Goal: Information Seeking & Learning: Learn about a topic

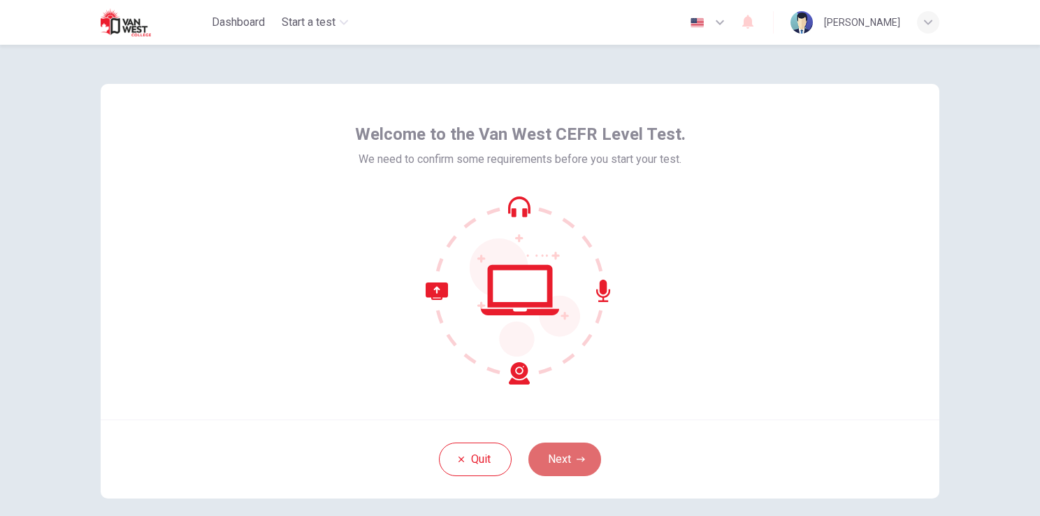
click at [554, 463] on button "Next" at bounding box center [564, 459] width 73 height 34
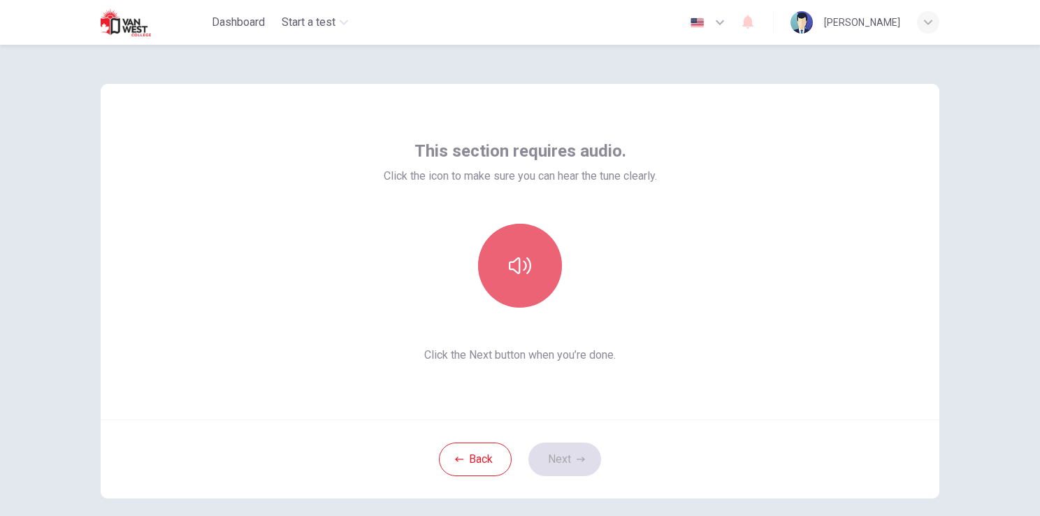
click at [518, 273] on icon "button" at bounding box center [520, 265] width 22 height 22
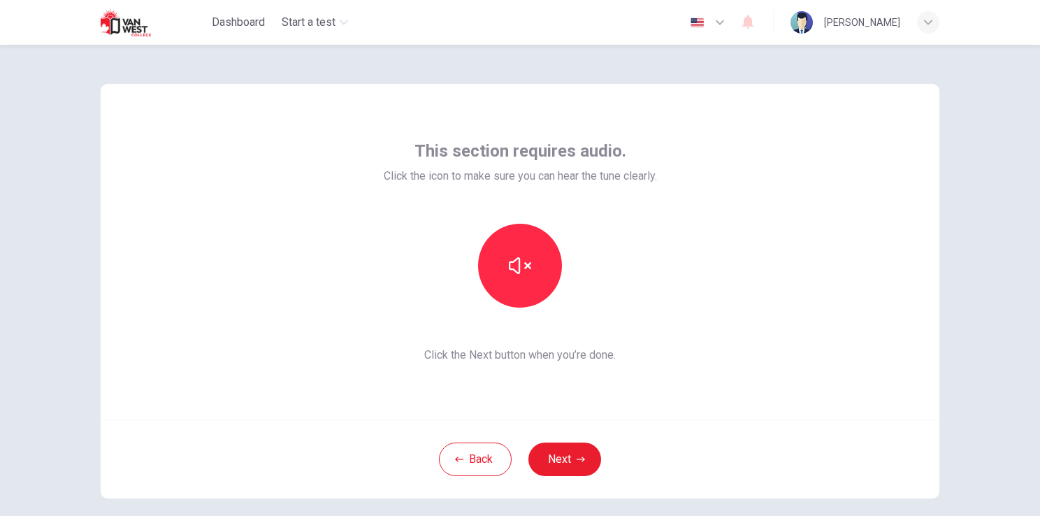
click at [711, 456] on div "Back Next" at bounding box center [520, 458] width 839 height 79
click at [566, 467] on button "Next" at bounding box center [564, 459] width 73 height 34
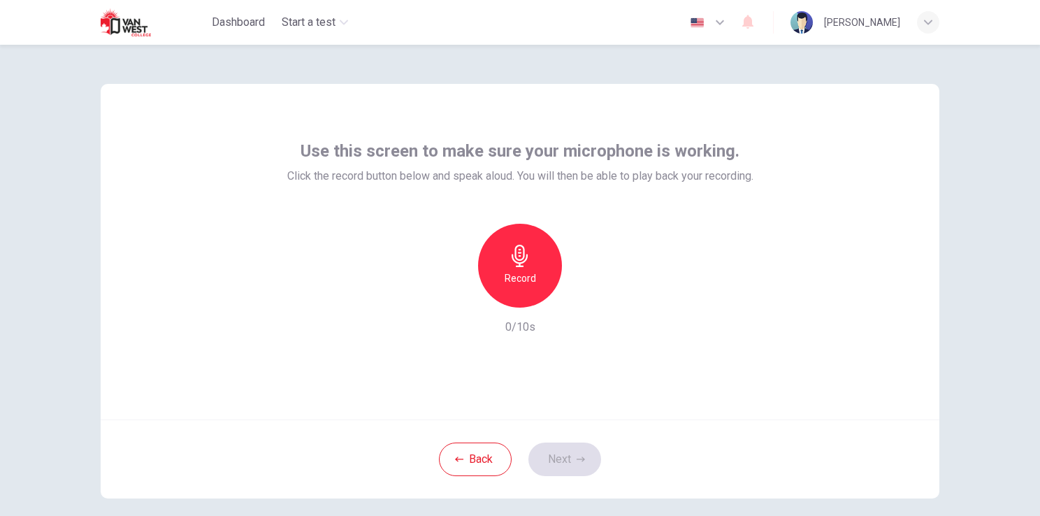
click at [516, 265] on icon "button" at bounding box center [520, 256] width 16 height 22
click at [582, 296] on icon "button" at bounding box center [585, 296] width 6 height 8
click at [549, 454] on button "Next" at bounding box center [564, 459] width 73 height 34
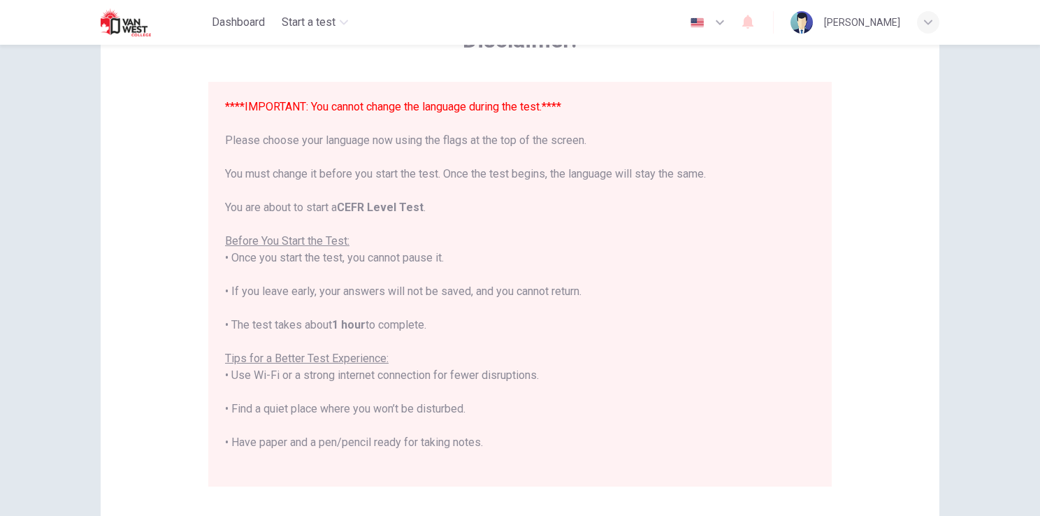
click at [816, 463] on div "****IMPORTANT: You cannot change the language during the test.**** Please choos…" at bounding box center [520, 284] width 624 height 405
click at [811, 465] on div "****IMPORTANT: You cannot change the language during the test.**** Please choos…" at bounding box center [520, 284] width 624 height 405
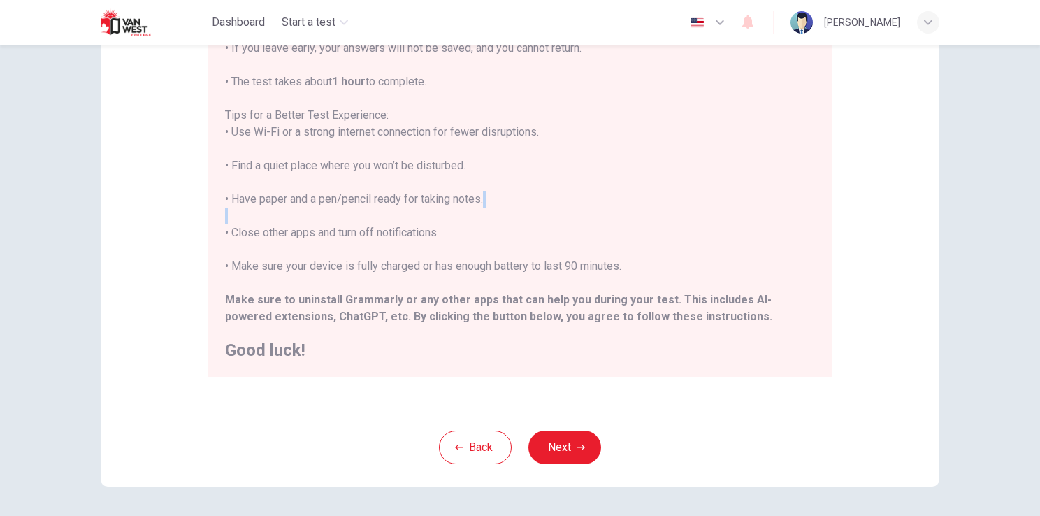
scroll to position [209, 0]
click at [554, 441] on button "Next" at bounding box center [564, 445] width 73 height 34
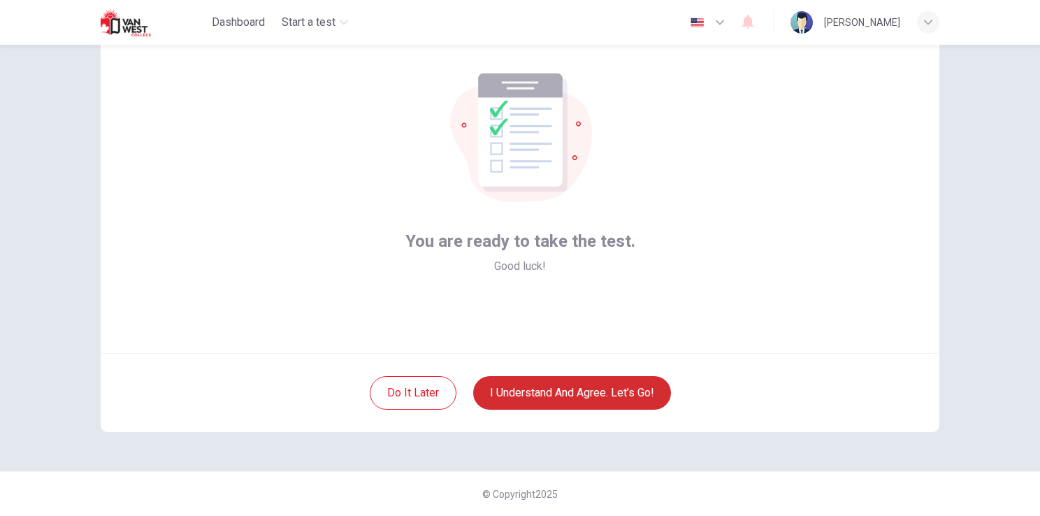
scroll to position [66, 0]
click at [579, 395] on button "I understand and agree. Let’s go!" at bounding box center [572, 394] width 198 height 34
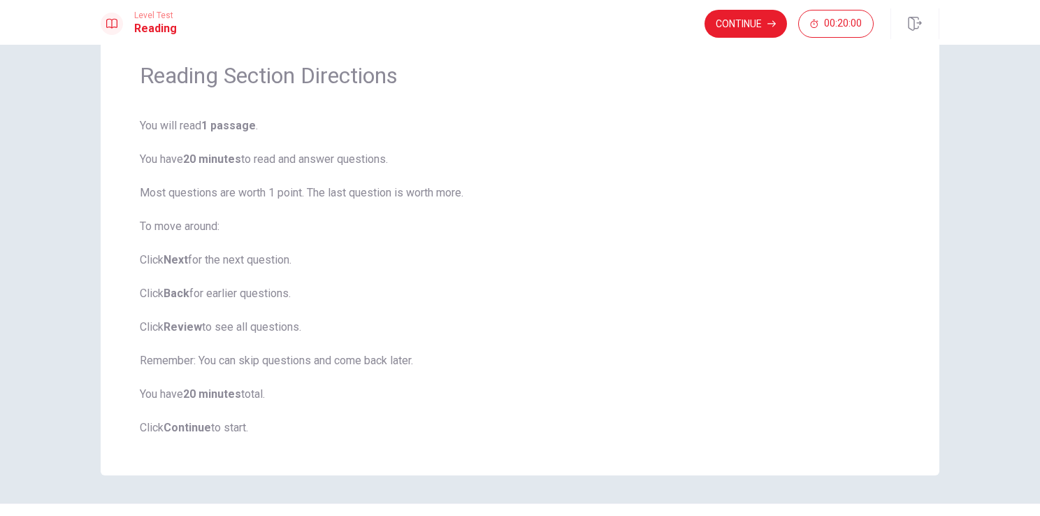
scroll to position [82, 0]
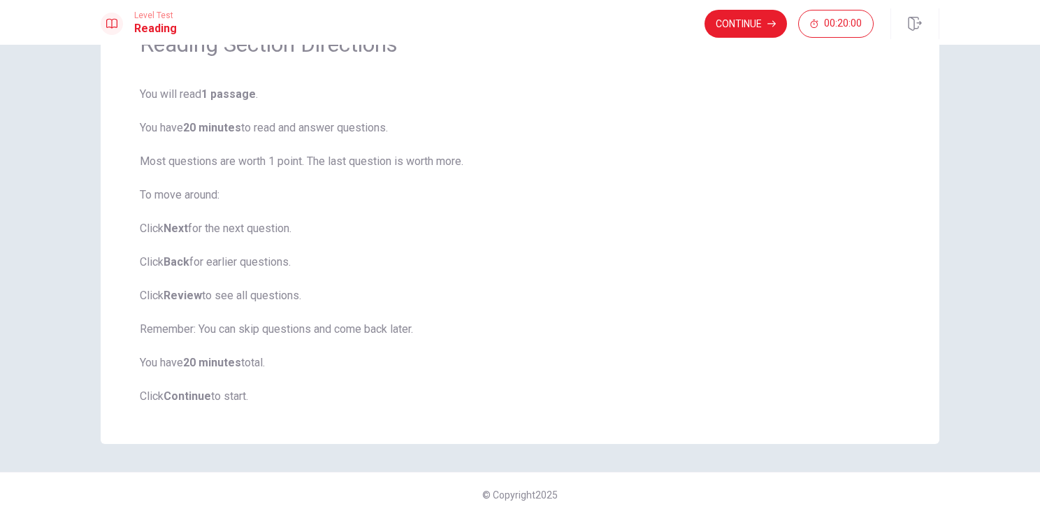
drag, startPoint x: 577, startPoint y: 391, endPoint x: 315, endPoint y: 352, distance: 265.1
click at [315, 352] on span "You will read 1 passage . You have 20 minutes to read and answer questions. Mos…" at bounding box center [520, 245] width 761 height 319
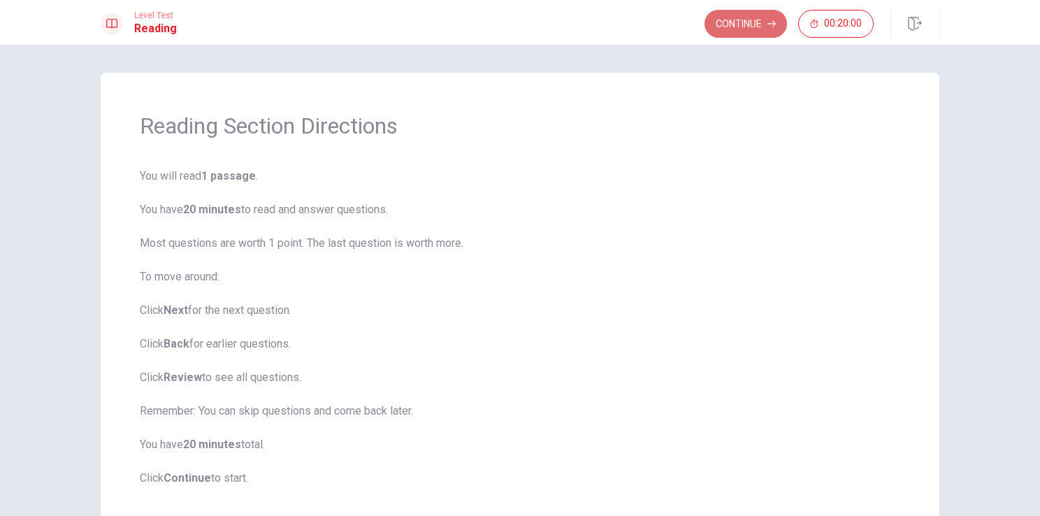
click at [752, 23] on button "Continue" at bounding box center [746, 24] width 82 height 28
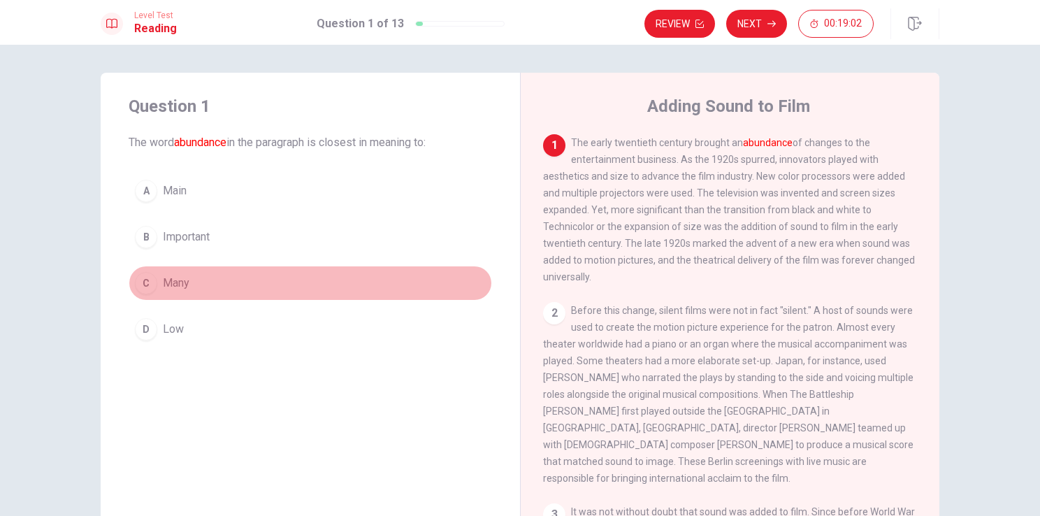
click at [141, 291] on div "C" at bounding box center [146, 283] width 22 height 22
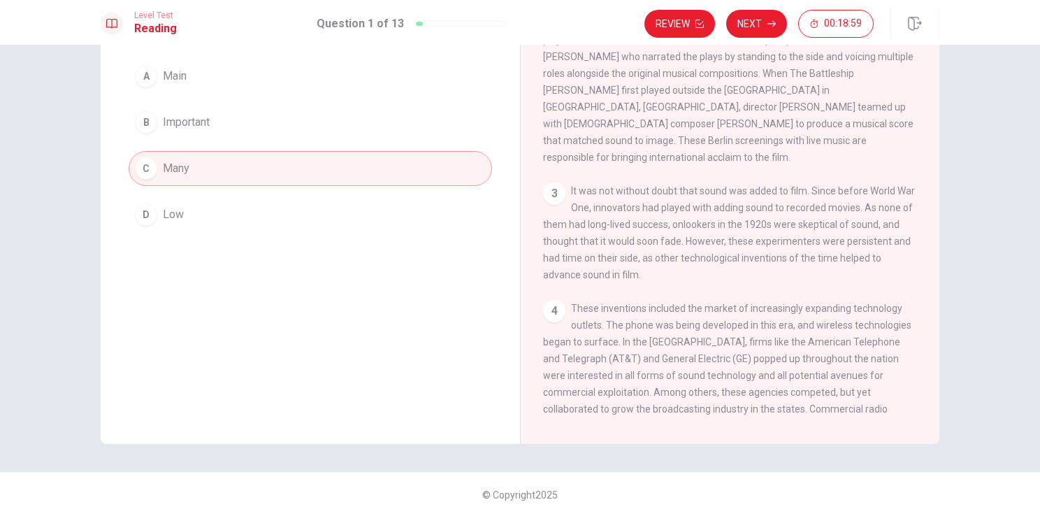
scroll to position [207, 0]
click at [756, 17] on button "Next" at bounding box center [756, 24] width 61 height 28
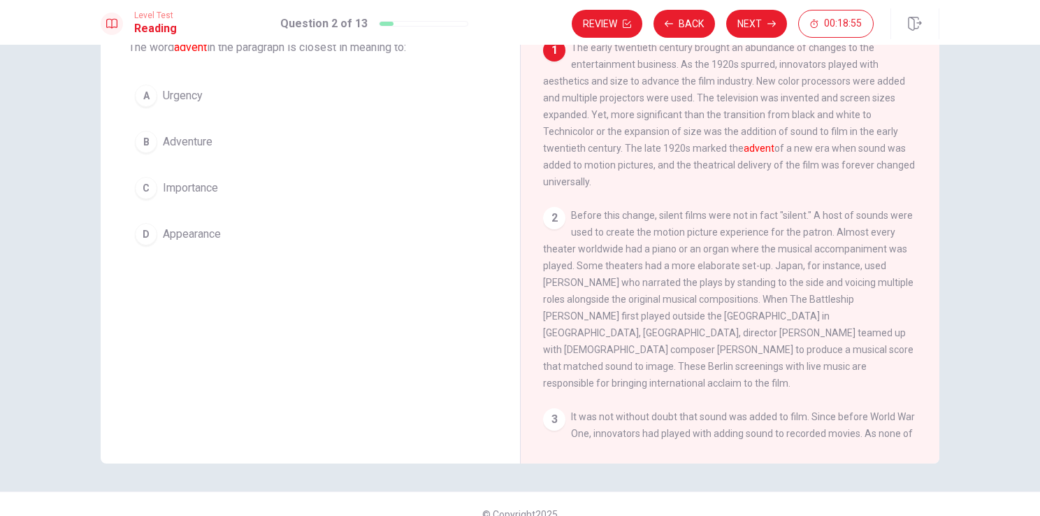
scroll to position [0, 0]
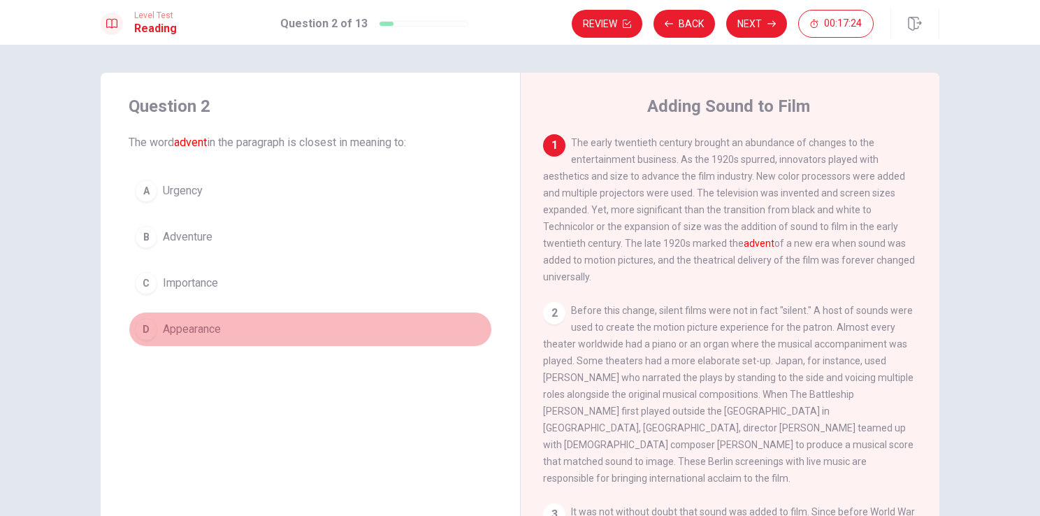
click at [173, 329] on span "Appearance" at bounding box center [192, 329] width 58 height 17
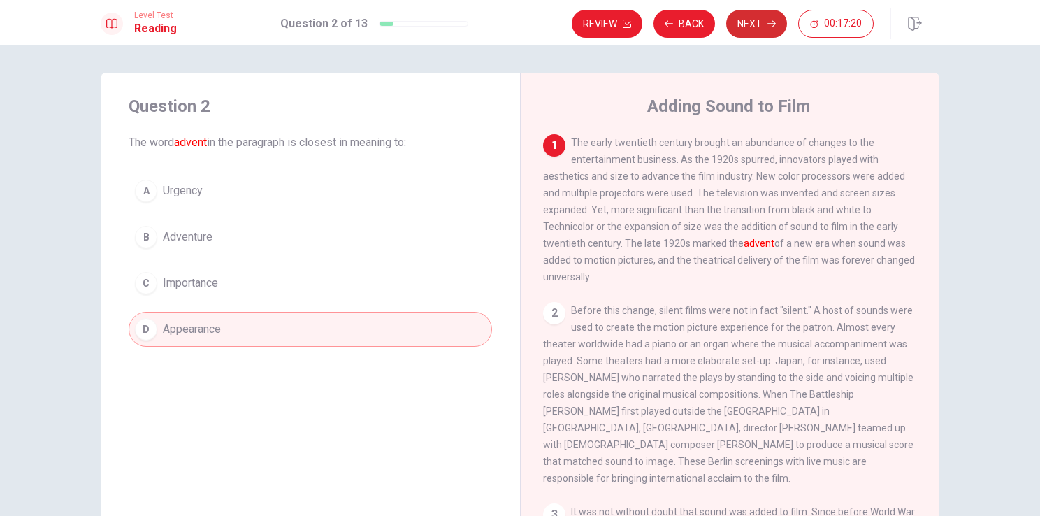
click at [767, 25] on button "Next" at bounding box center [756, 24] width 61 height 28
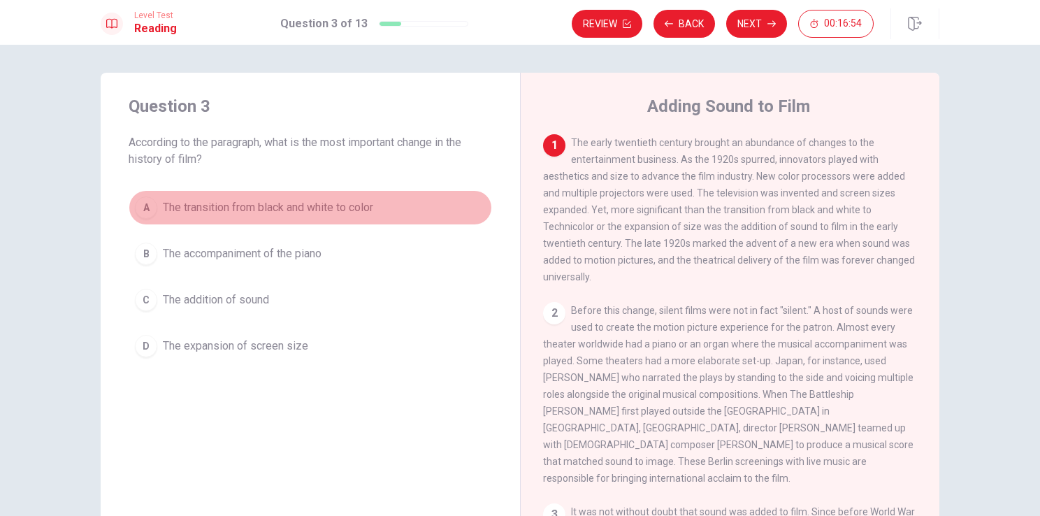
click at [347, 206] on span "The transition from black and white to color" at bounding box center [268, 207] width 210 height 17
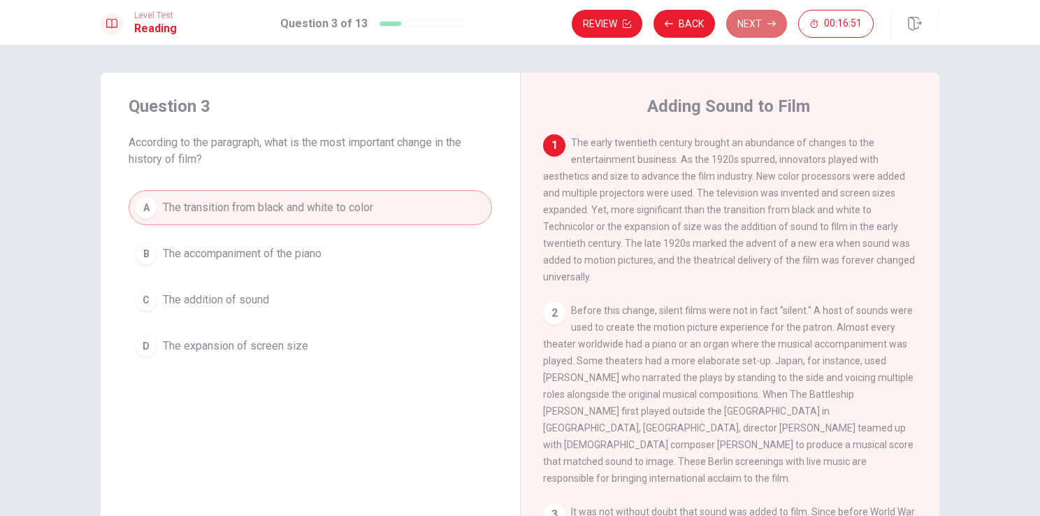
click at [754, 22] on button "Next" at bounding box center [756, 24] width 61 height 28
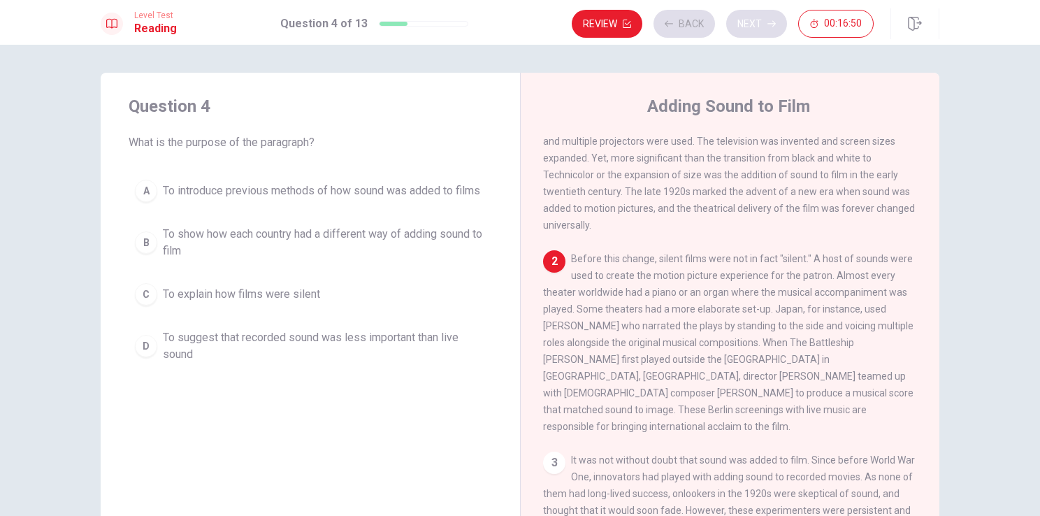
scroll to position [84, 0]
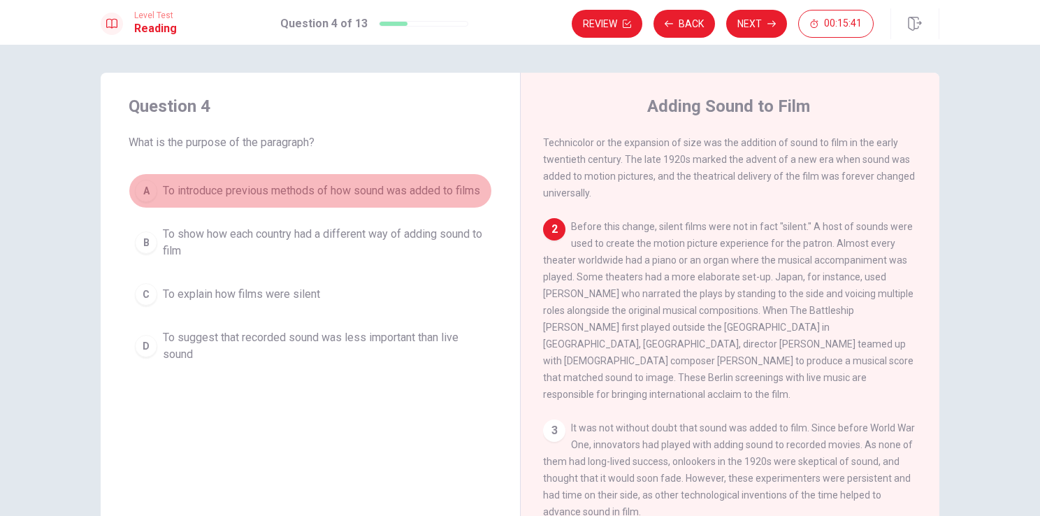
click at [419, 183] on span "To introduce previous methods of how sound was added to films" at bounding box center [321, 190] width 317 height 17
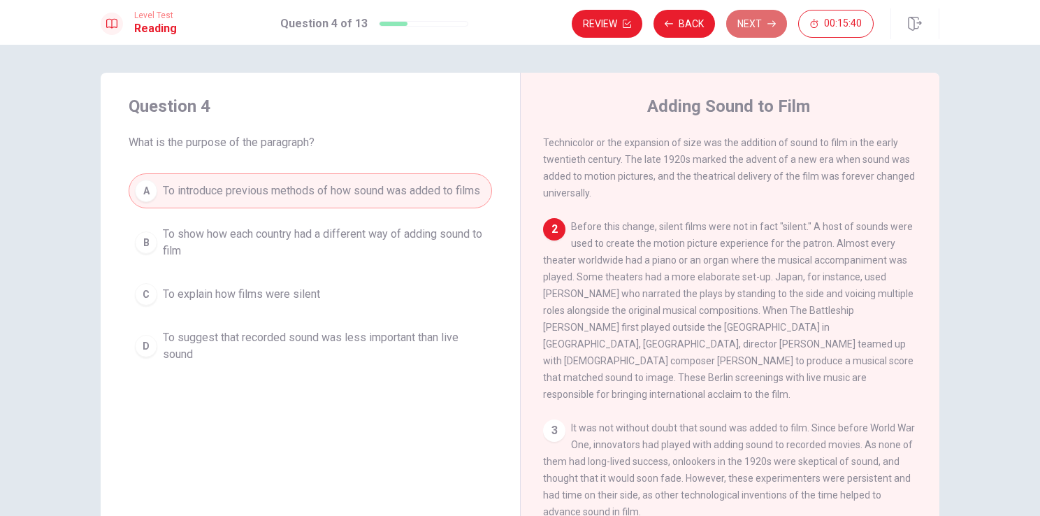
click at [754, 22] on button "Next" at bounding box center [756, 24] width 61 height 28
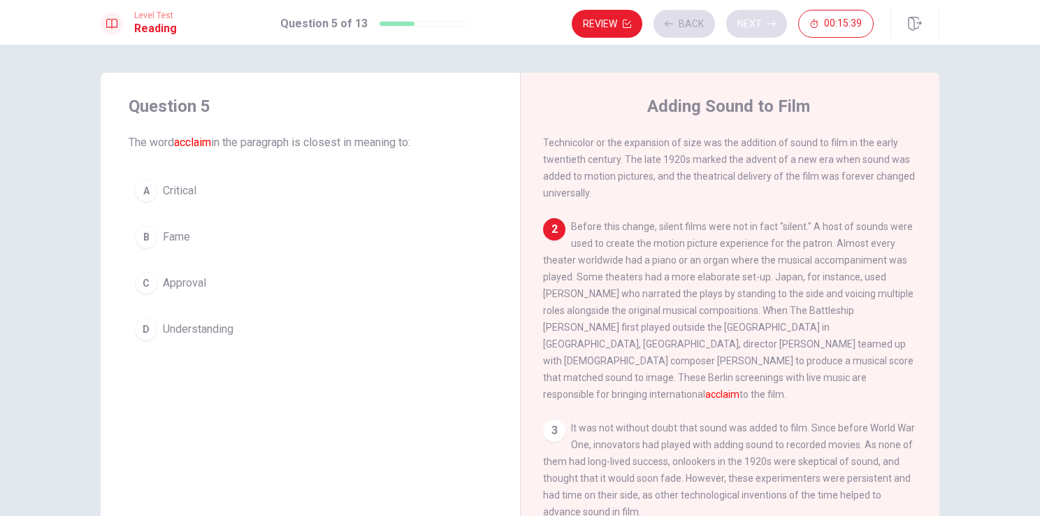
scroll to position [173, 0]
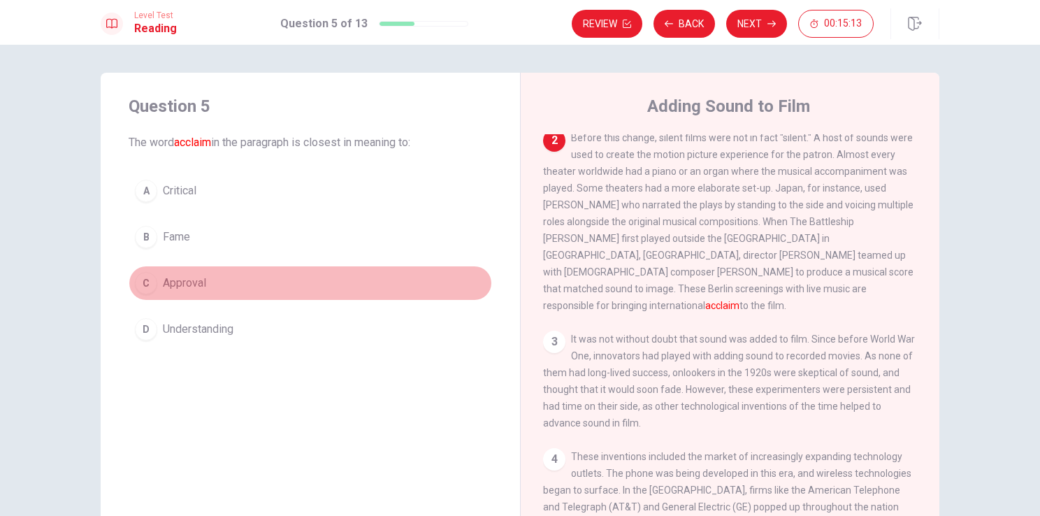
click at [184, 288] on span "Approval" at bounding box center [184, 283] width 43 height 17
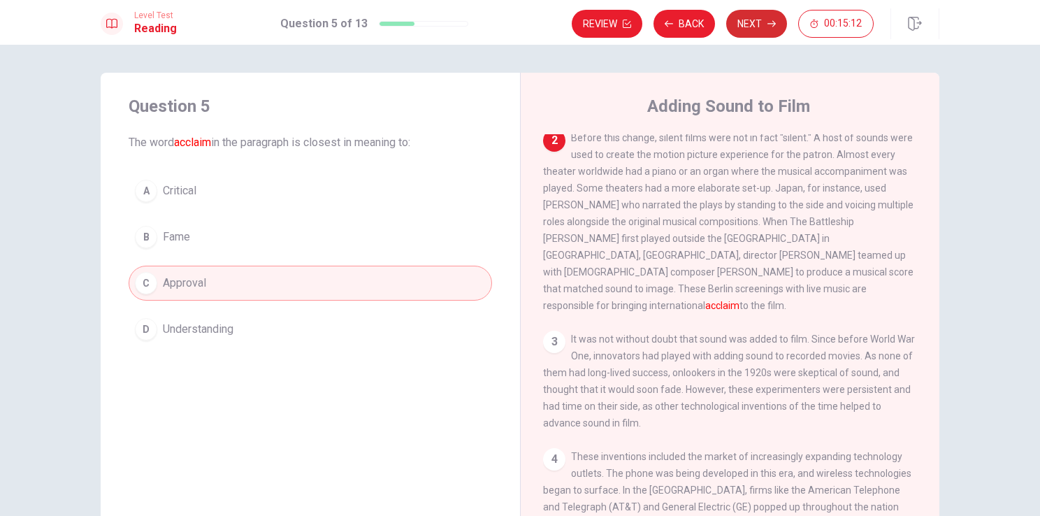
click at [756, 15] on button "Next" at bounding box center [756, 24] width 61 height 28
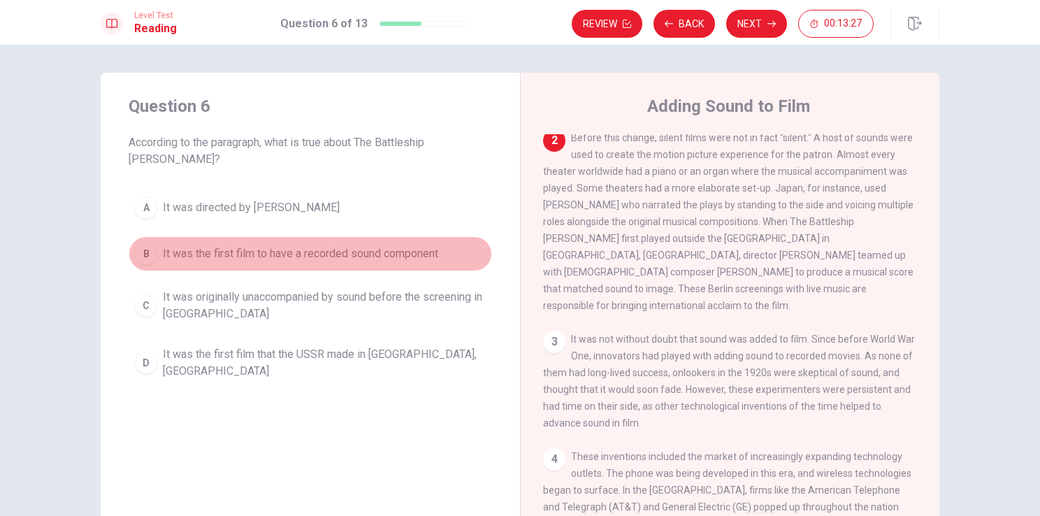
click at [305, 245] on span "It was the first film to have a recorded sound component" at bounding box center [300, 253] width 275 height 17
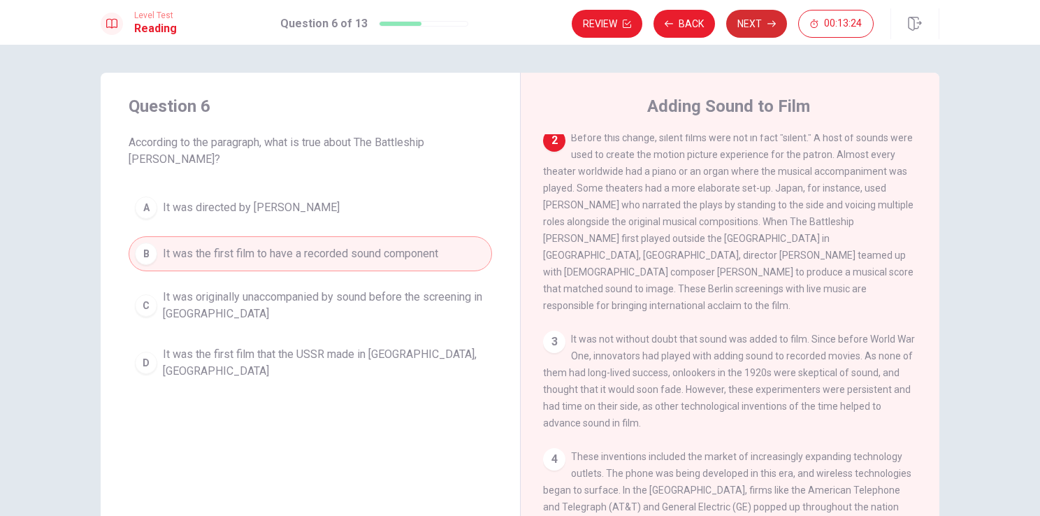
click at [747, 20] on button "Next" at bounding box center [756, 24] width 61 height 28
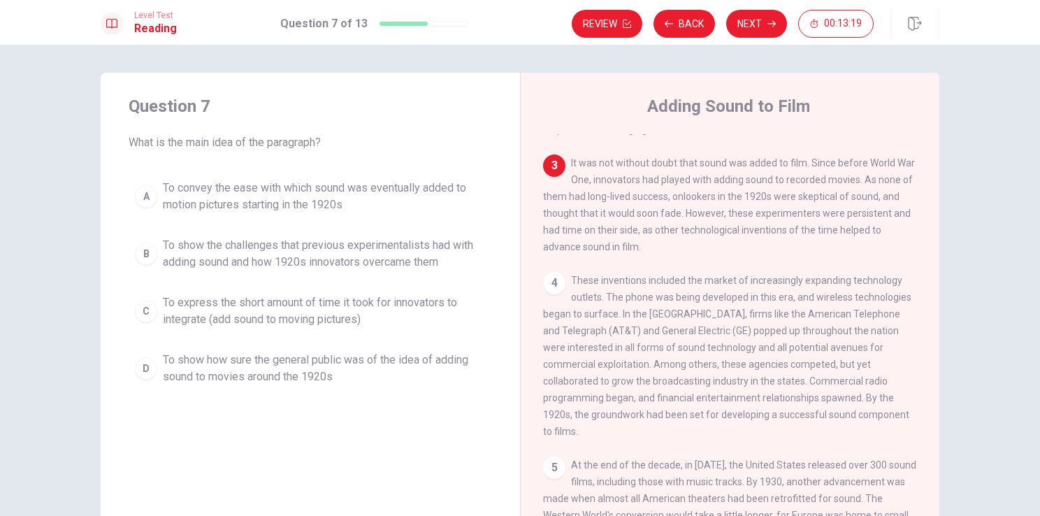
scroll to position [350, 0]
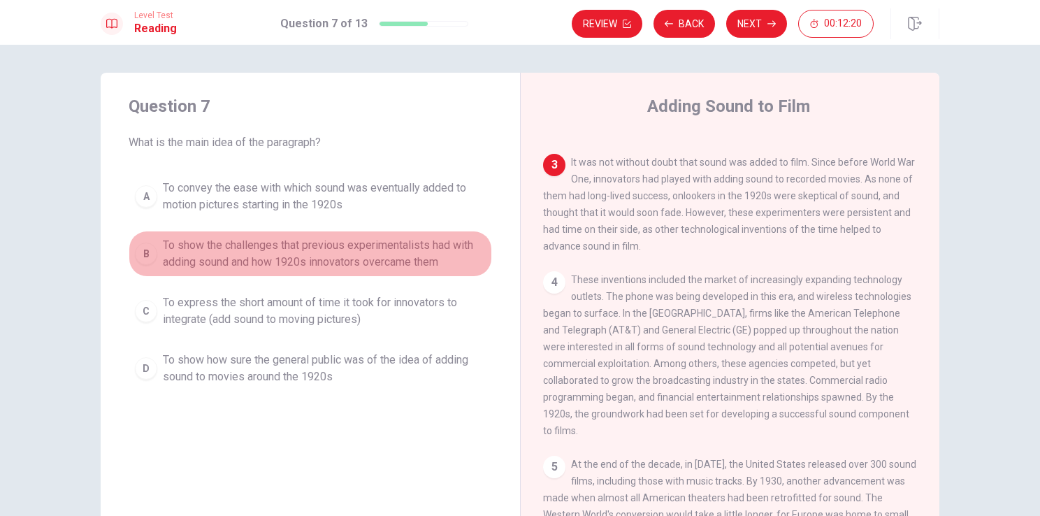
click at [327, 247] on span "To show the challenges that previous experimentalists had with adding sound and…" at bounding box center [324, 254] width 323 height 34
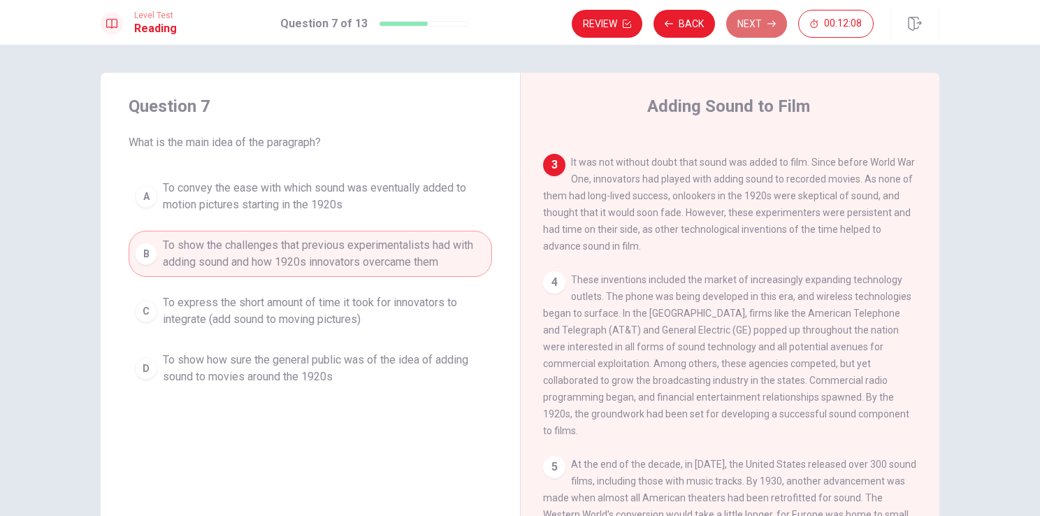
click at [755, 23] on button "Next" at bounding box center [756, 24] width 61 height 28
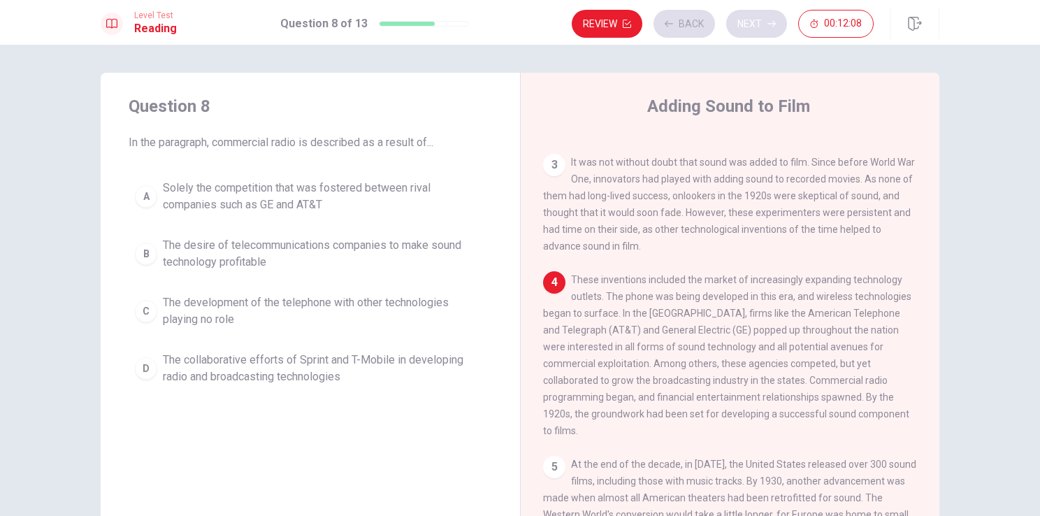
scroll to position [375, 0]
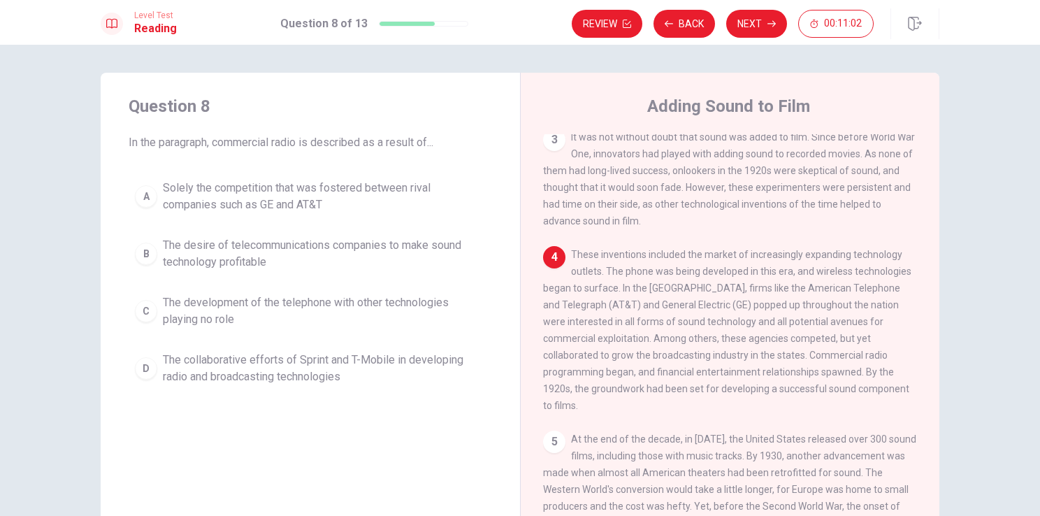
click at [644, 402] on div "1 The early twentieth century brought an abundance of changes to the entertainm…" at bounding box center [739, 335] width 393 height 402
click at [373, 312] on span "The development of the telephone with other technologies playing no role" at bounding box center [324, 311] width 323 height 34
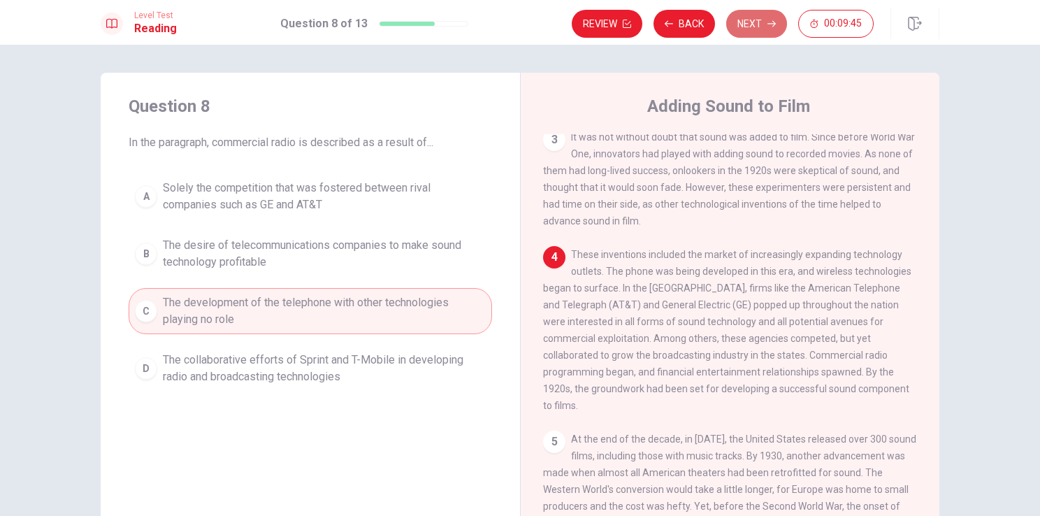
click at [769, 13] on button "Next" at bounding box center [756, 24] width 61 height 28
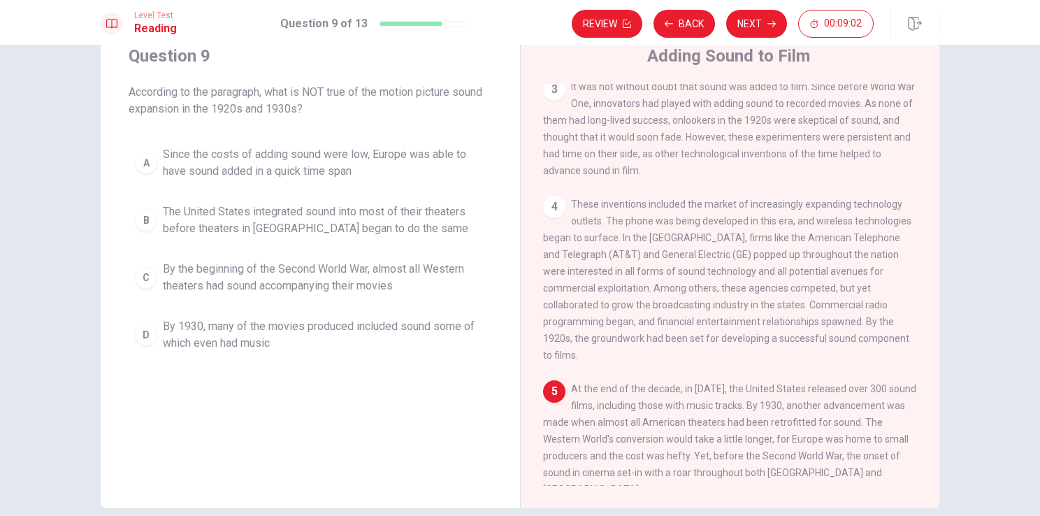
scroll to position [52, 0]
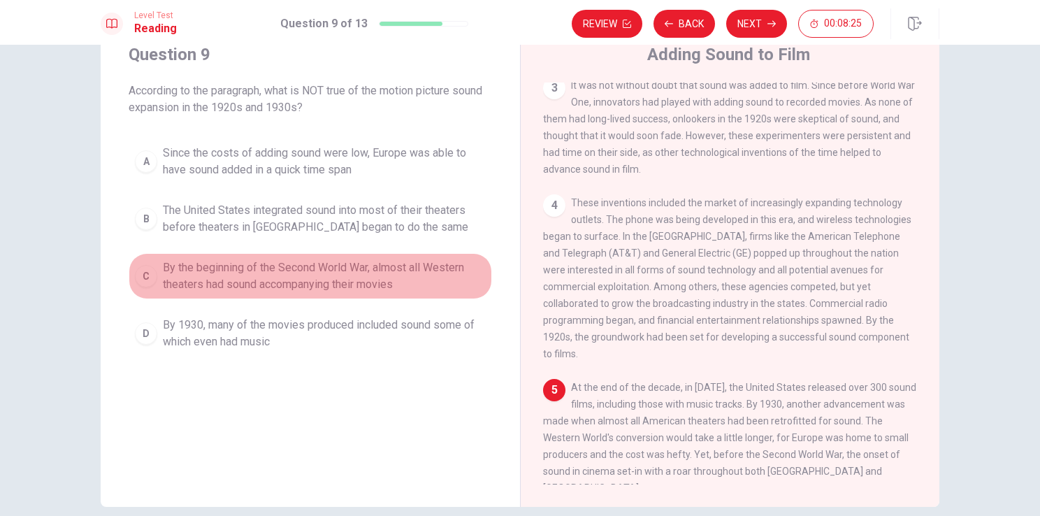
click at [274, 274] on span "By the beginning of the Second World War, almost all Western theaters had sound…" at bounding box center [324, 276] width 323 height 34
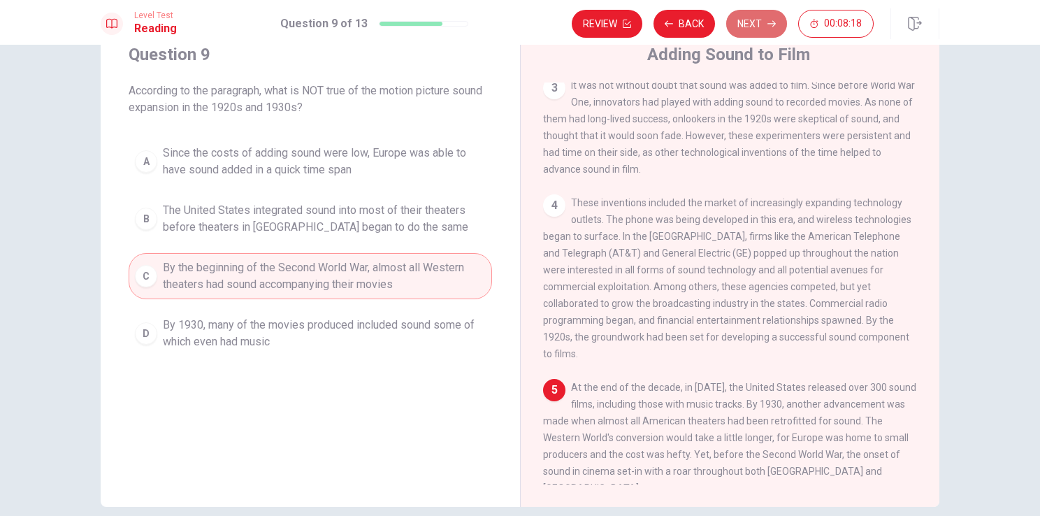
click at [762, 10] on button "Next" at bounding box center [756, 24] width 61 height 28
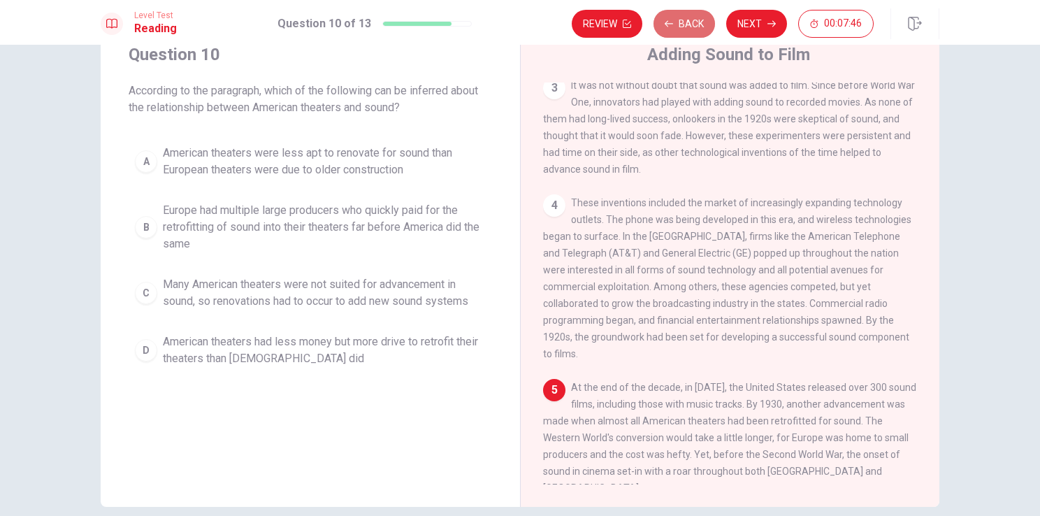
click at [690, 32] on button "Back" at bounding box center [685, 24] width 62 height 28
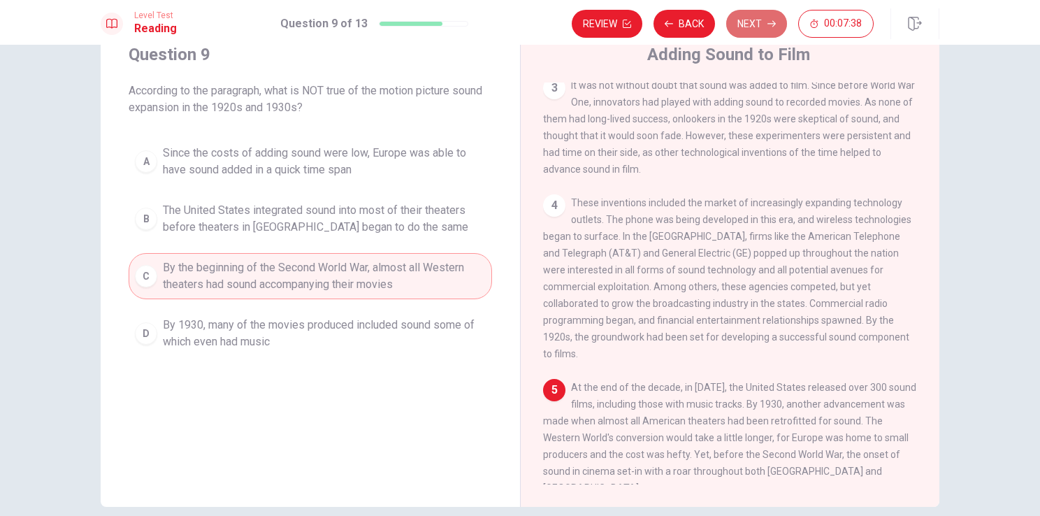
click at [766, 20] on button "Next" at bounding box center [756, 24] width 61 height 28
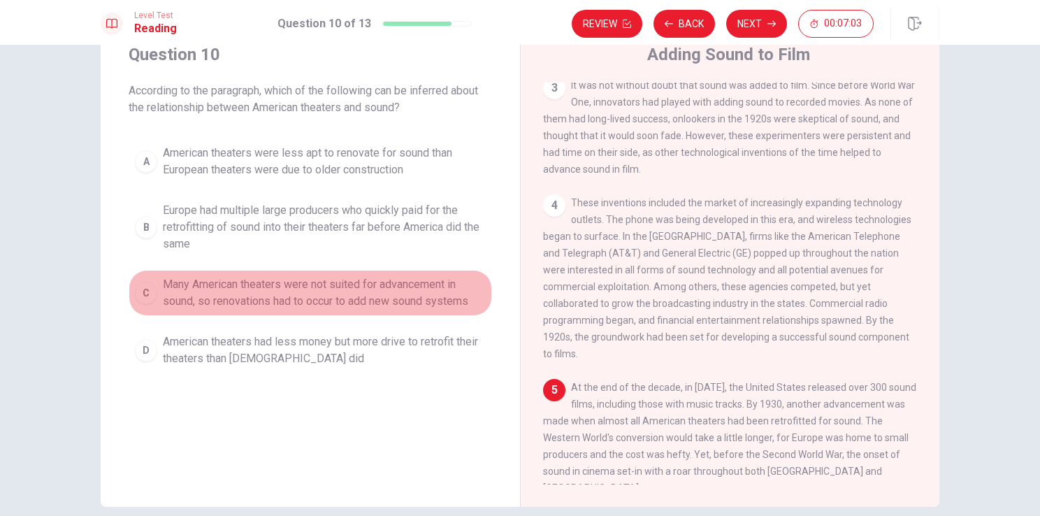
click at [365, 292] on span "Many American theaters were not suited for advancement in sound, so renovations…" at bounding box center [324, 293] width 323 height 34
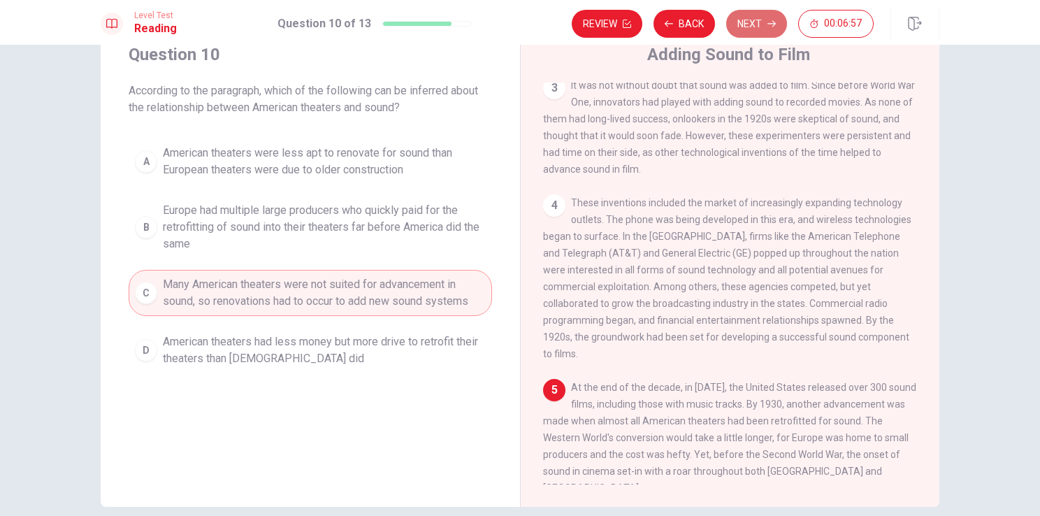
click at [739, 28] on button "Next" at bounding box center [756, 24] width 61 height 28
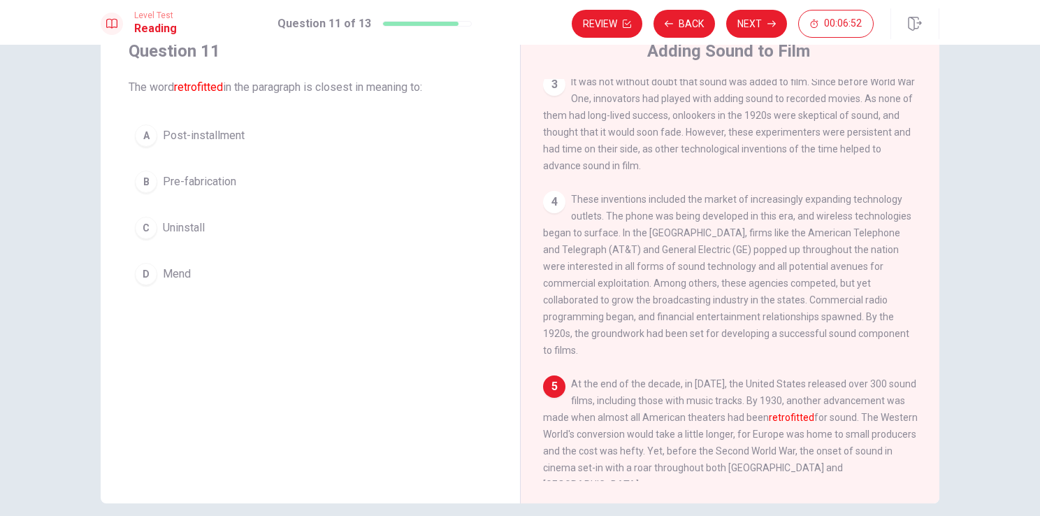
scroll to position [55, 0]
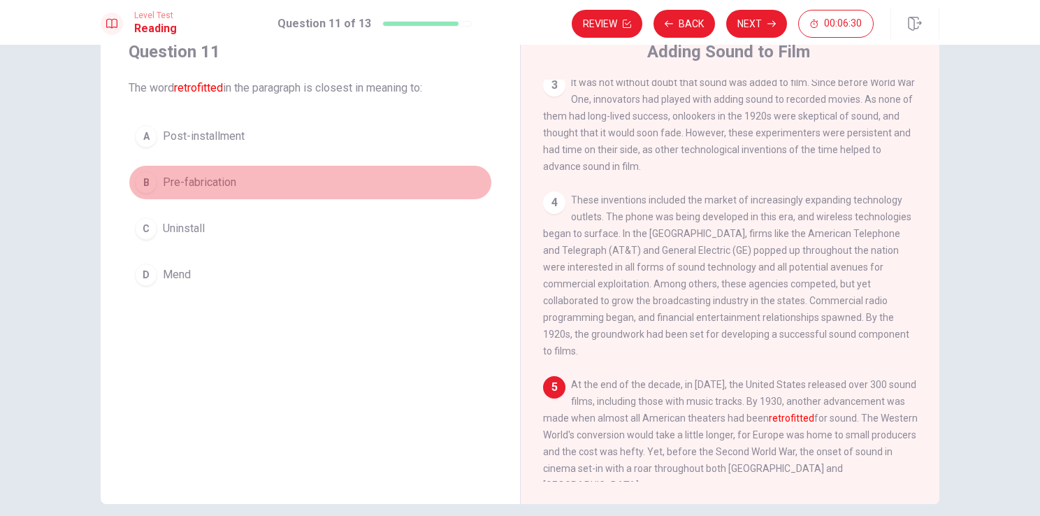
click at [213, 183] on span "Pre-fabrication" at bounding box center [199, 182] width 73 height 17
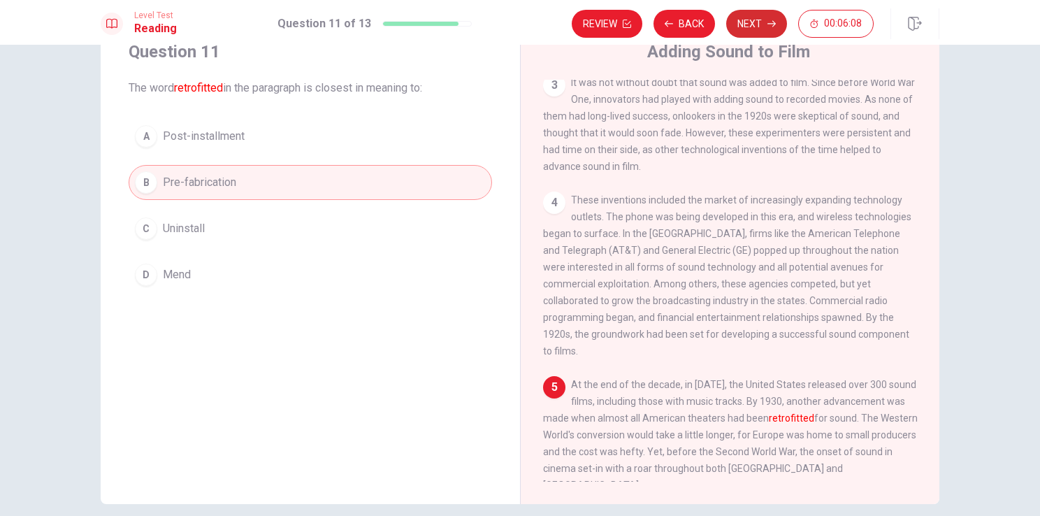
click at [763, 20] on button "Next" at bounding box center [756, 24] width 61 height 28
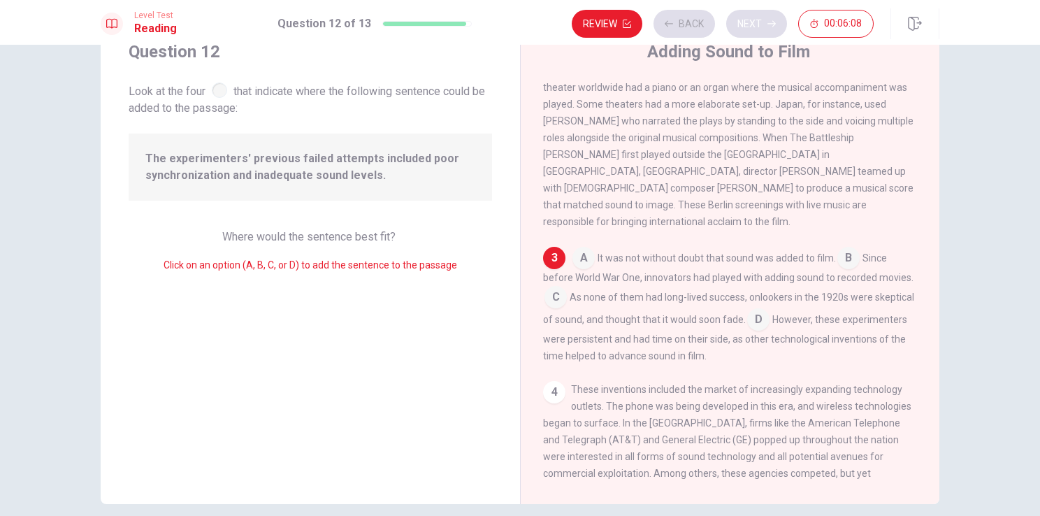
scroll to position [218, 0]
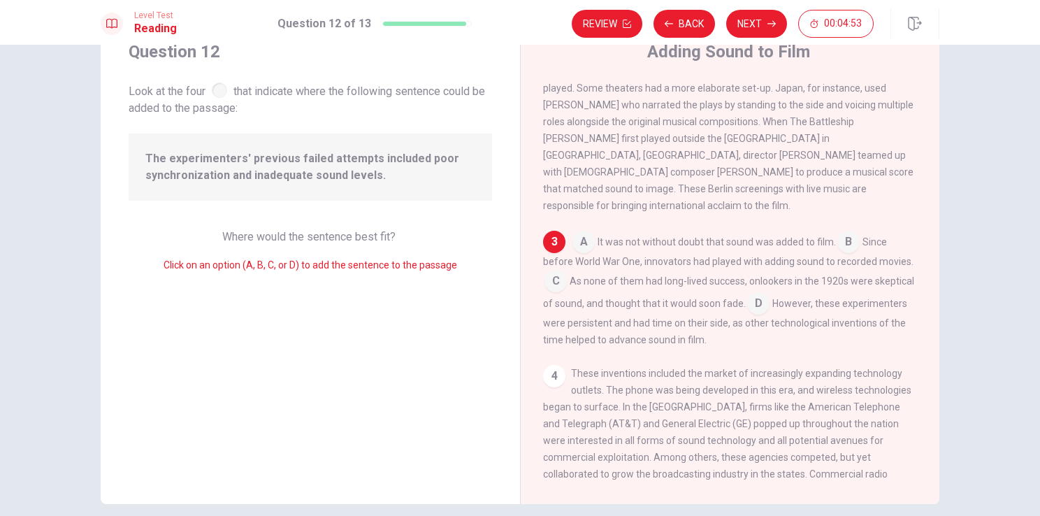
click at [770, 294] on input at bounding box center [758, 305] width 22 height 22
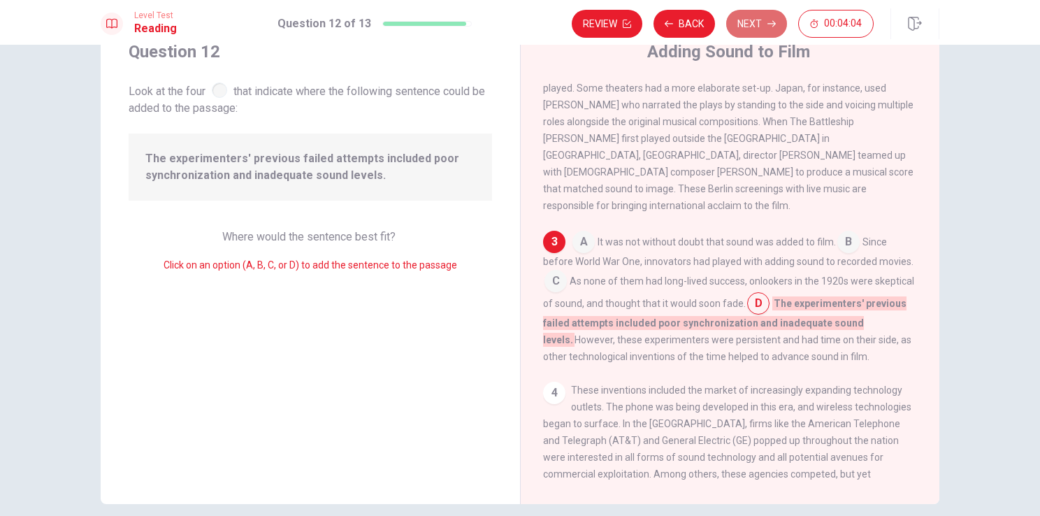
click at [742, 29] on button "Next" at bounding box center [756, 24] width 61 height 28
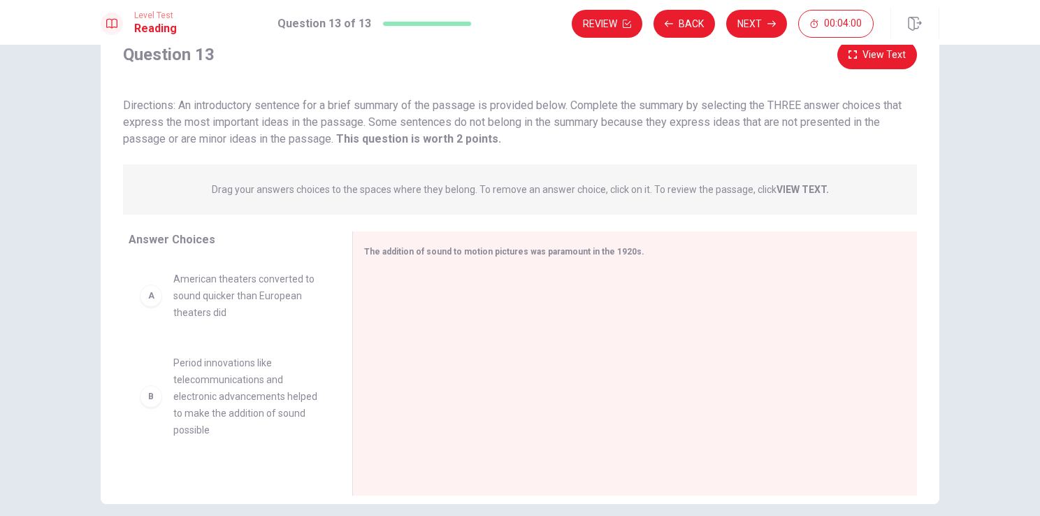
scroll to position [0, 0]
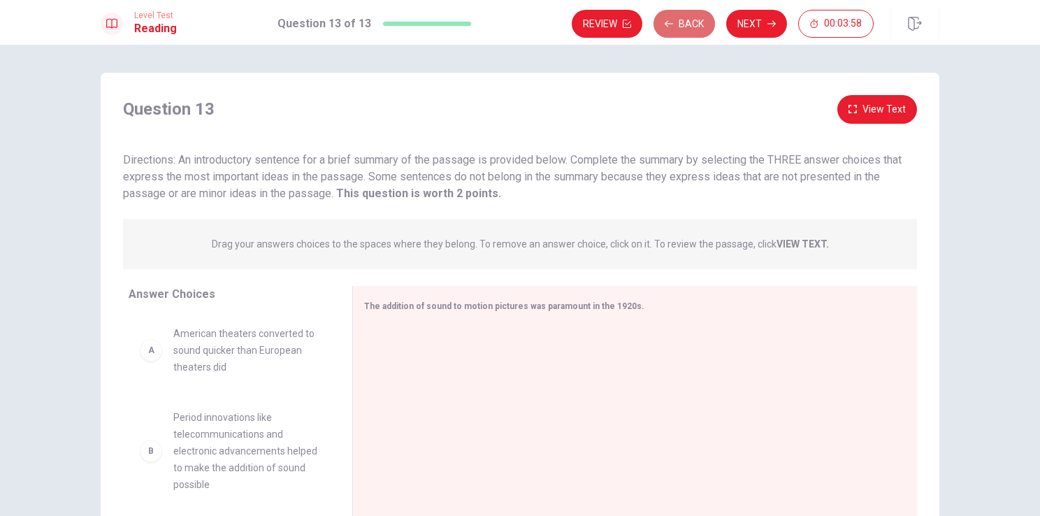
click at [682, 28] on button "Back" at bounding box center [685, 24] width 62 height 28
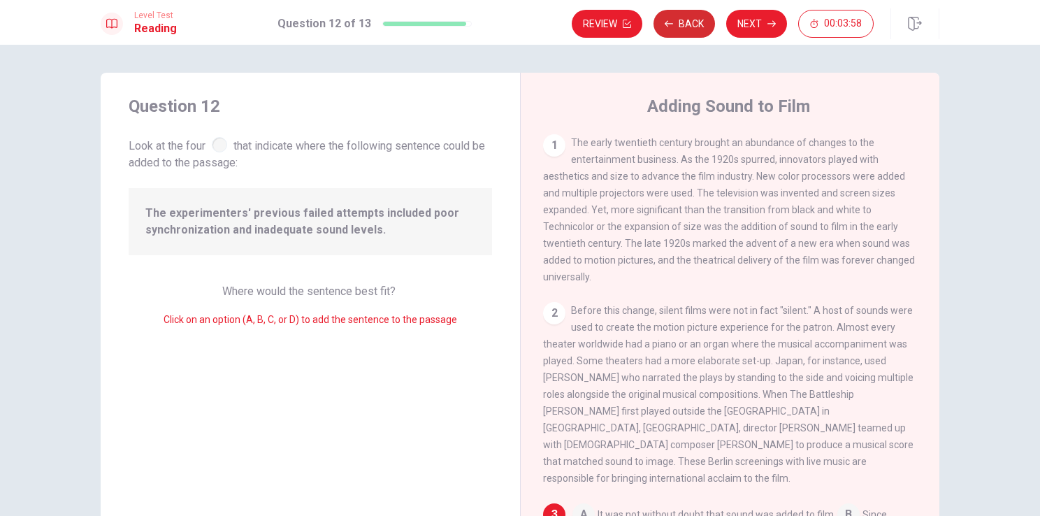
scroll to position [235, 0]
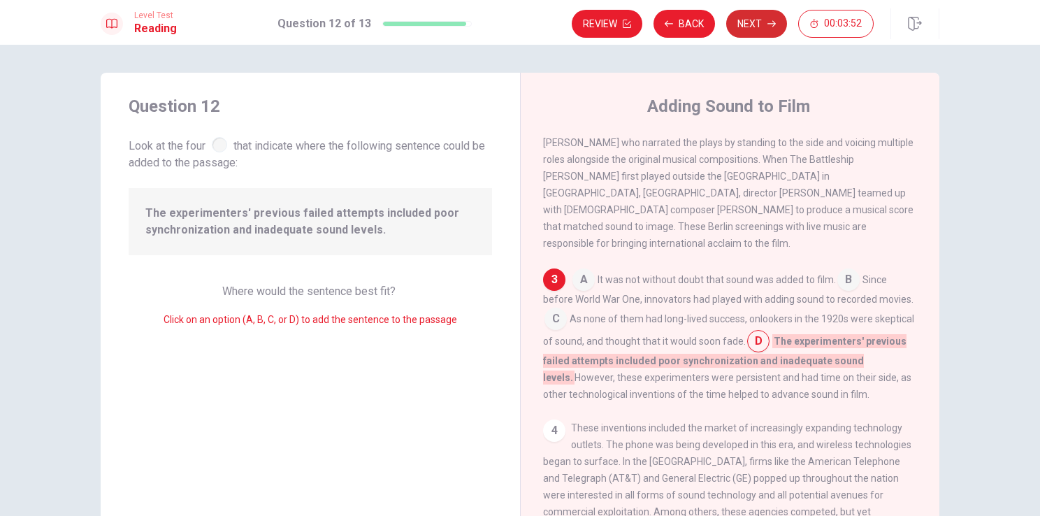
click at [751, 27] on button "Next" at bounding box center [756, 24] width 61 height 28
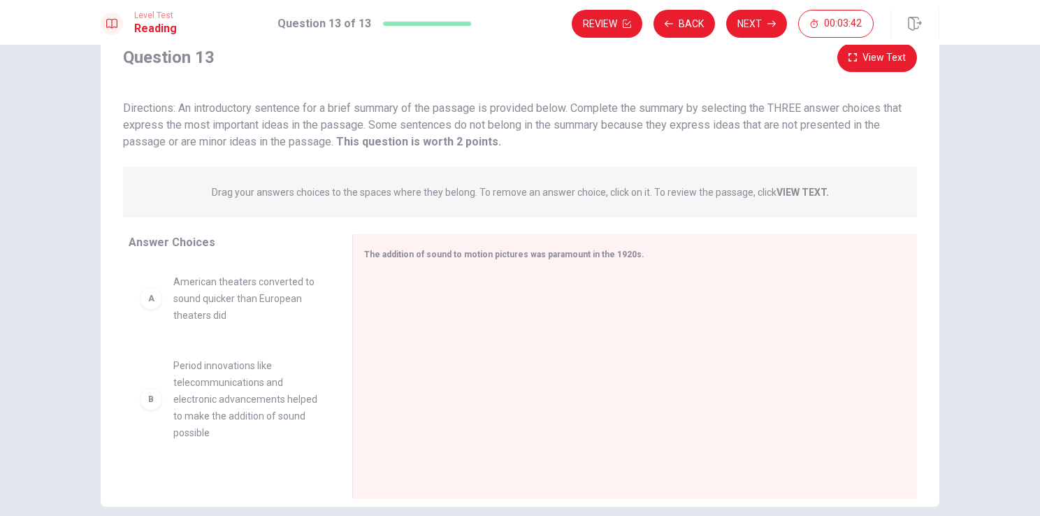
scroll to position [50, 0]
click at [226, 315] on span "American theaters converted to sound quicker than European theaters did" at bounding box center [245, 300] width 145 height 50
click at [145, 305] on div "A" at bounding box center [151, 300] width 22 height 22
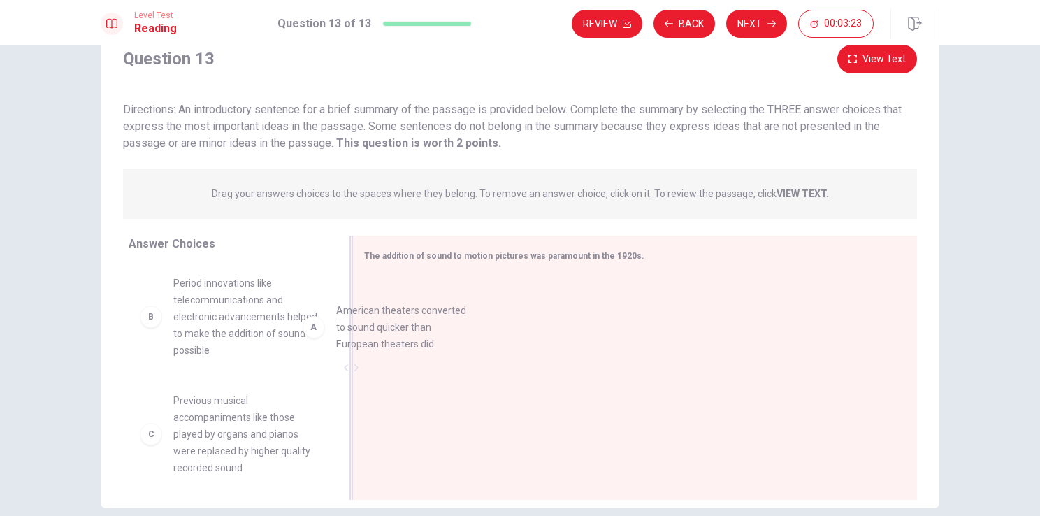
drag, startPoint x: 145, startPoint y: 305, endPoint x: 347, endPoint y: 312, distance: 202.1
click at [358, 309] on div at bounding box center [629, 368] width 553 height 187
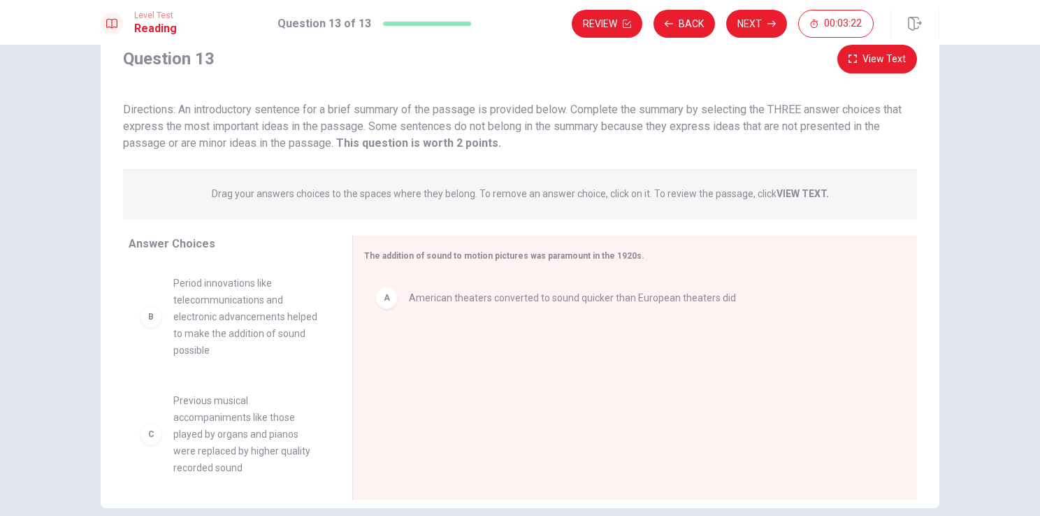
drag, startPoint x: 358, startPoint y: 309, endPoint x: 295, endPoint y: 329, distance: 65.9
click at [295, 329] on div "Answer Choices B Period innovations like telecommunications and electronic adva…" at bounding box center [520, 371] width 839 height 271
click at [395, 301] on div "A American theaters converted to sound quicker than European theaters did" at bounding box center [629, 298] width 508 height 22
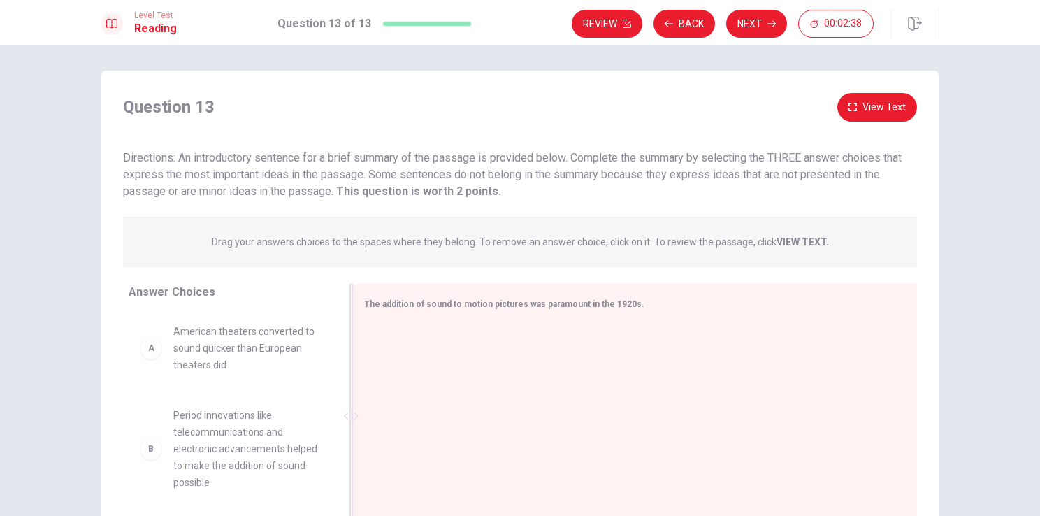
scroll to position [1, 0]
click at [460, 167] on div "Directions: An introductory sentence for a brief summary of the passage is prov…" at bounding box center [520, 176] width 794 height 50
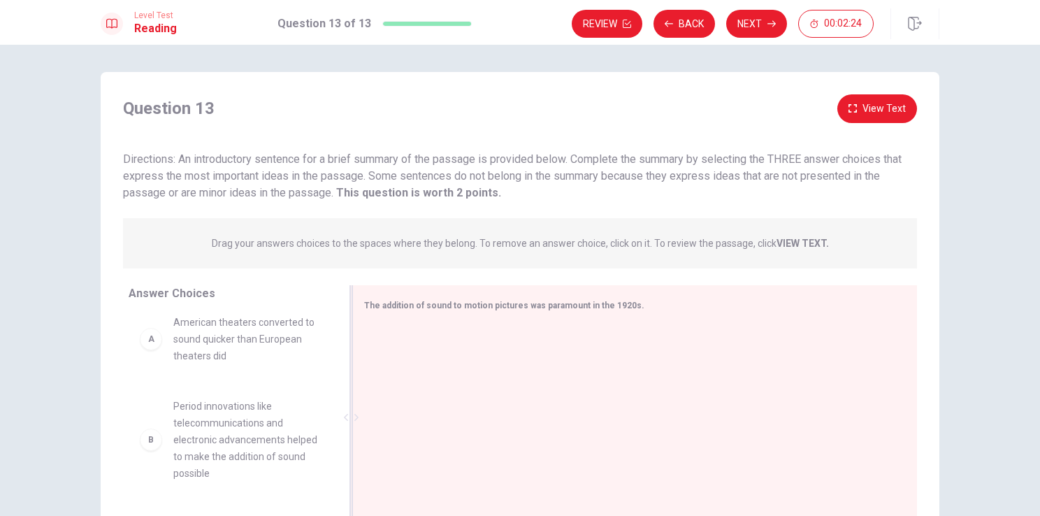
click at [264, 361] on span "American theaters converted to sound quicker than European theaters did" at bounding box center [245, 339] width 145 height 50
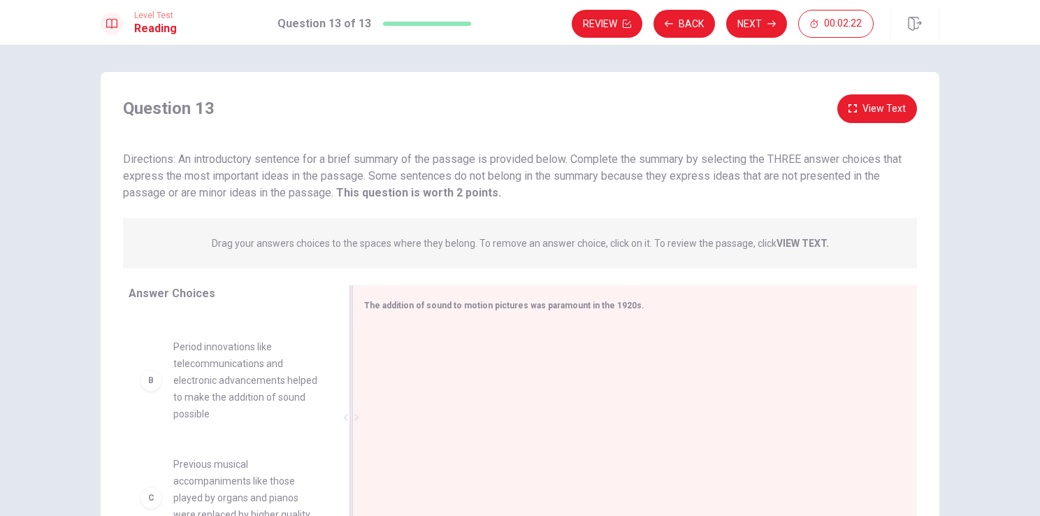
scroll to position [72, 0]
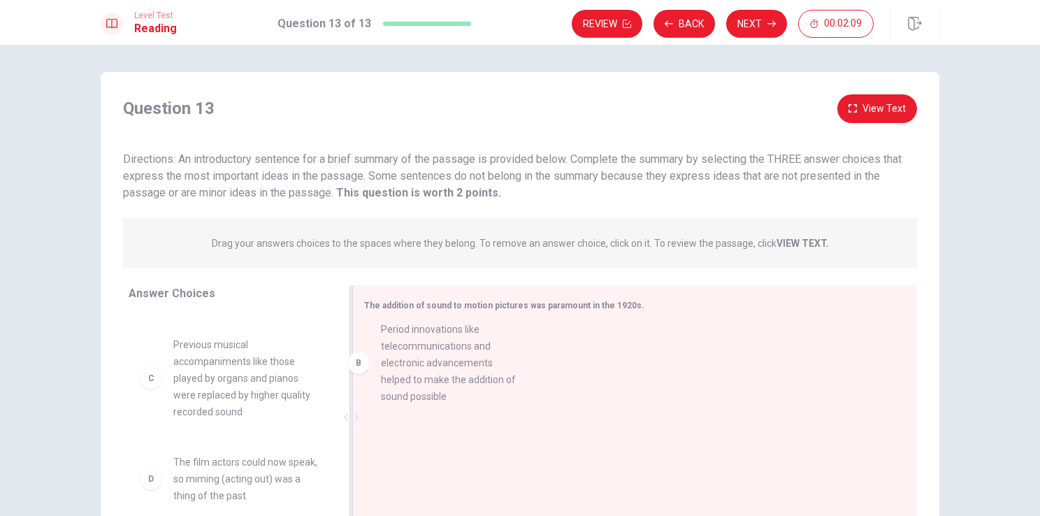
drag, startPoint x: 177, startPoint y: 373, endPoint x: 417, endPoint y: 358, distance: 240.2
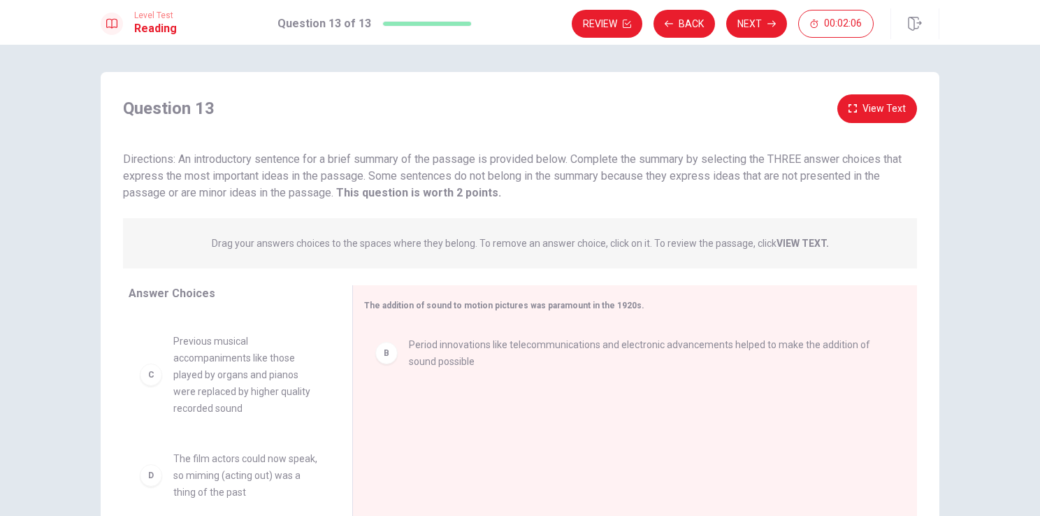
scroll to position [75, 0]
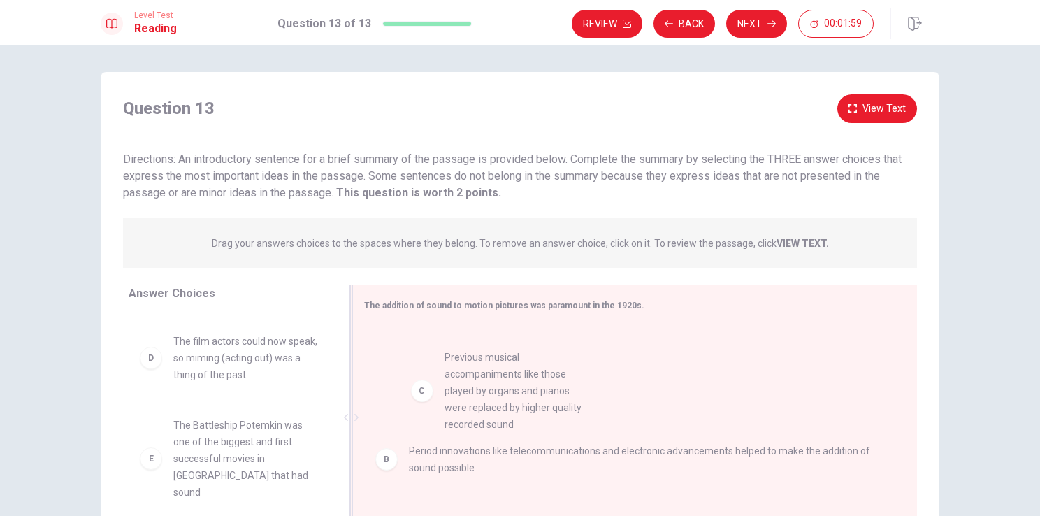
drag, startPoint x: 255, startPoint y: 393, endPoint x: 550, endPoint y: 410, distance: 295.5
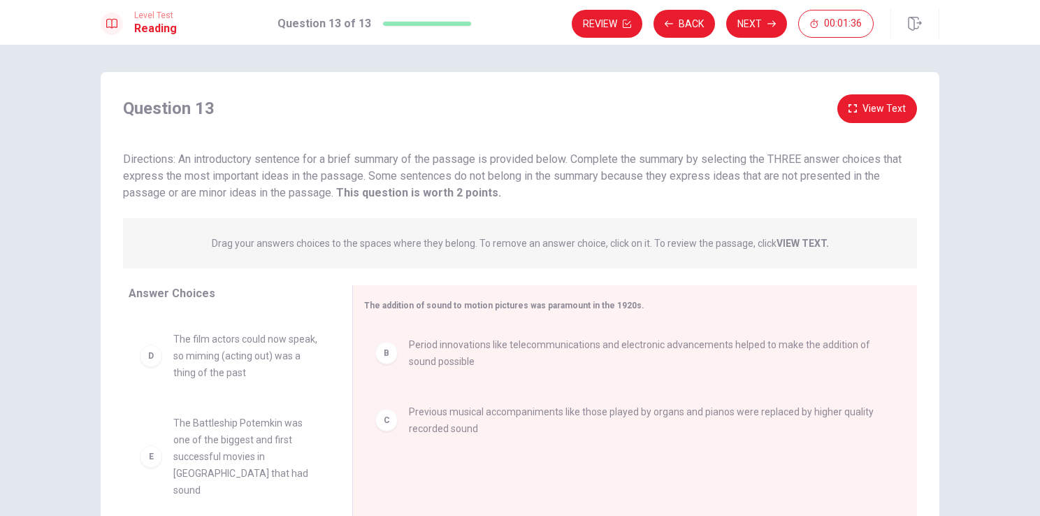
scroll to position [77, 0]
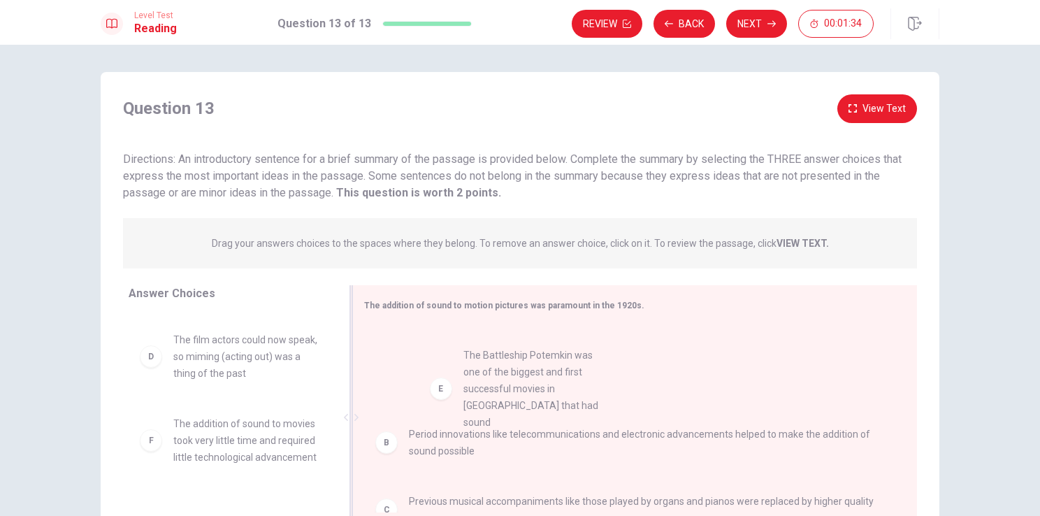
drag, startPoint x: 224, startPoint y: 447, endPoint x: 540, endPoint y: 375, distance: 324.1
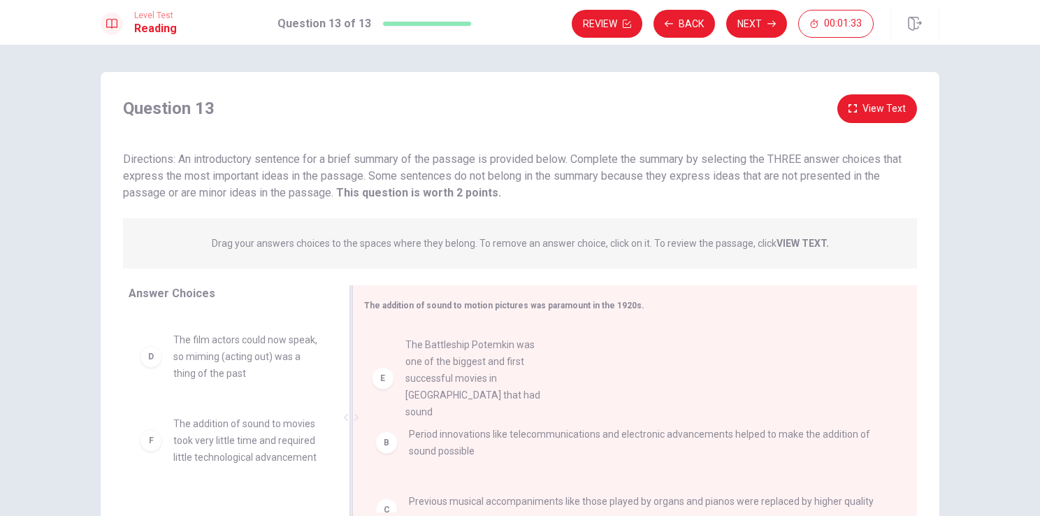
click at [540, 375] on div "B Period innovations like telecommunications and electronic advancements helped…" at bounding box center [629, 353] width 531 height 56
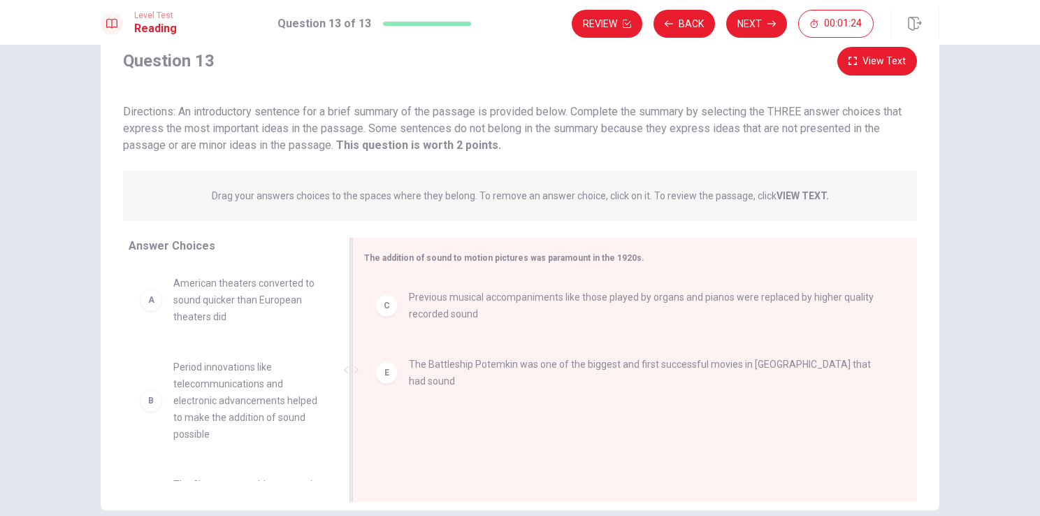
scroll to position [0, 0]
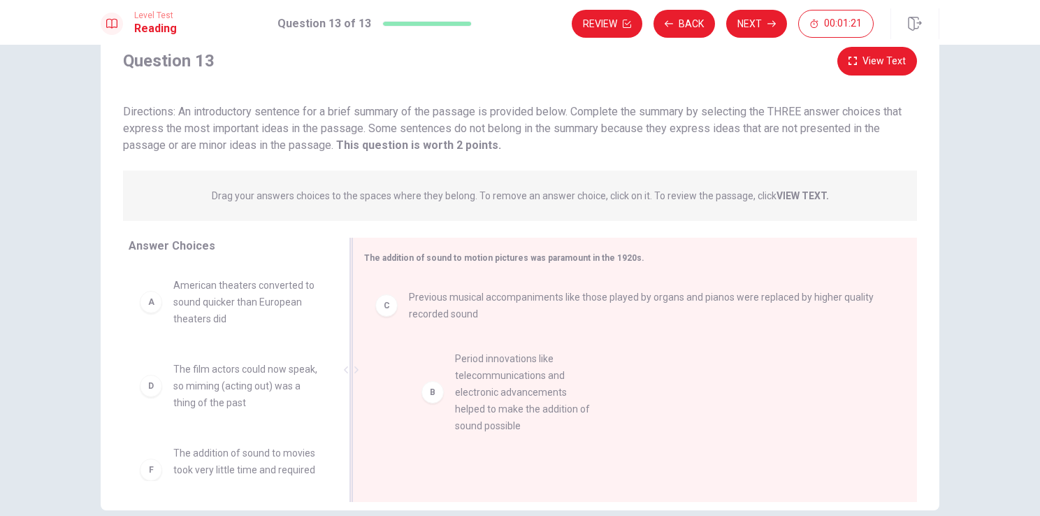
drag, startPoint x: 220, startPoint y: 412, endPoint x: 538, endPoint y: 403, distance: 318.2
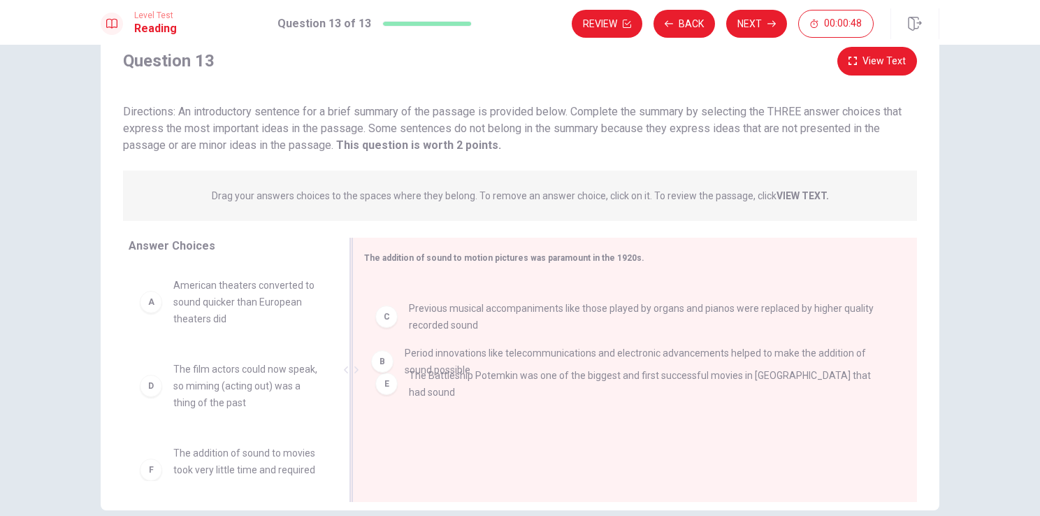
drag, startPoint x: 447, startPoint y: 308, endPoint x: 447, endPoint y: 368, distance: 60.1
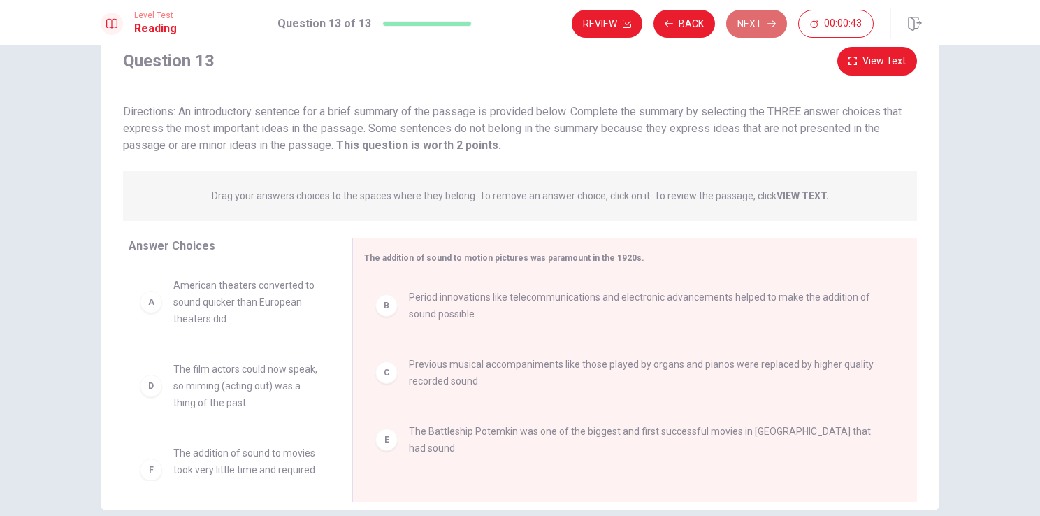
click at [755, 20] on button "Next" at bounding box center [756, 24] width 61 height 28
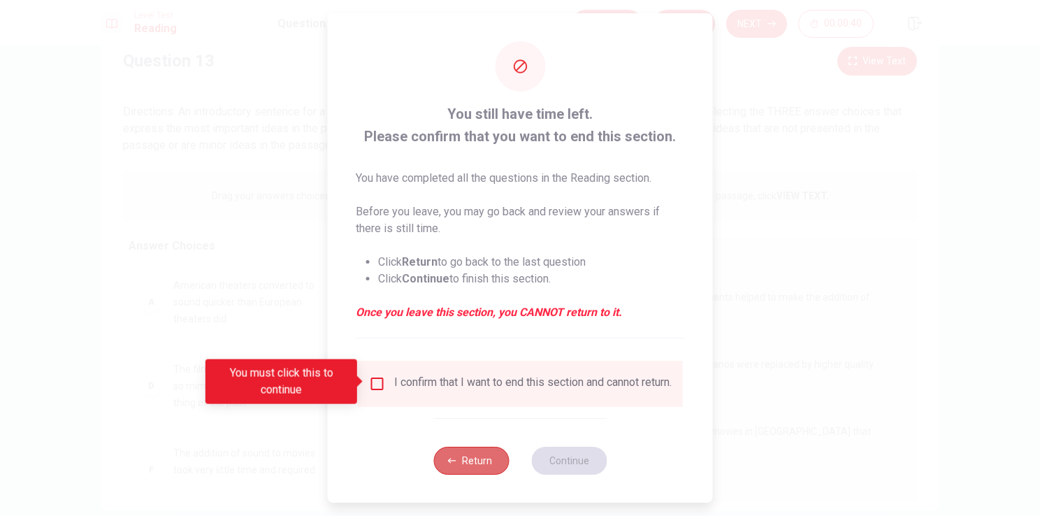
click at [481, 468] on button "Return" at bounding box center [470, 461] width 75 height 28
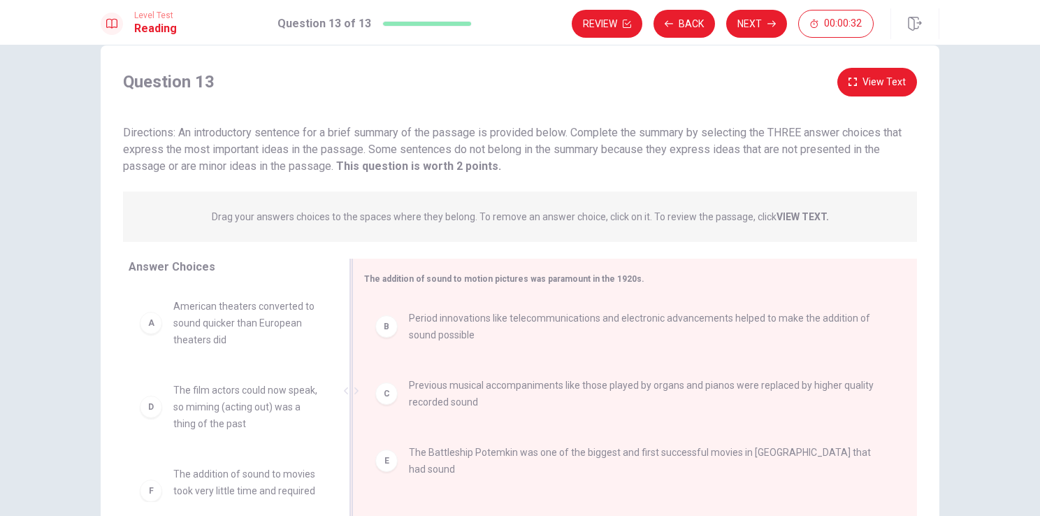
scroll to position [13, 0]
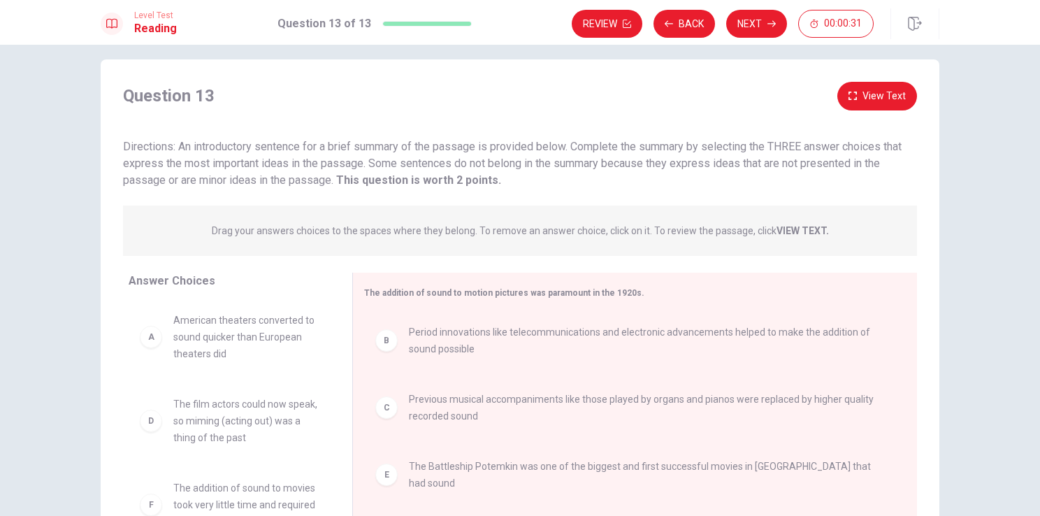
click at [876, 85] on button "View Text" at bounding box center [877, 96] width 80 height 29
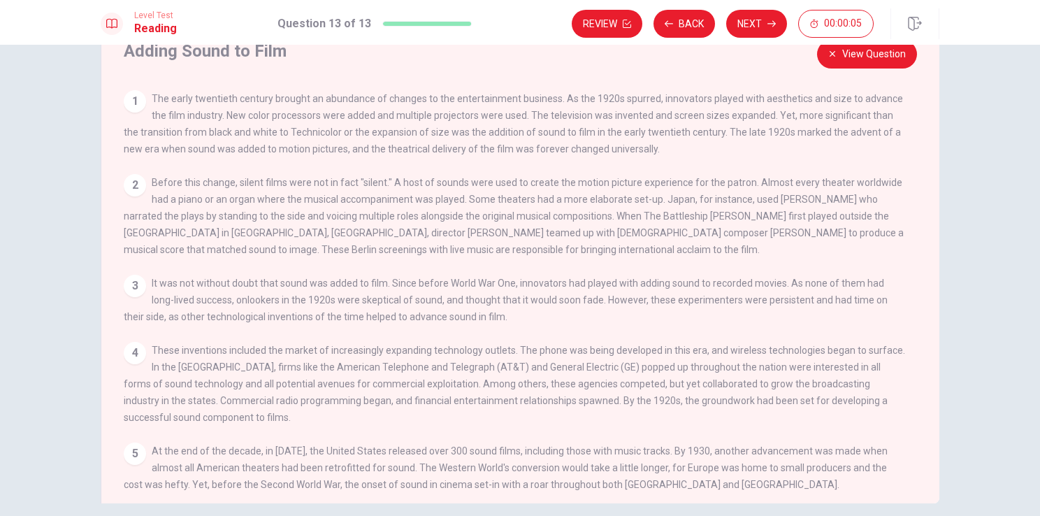
scroll to position [55, 0]
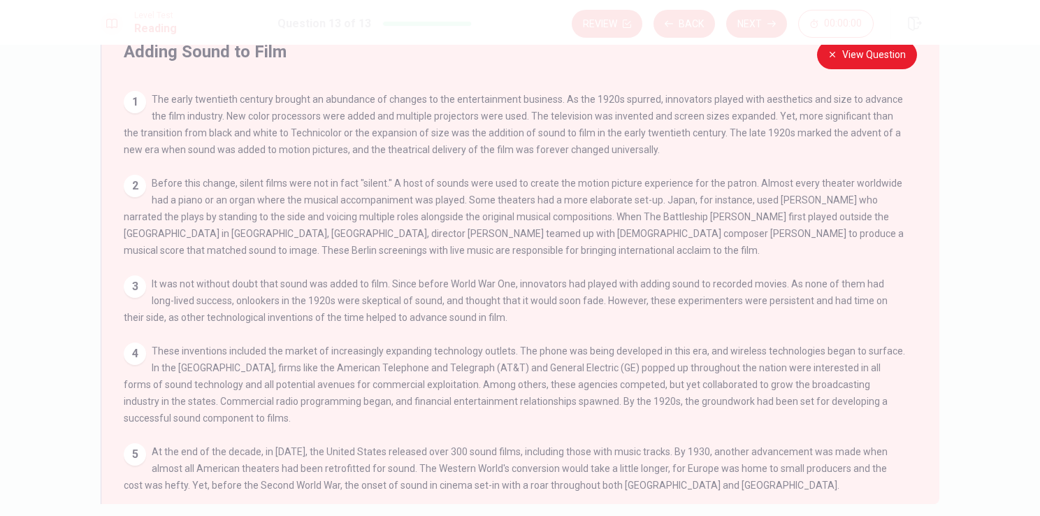
click at [875, 52] on button "View Question" at bounding box center [867, 55] width 100 height 29
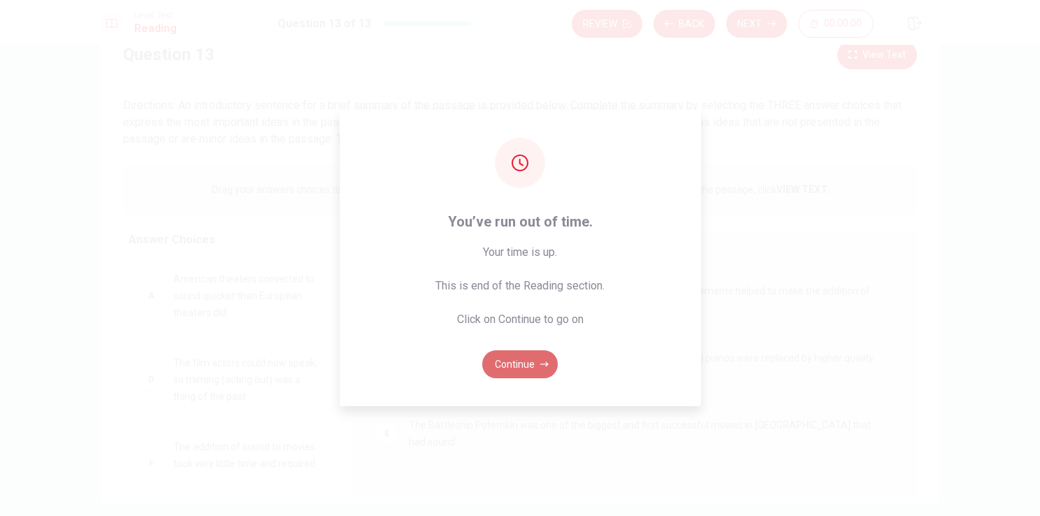
click at [503, 359] on button "Continue" at bounding box center [519, 364] width 75 height 28
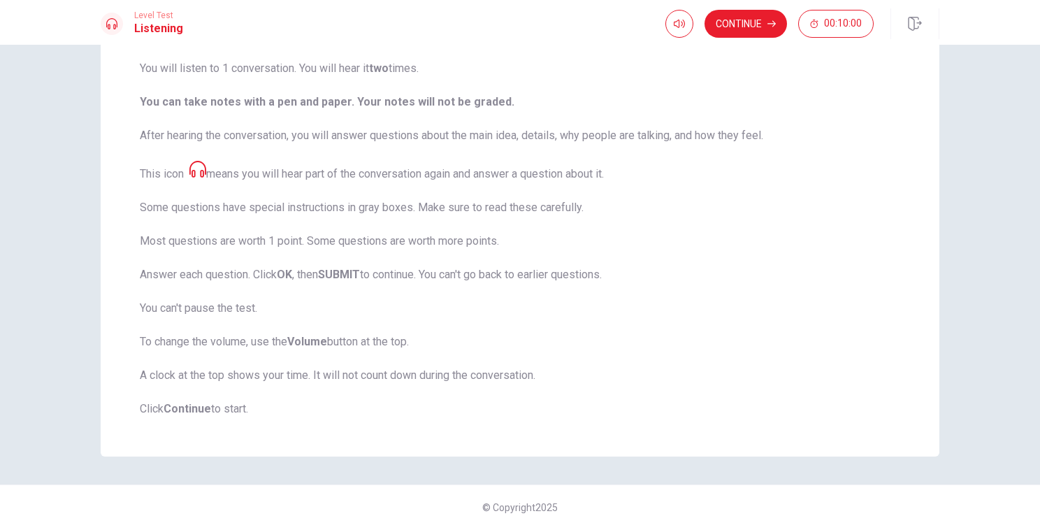
scroll to position [142, 0]
click at [740, 24] on button "Continue" at bounding box center [746, 24] width 82 height 28
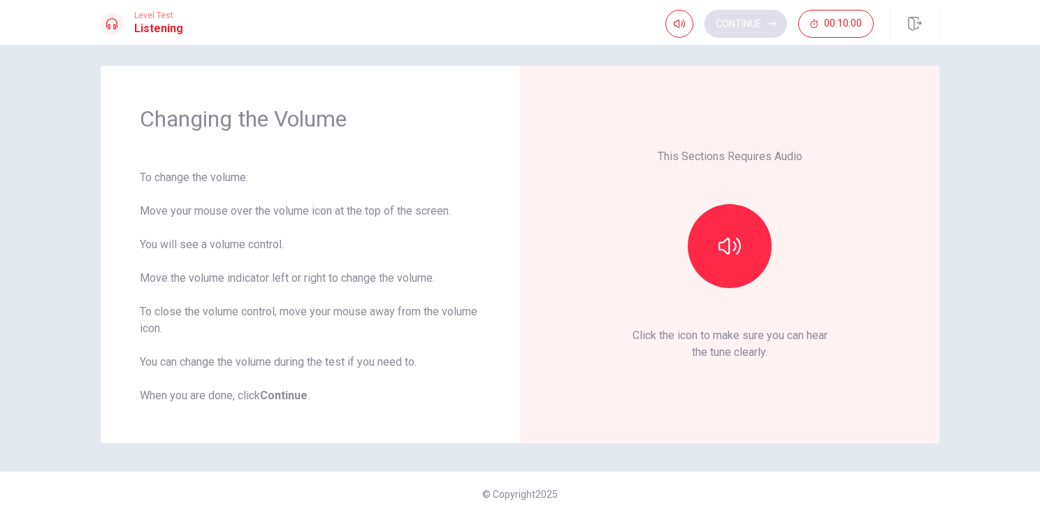
scroll to position [6, 0]
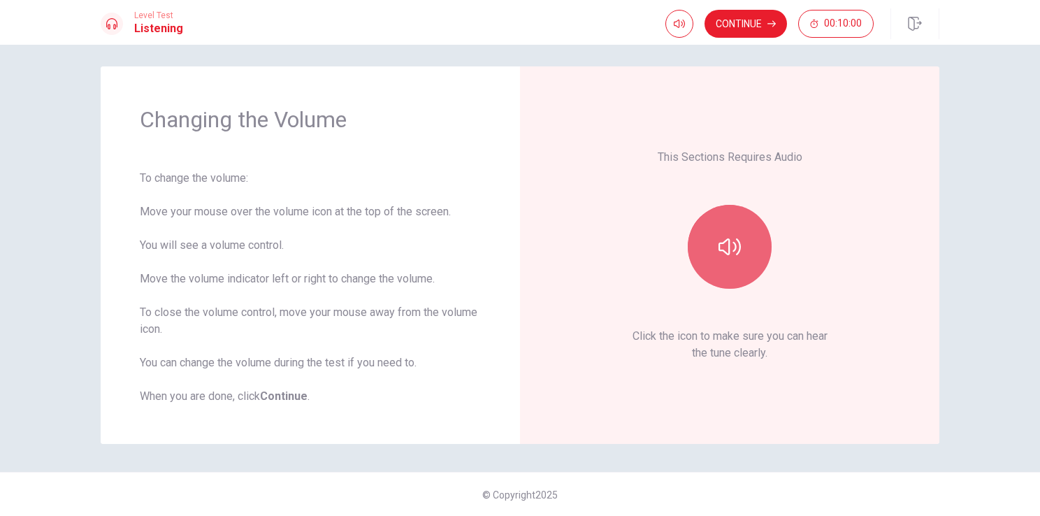
click at [702, 243] on button "button" at bounding box center [730, 247] width 84 height 84
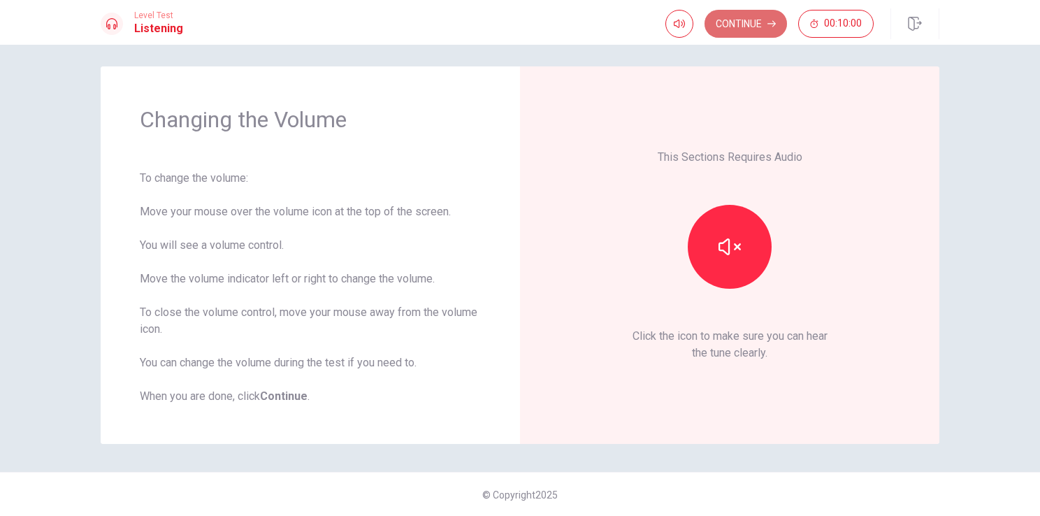
click at [747, 27] on button "Continue" at bounding box center [746, 24] width 82 height 28
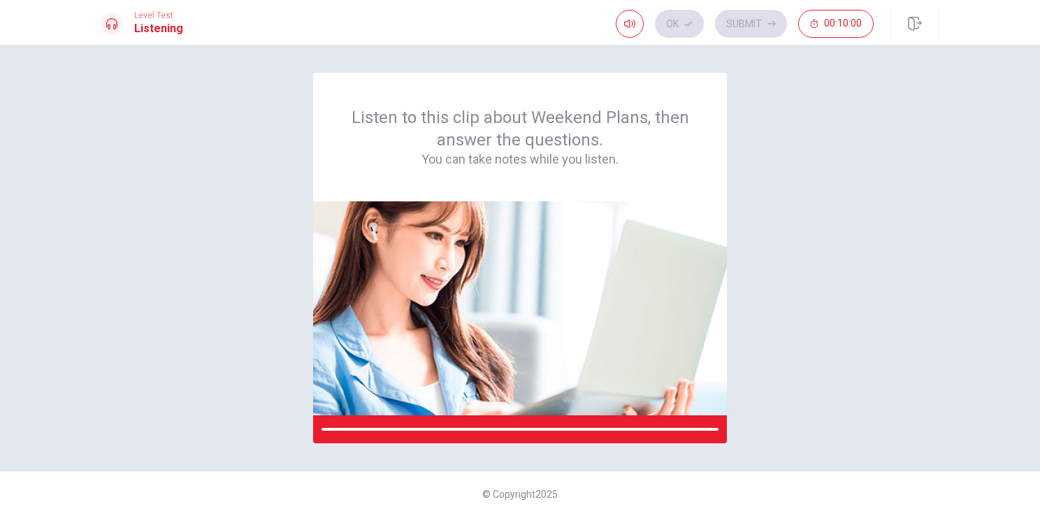
scroll to position [0, 0]
click at [773, 317] on div "Listen to this clip about Weekend Plans, then answer the questions. You can tak…" at bounding box center [520, 258] width 839 height 370
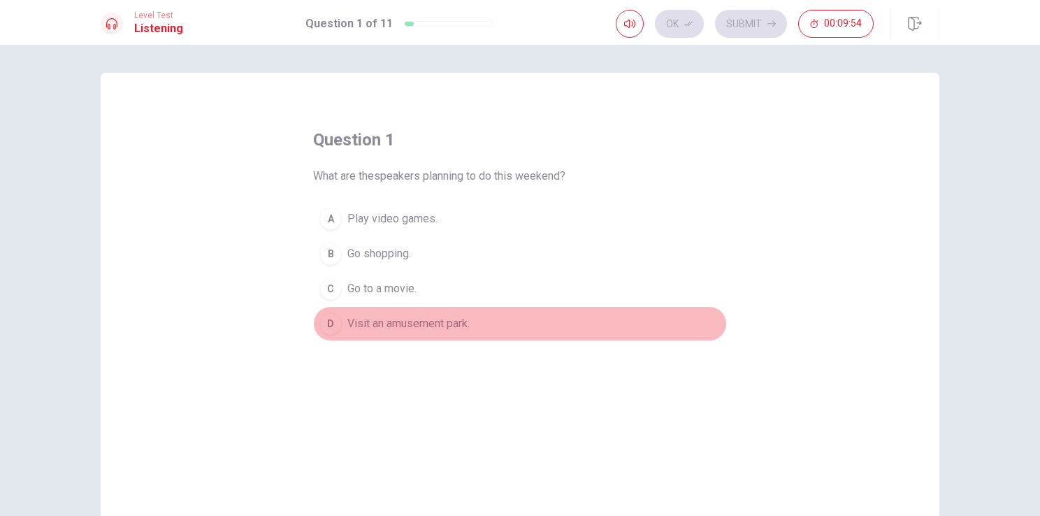
click at [386, 321] on span "Visit an amusement park." at bounding box center [408, 323] width 122 height 17
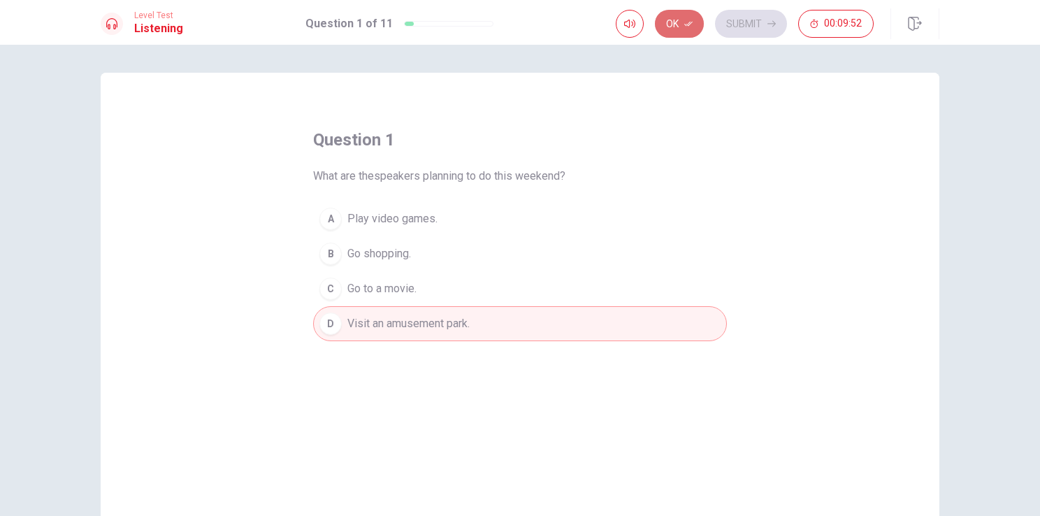
click at [681, 26] on button "Ok" at bounding box center [679, 24] width 49 height 28
click at [764, 16] on button "Submit" at bounding box center [751, 24] width 72 height 28
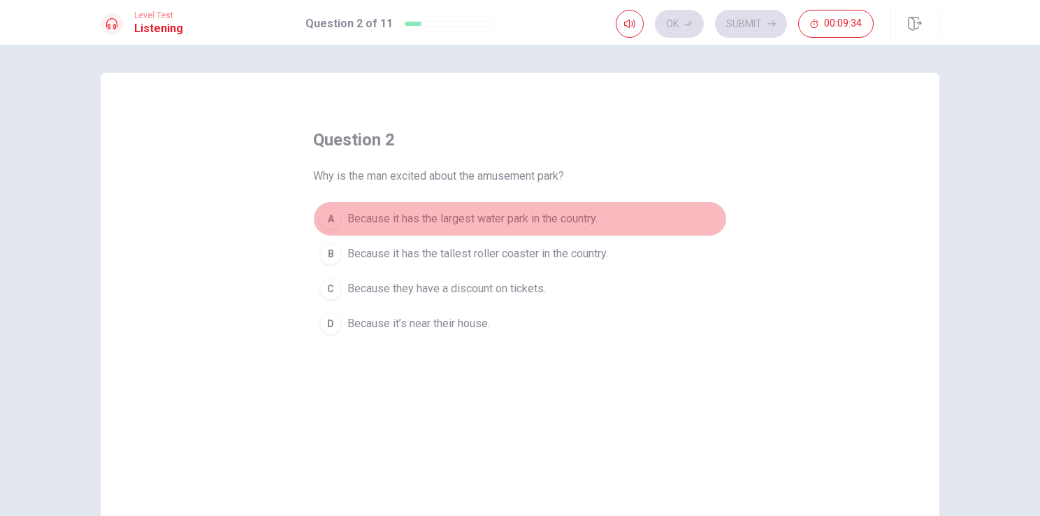
click at [524, 222] on span "Because it has the largest water park in the country." at bounding box center [472, 218] width 250 height 17
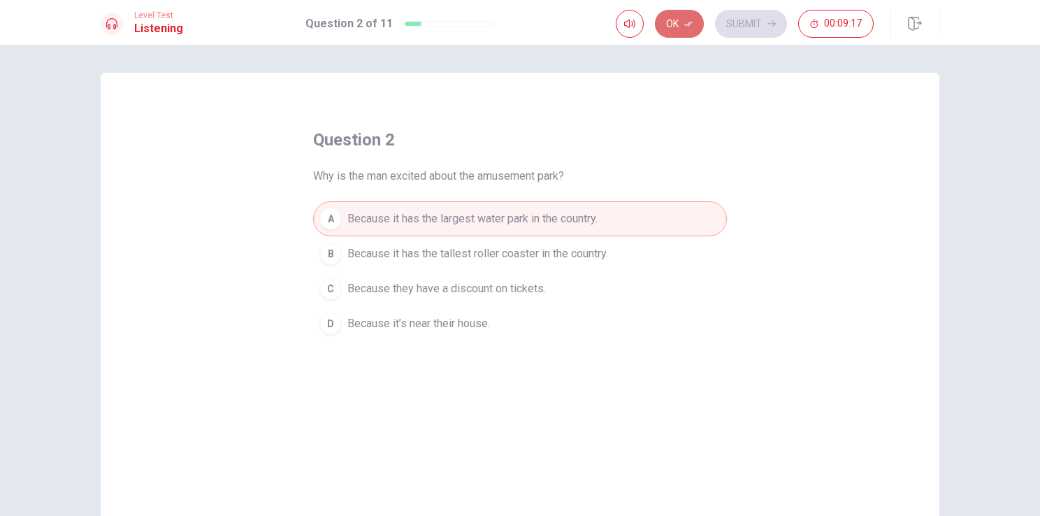
click at [679, 18] on button "Ok" at bounding box center [679, 24] width 49 height 28
click at [763, 23] on button "Submit" at bounding box center [751, 24] width 72 height 28
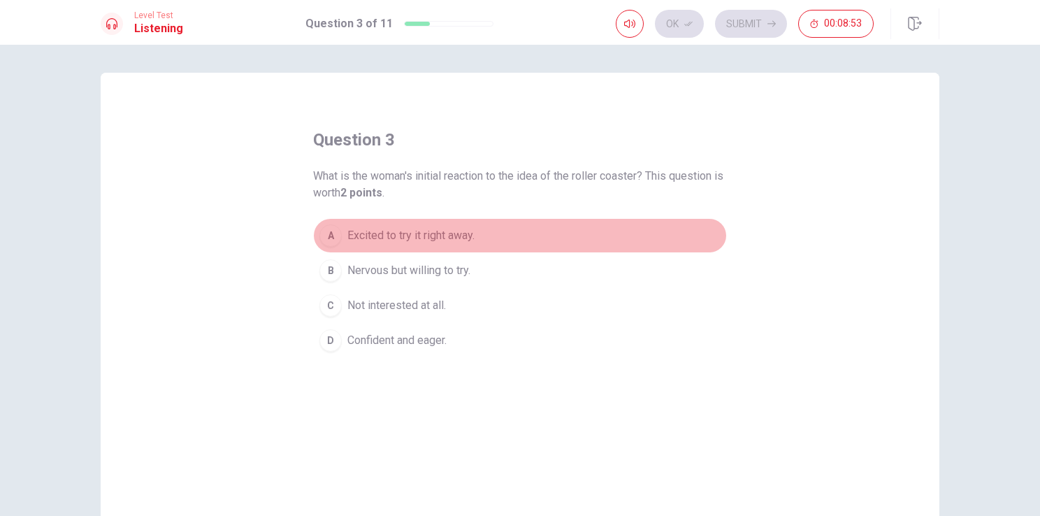
click at [445, 238] on span "Excited to try it right away." at bounding box center [410, 235] width 127 height 17
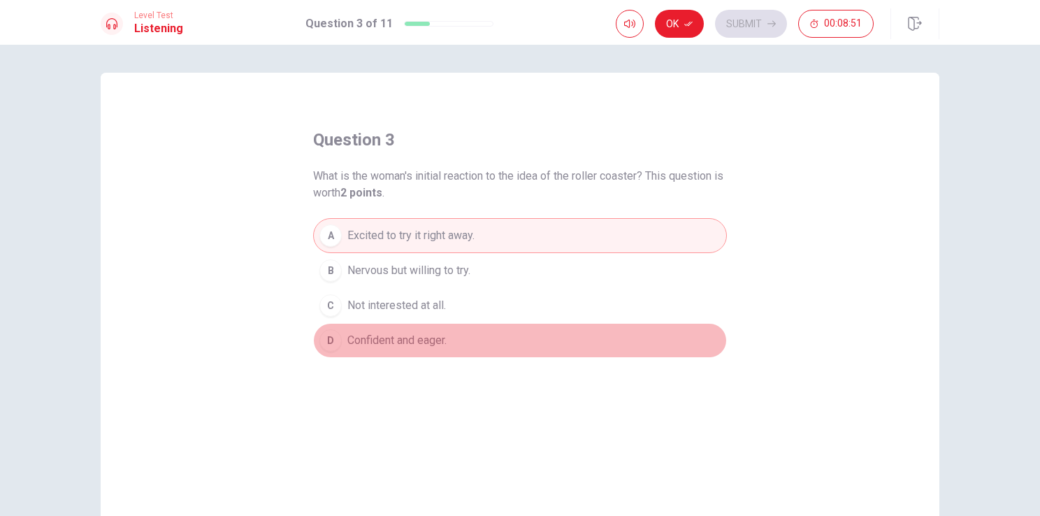
click at [430, 339] on span "Confident and eager." at bounding box center [396, 340] width 99 height 17
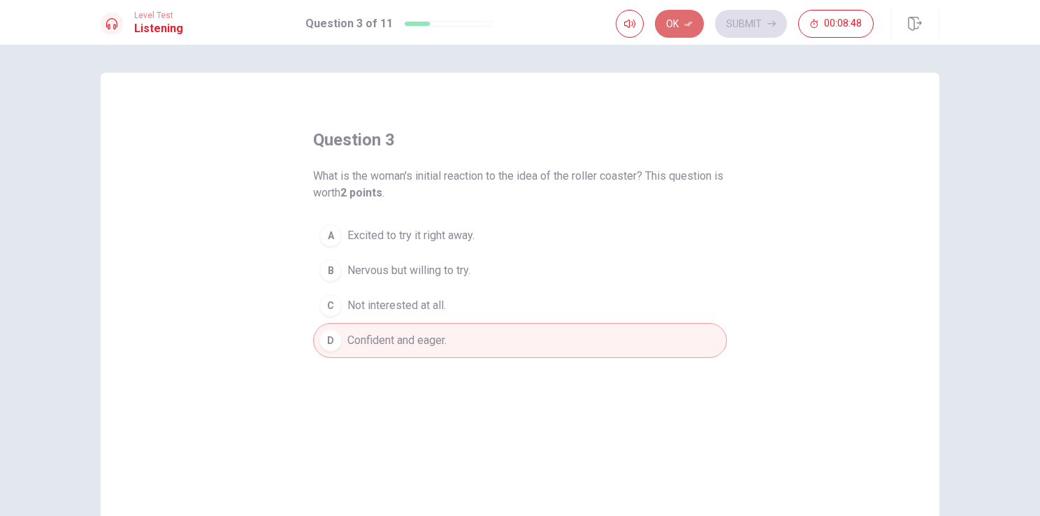
click at [682, 18] on button "Ok" at bounding box center [679, 24] width 49 height 28
click at [740, 13] on button "Submit" at bounding box center [751, 24] width 72 height 28
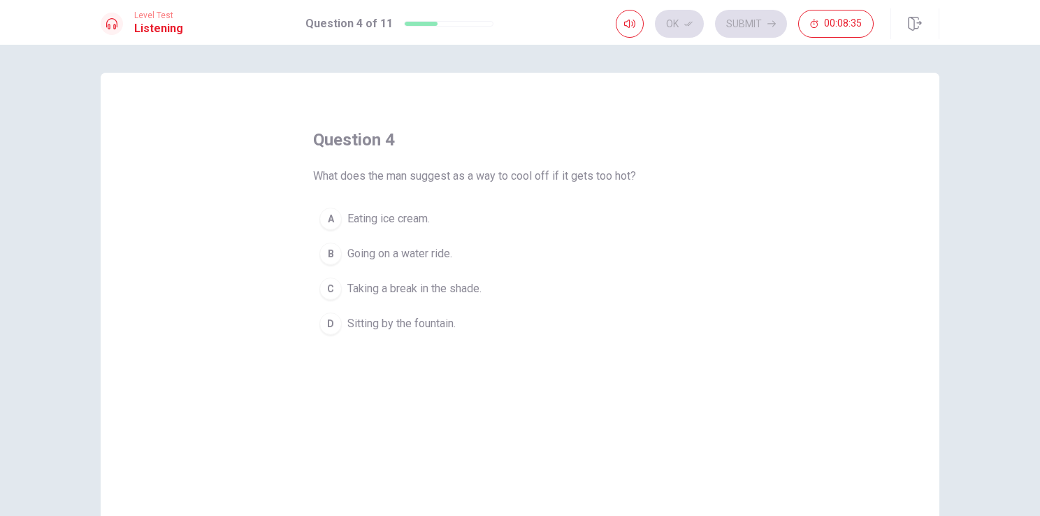
click at [493, 315] on button "D Sitting by the fountain." at bounding box center [520, 323] width 414 height 35
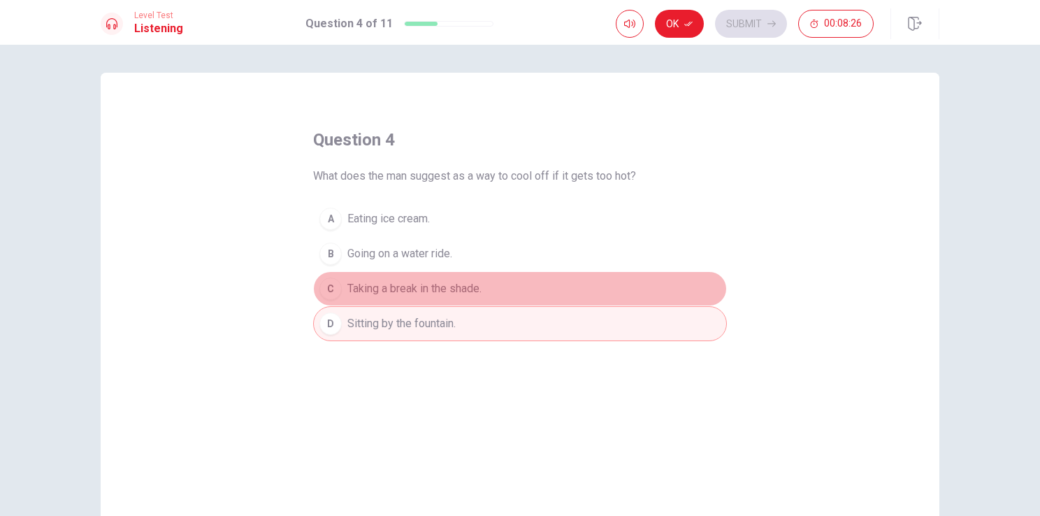
click at [481, 274] on button "C Taking a break in the shade." at bounding box center [520, 288] width 414 height 35
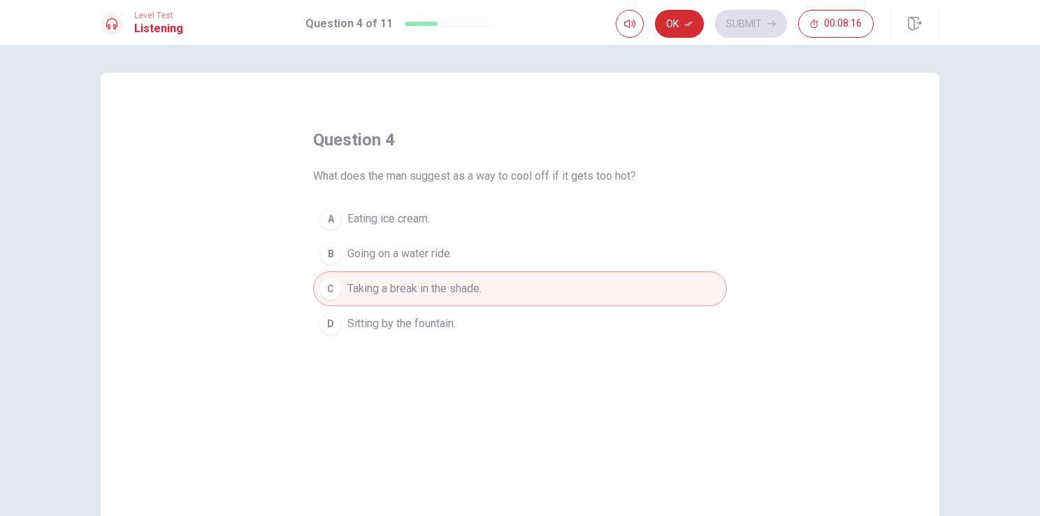
click at [688, 24] on icon "button" at bounding box center [688, 24] width 8 height 5
click at [734, 22] on button "Submit" at bounding box center [751, 24] width 72 height 28
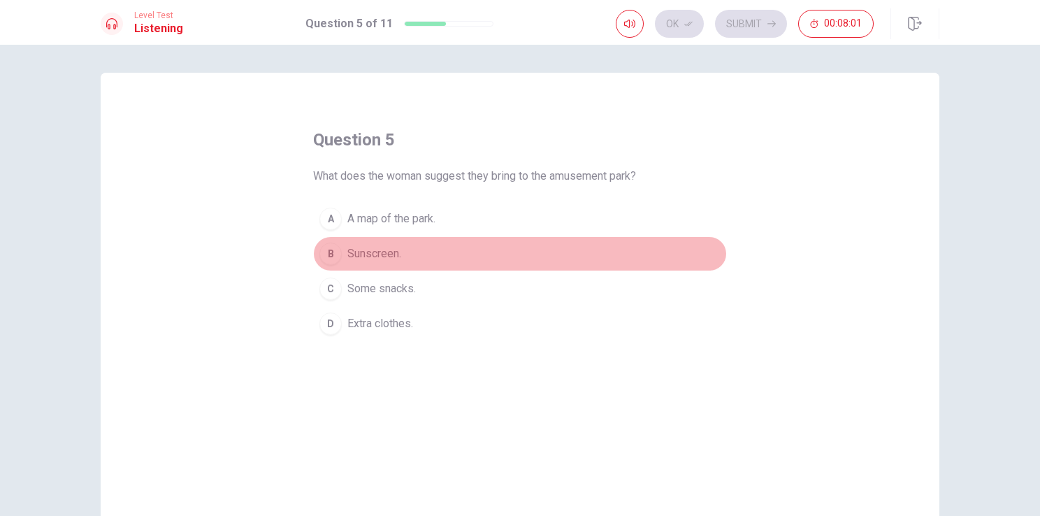
click at [388, 253] on span "Sunscreen." at bounding box center [374, 253] width 54 height 17
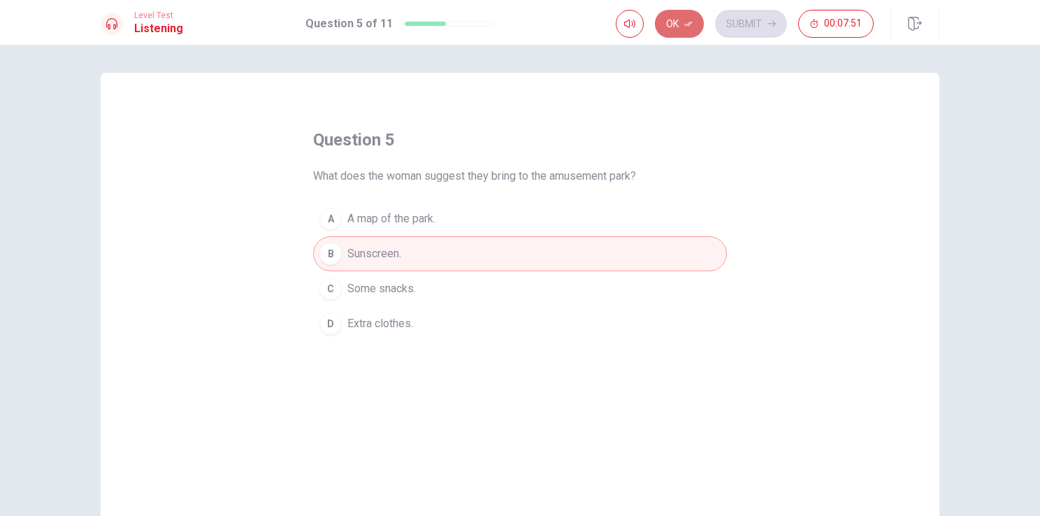
click at [684, 20] on button "Ok" at bounding box center [679, 24] width 49 height 28
click at [481, 219] on button "A A map of the park." at bounding box center [520, 218] width 414 height 35
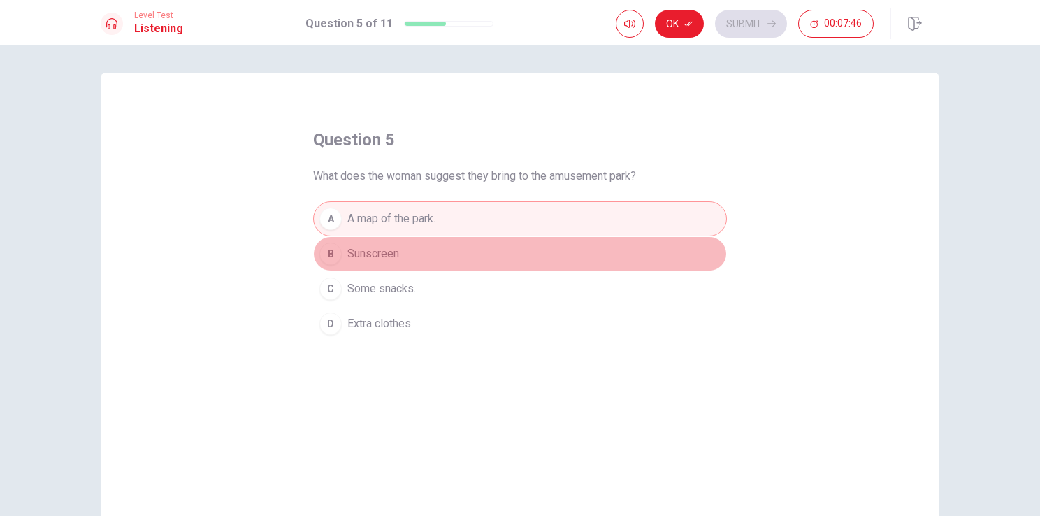
click at [475, 256] on button "B Sunscreen." at bounding box center [520, 253] width 414 height 35
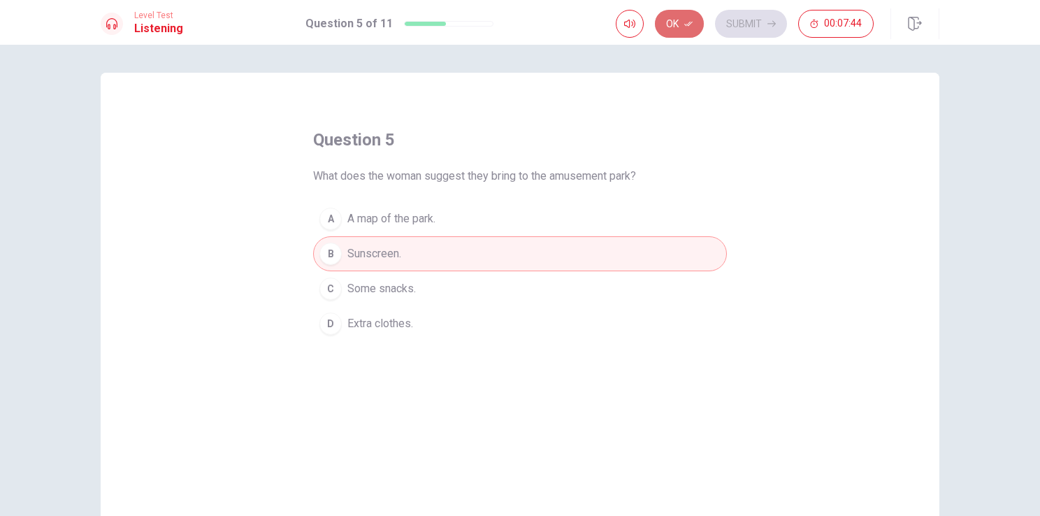
click at [686, 22] on icon "button" at bounding box center [688, 24] width 8 height 8
click at [755, 21] on button "Submit" at bounding box center [751, 24] width 72 height 28
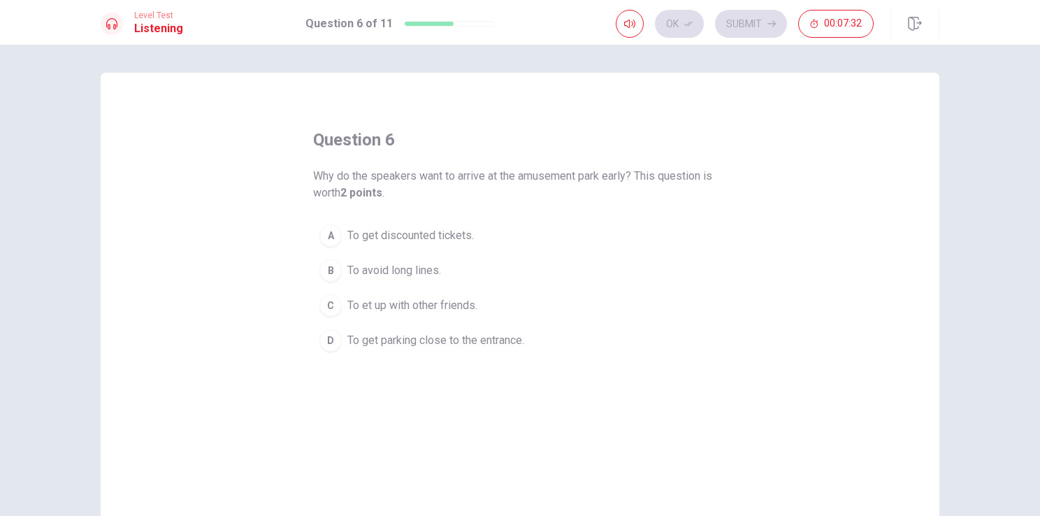
click at [431, 270] on span "To avoid long lines." at bounding box center [394, 270] width 94 height 17
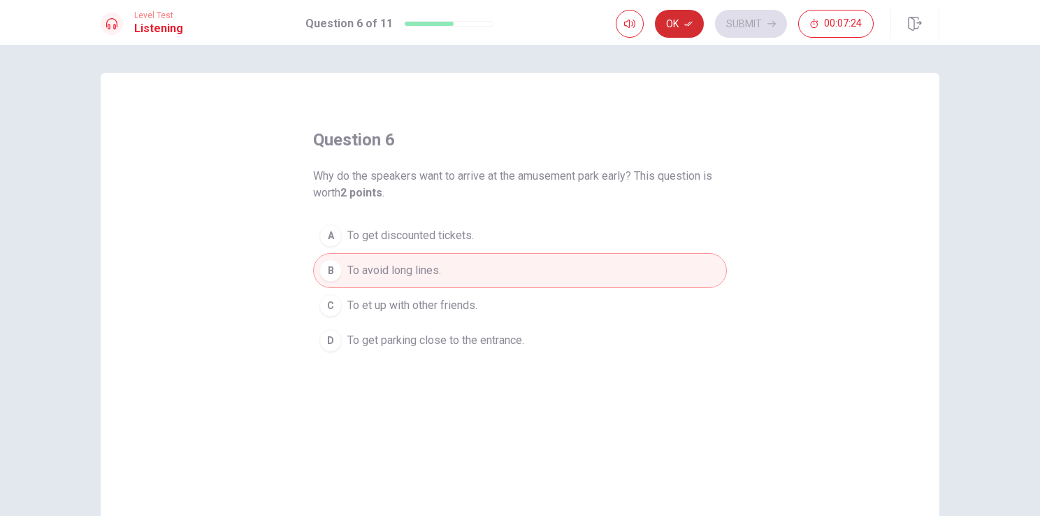
click at [693, 22] on icon "button" at bounding box center [688, 24] width 8 height 5
click at [734, 20] on button "Submit" at bounding box center [751, 24] width 72 height 28
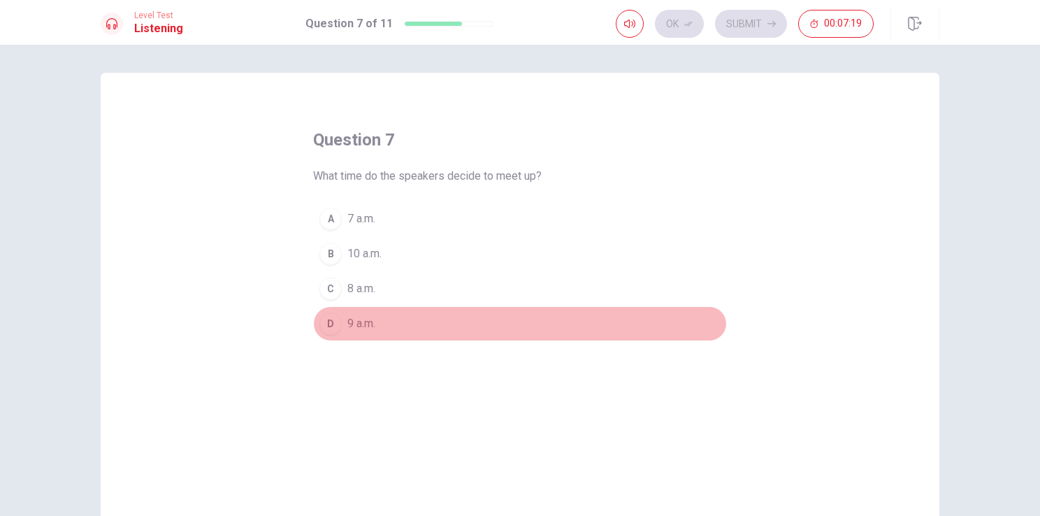
click at [363, 324] on span "9 a.m." at bounding box center [361, 323] width 28 height 17
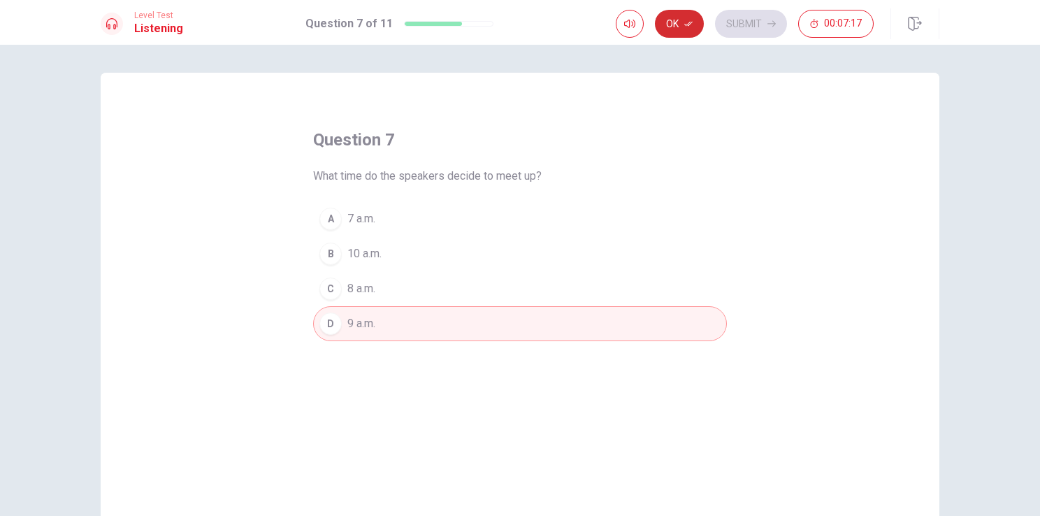
click at [682, 25] on button "Ok" at bounding box center [679, 24] width 49 height 28
click at [742, 19] on button "Submit" at bounding box center [751, 24] width 72 height 28
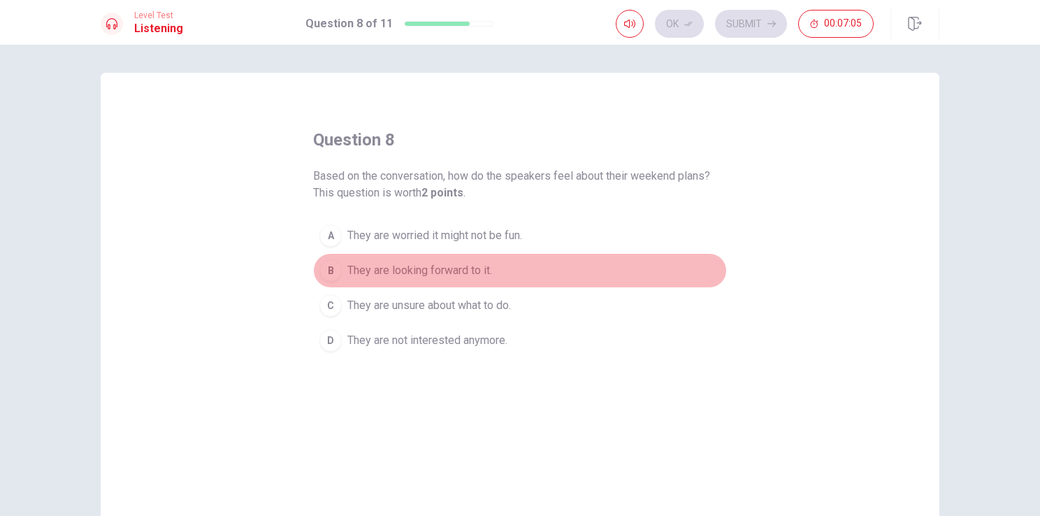
click at [422, 262] on span "They are looking forward to it." at bounding box center [419, 270] width 145 height 17
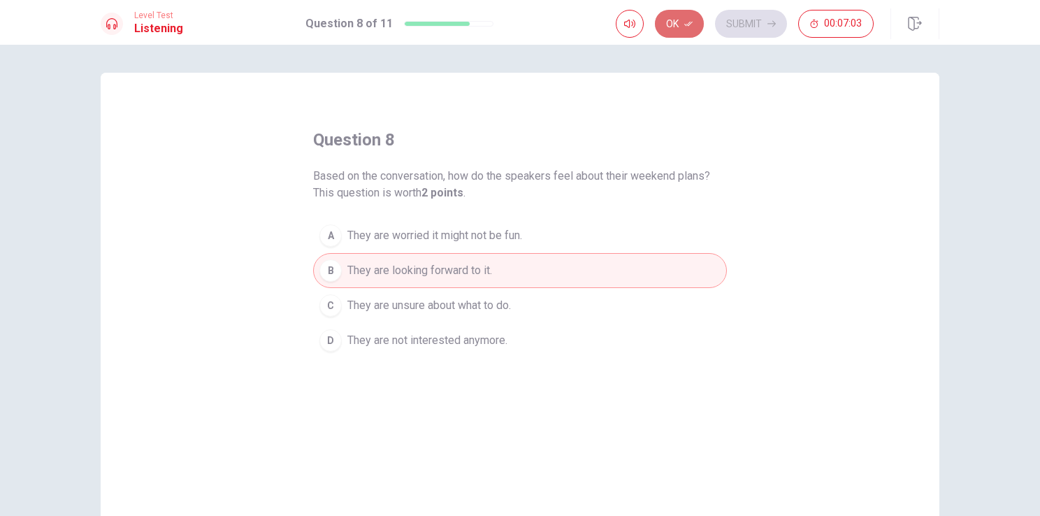
click at [682, 18] on button "Ok" at bounding box center [679, 24] width 49 height 28
click at [726, 15] on button "Submit" at bounding box center [751, 24] width 72 height 28
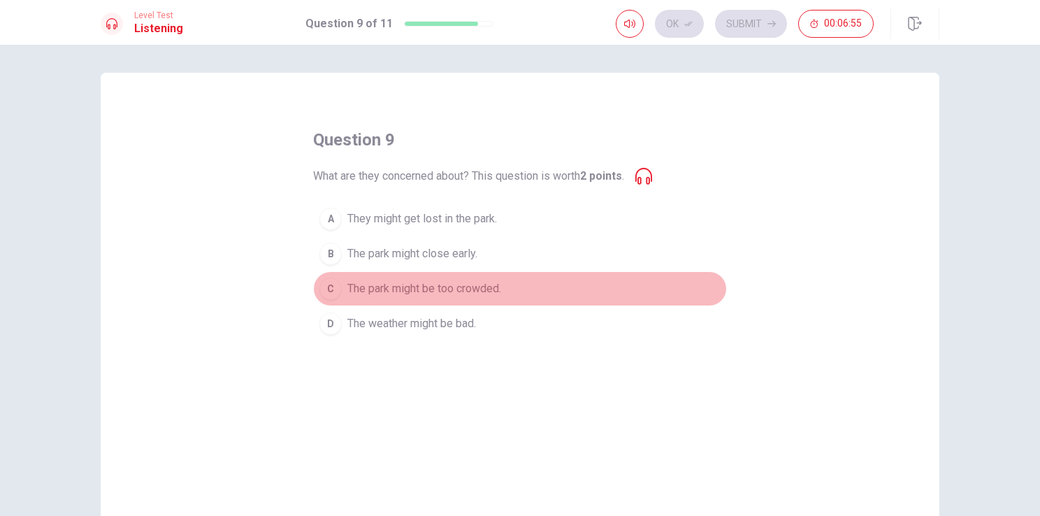
click at [436, 287] on span "The park might be too crowded." at bounding box center [424, 288] width 154 height 17
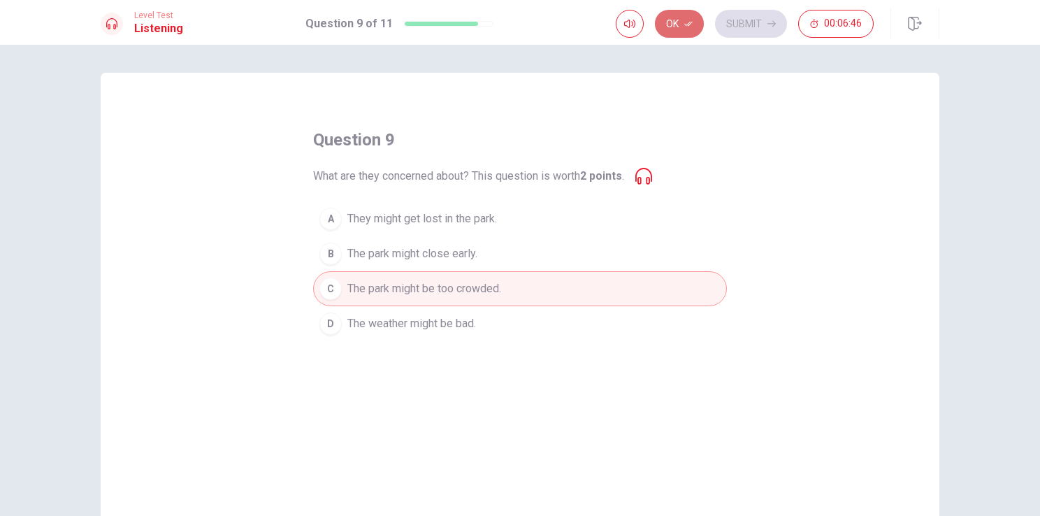
click at [670, 22] on button "Ok" at bounding box center [679, 24] width 49 height 28
click at [647, 170] on icon at bounding box center [643, 176] width 17 height 17
click at [648, 171] on icon at bounding box center [643, 176] width 17 height 17
click at [756, 29] on button "Submit" at bounding box center [751, 24] width 72 height 28
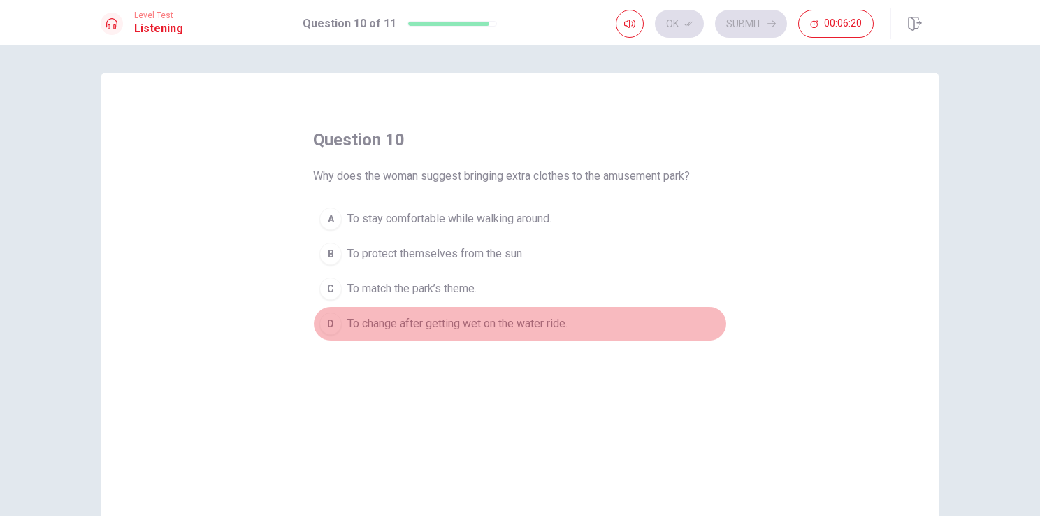
click at [420, 323] on span "To change after getting wet on the water ride." at bounding box center [457, 323] width 220 height 17
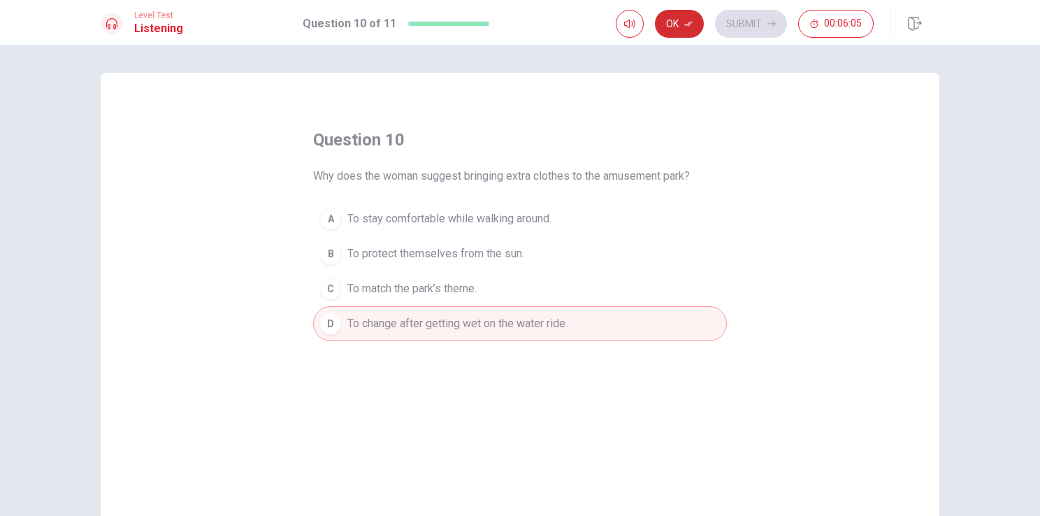
click at [685, 25] on icon "button" at bounding box center [688, 24] width 8 height 8
click at [744, 26] on button "Submit" at bounding box center [751, 24] width 72 height 28
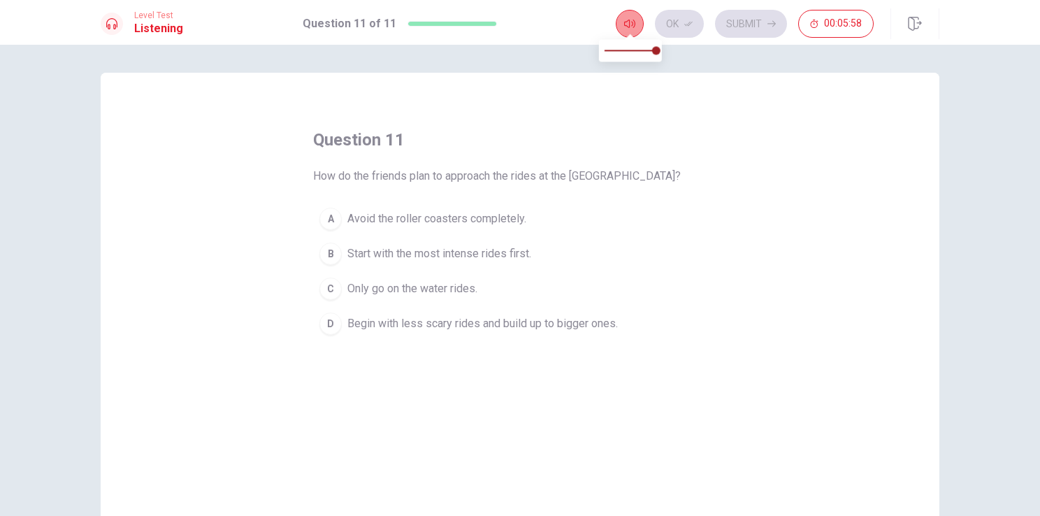
click at [627, 22] on icon "button" at bounding box center [629, 23] width 11 height 11
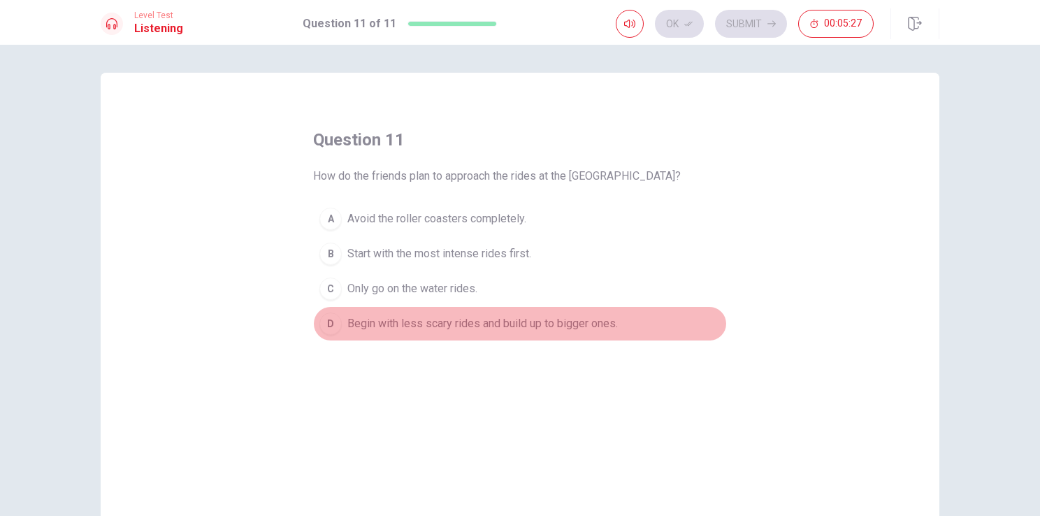
click at [498, 316] on span "Begin with less scary rides and build up to bigger ones." at bounding box center [482, 323] width 271 height 17
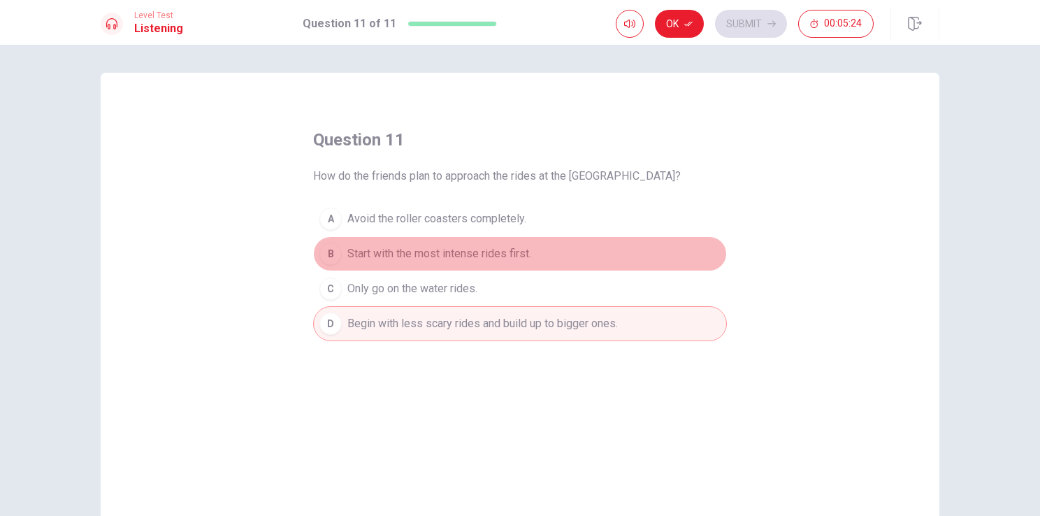
click at [504, 252] on span "Start with the most intense rides first." at bounding box center [439, 253] width 184 height 17
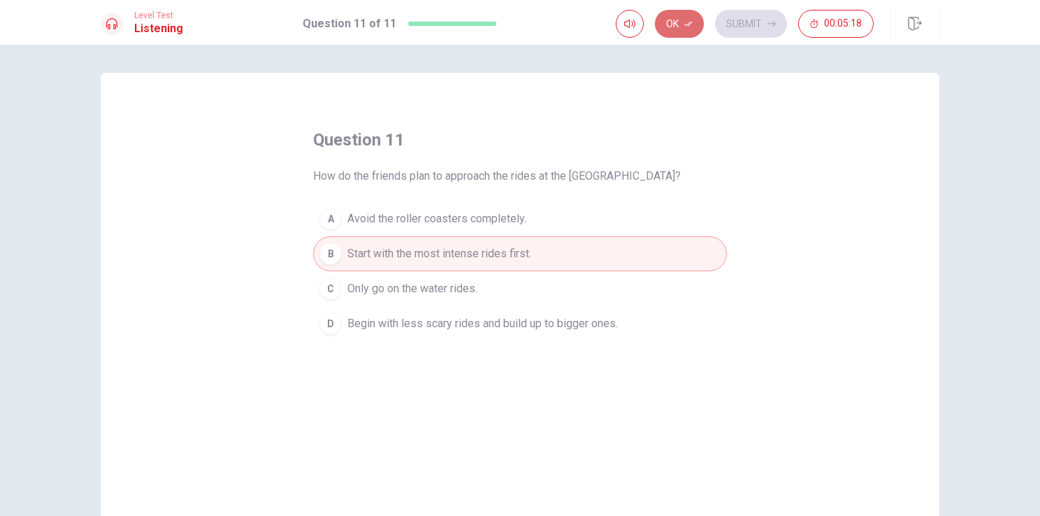
click at [679, 24] on button "Ok" at bounding box center [679, 24] width 49 height 28
click at [753, 21] on button "Submit" at bounding box center [751, 24] width 72 height 28
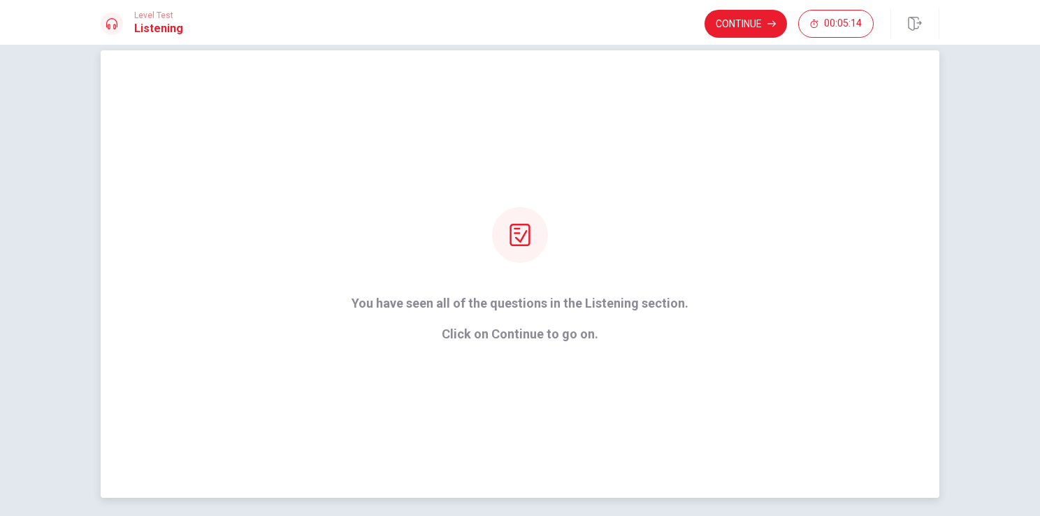
scroll to position [28, 0]
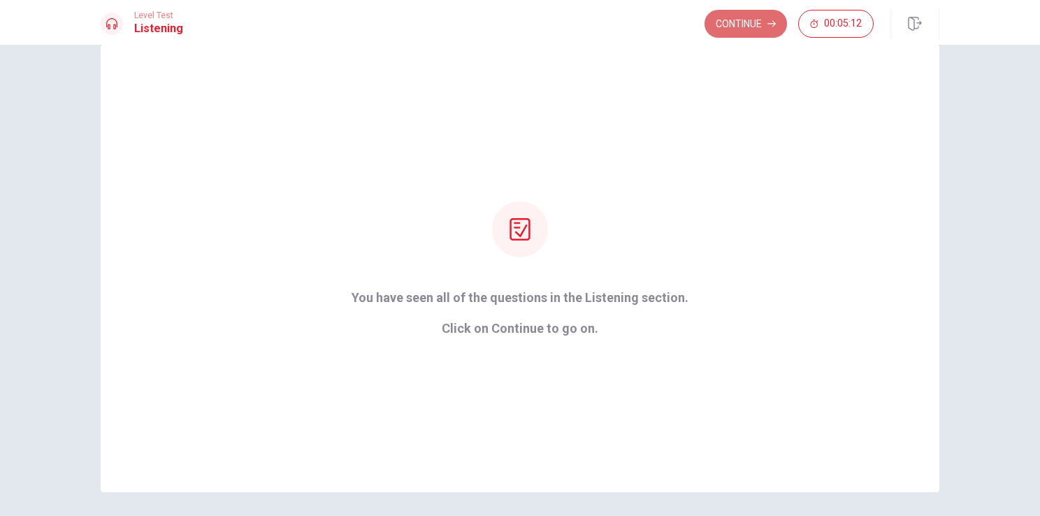
click at [747, 24] on button "Continue" at bounding box center [746, 24] width 82 height 28
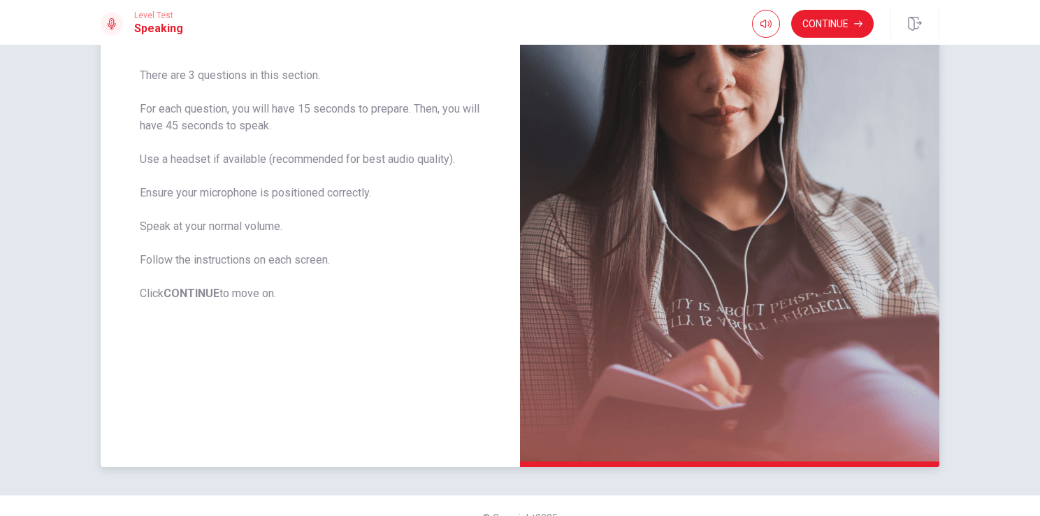
scroll to position [238, 0]
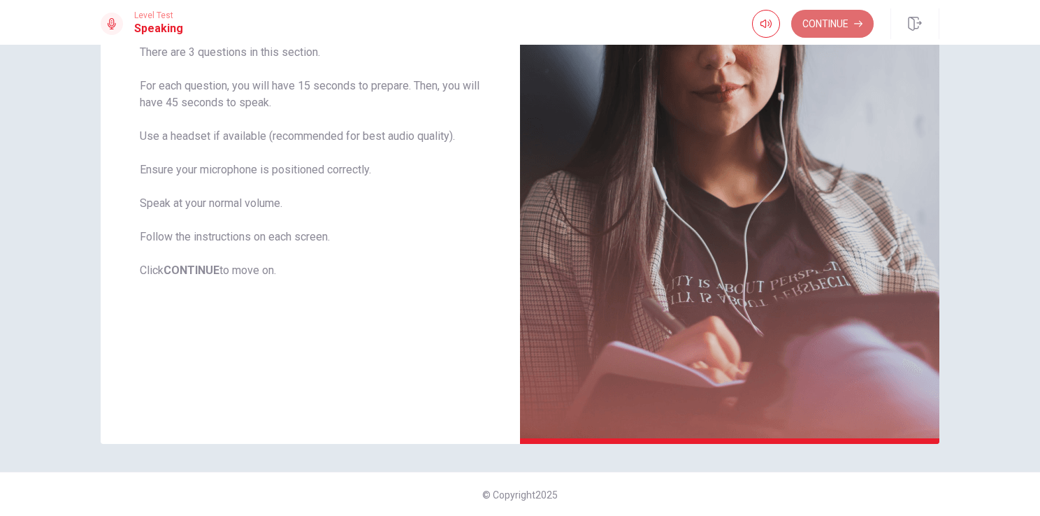
click at [837, 17] on button "Continue" at bounding box center [832, 24] width 82 height 28
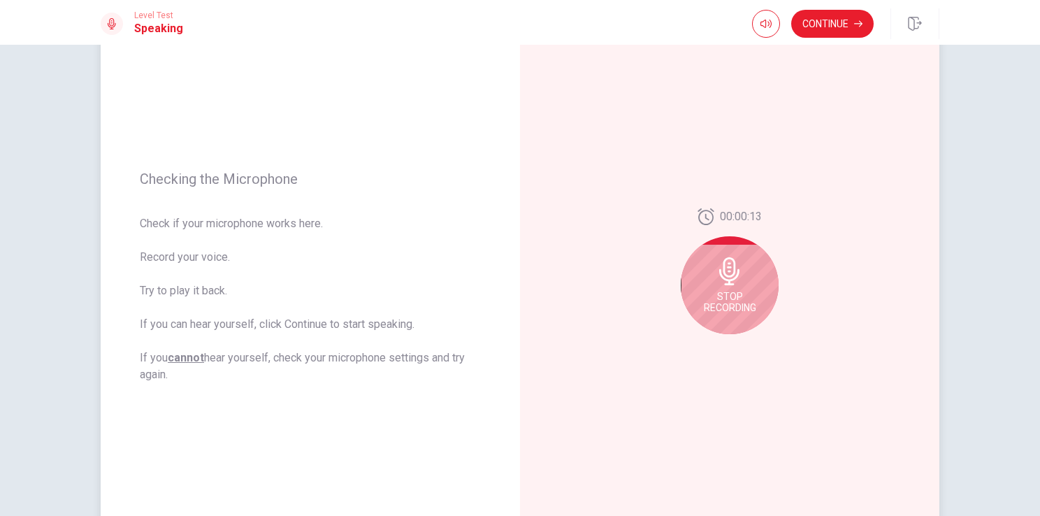
scroll to position [101, 0]
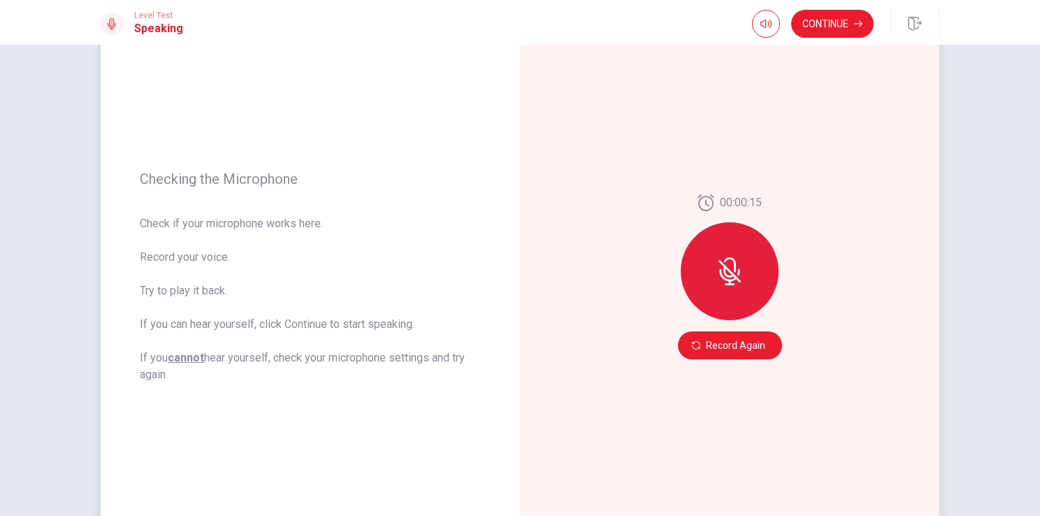
click at [733, 275] on icon at bounding box center [730, 271] width 28 height 28
click at [726, 267] on icon at bounding box center [730, 271] width 28 height 28
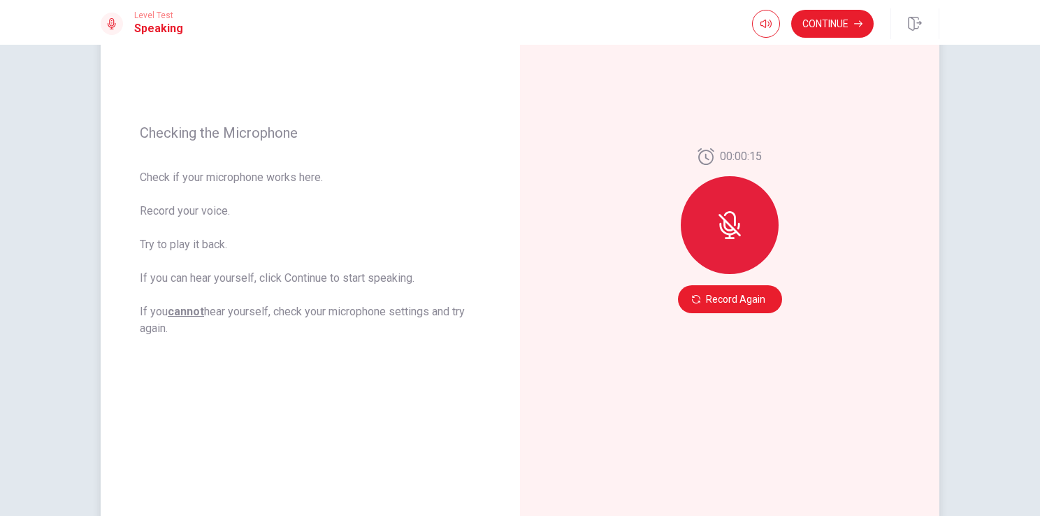
scroll to position [145, 0]
click at [726, 296] on button "Record Again" at bounding box center [730, 301] width 104 height 28
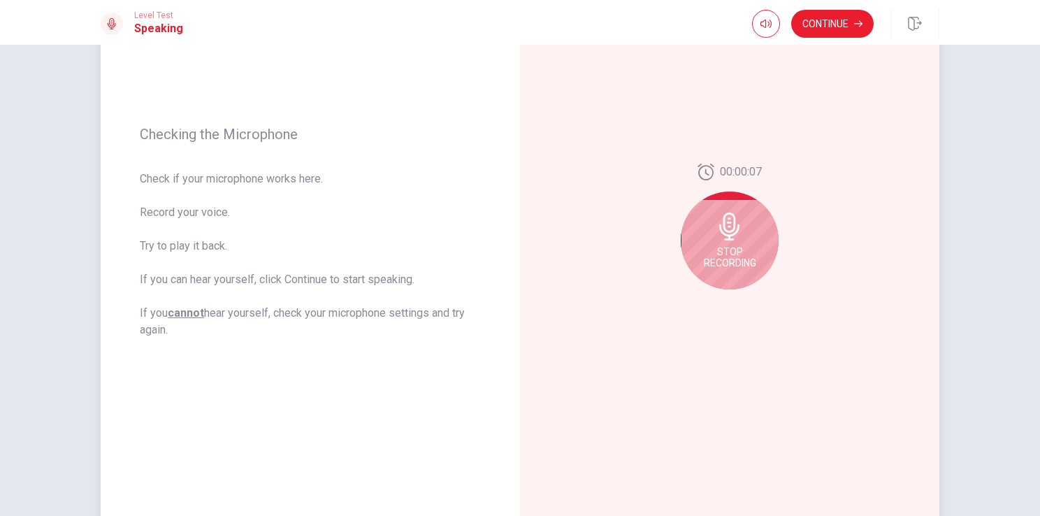
click at [717, 242] on div "Stop Recording" at bounding box center [730, 241] width 98 height 98
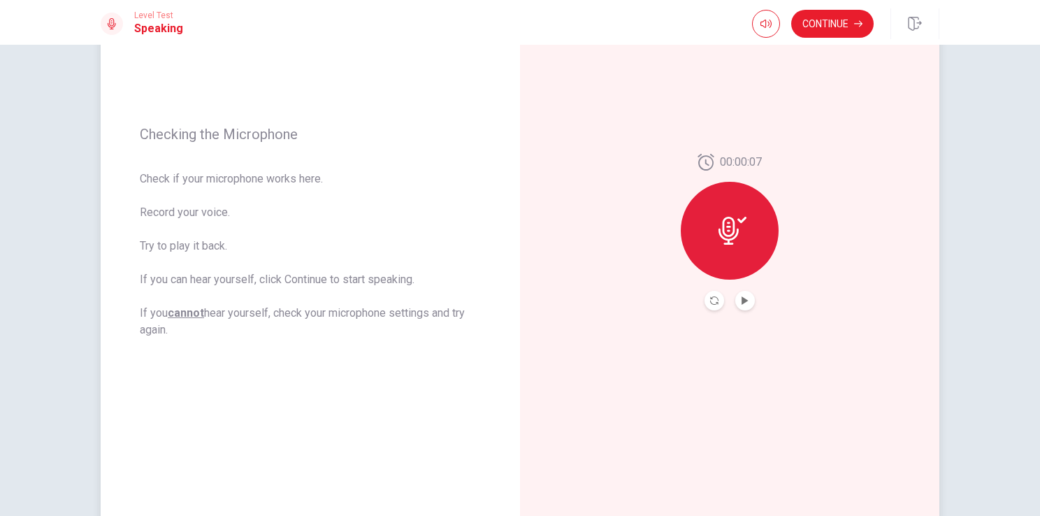
click at [744, 295] on button "Play Audio" at bounding box center [745, 301] width 20 height 20
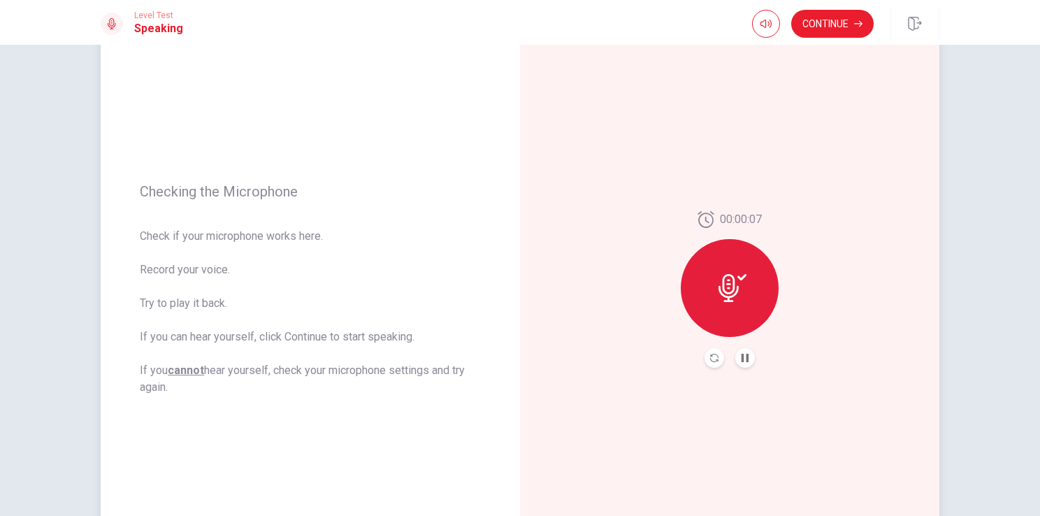
scroll to position [87, 0]
click at [827, 29] on button "Continue" at bounding box center [832, 24] width 82 height 28
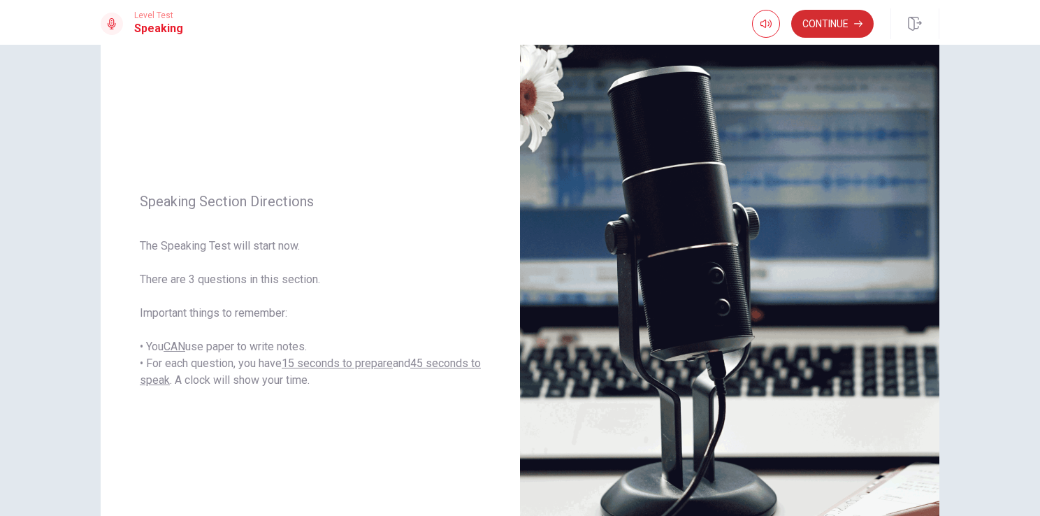
click at [830, 25] on button "Continue" at bounding box center [832, 24] width 82 height 28
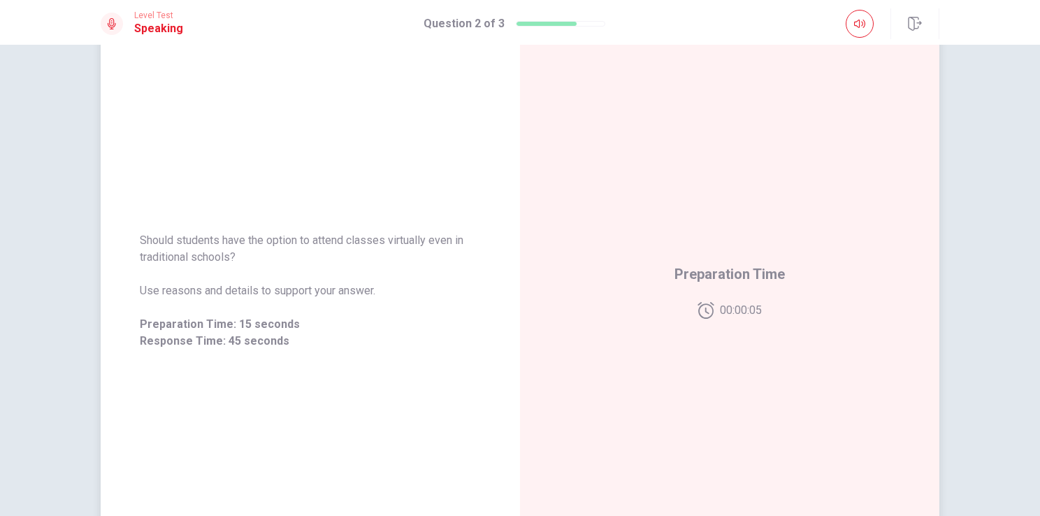
drag, startPoint x: 224, startPoint y: 239, endPoint x: 301, endPoint y: 247, distance: 76.7
click at [301, 247] on span "Should students have the option to attend classes virtually even in traditional…" at bounding box center [310, 249] width 341 height 34
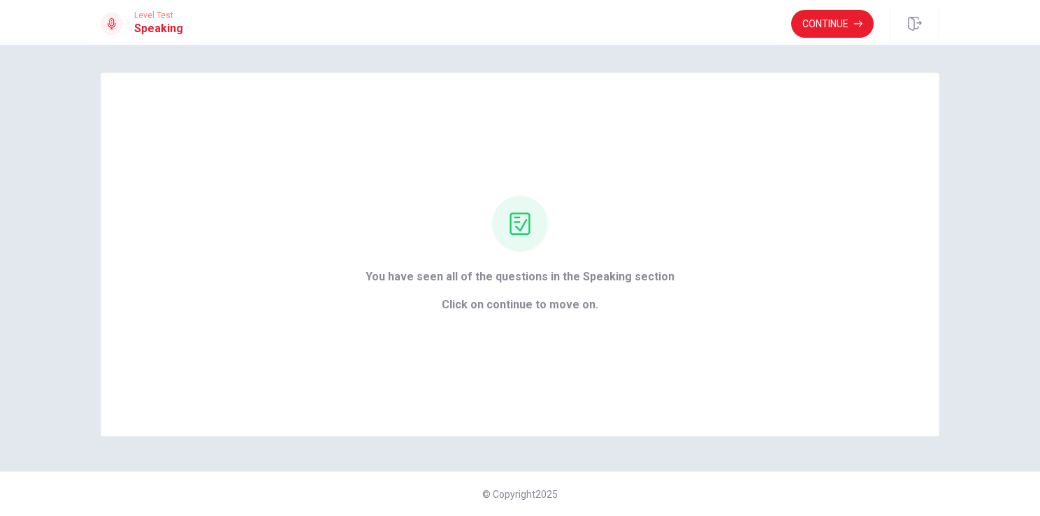
scroll to position [0, 0]
click at [829, 32] on button "Continue" at bounding box center [832, 24] width 82 height 28
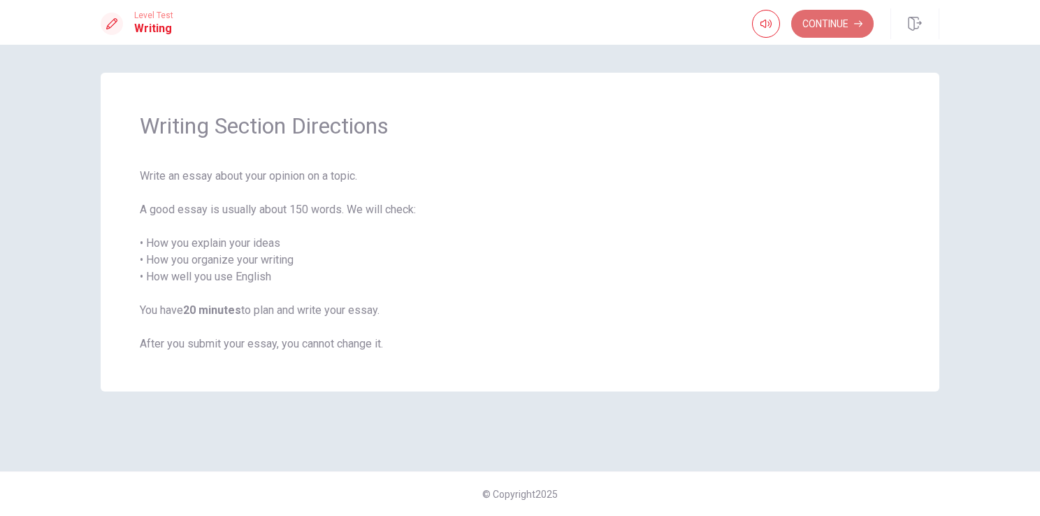
click at [828, 31] on button "Continue" at bounding box center [832, 24] width 82 height 28
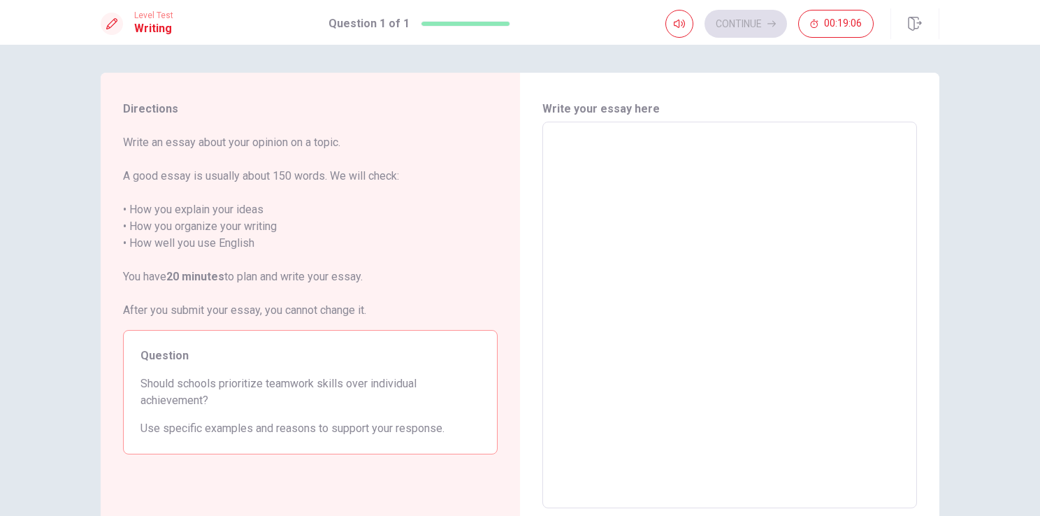
click at [568, 158] on textarea at bounding box center [729, 315] width 355 height 363
type textarea "x"
type textarea "t"
type textarea "x"
type textarea "th"
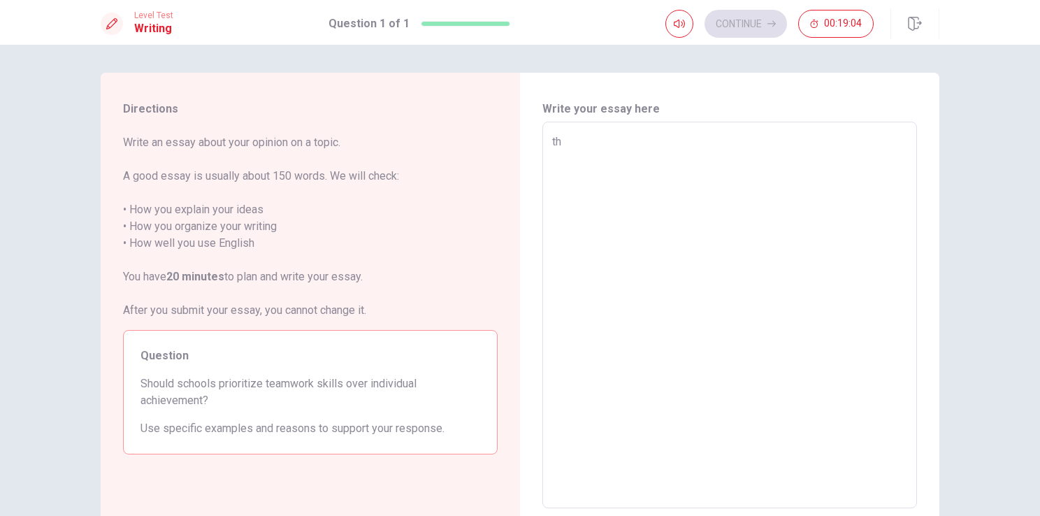
type textarea "x"
type textarea "thi"
type textarea "x"
type textarea "thin"
type textarea "x"
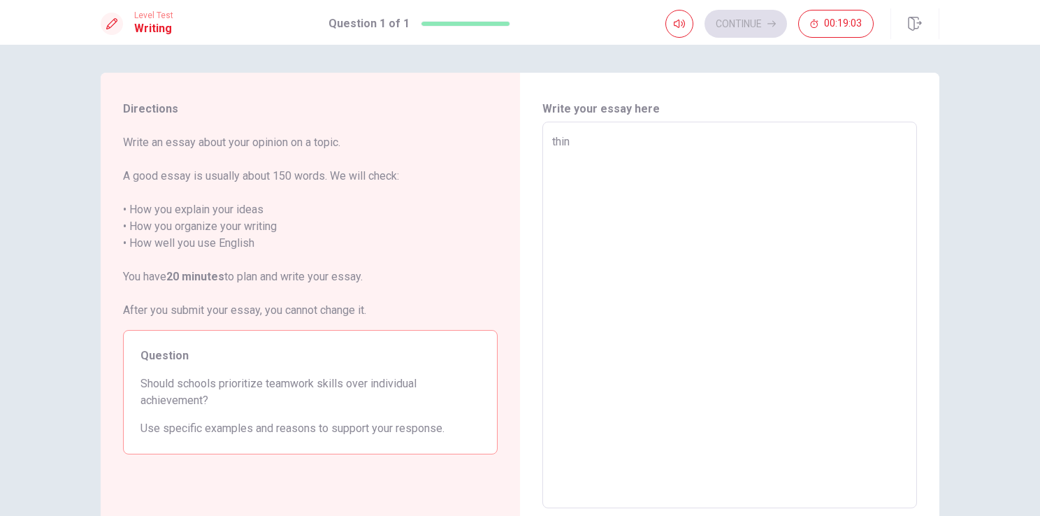
type textarea "think"
type textarea "x"
type textarea "thin"
type textarea "x"
type textarea "thi"
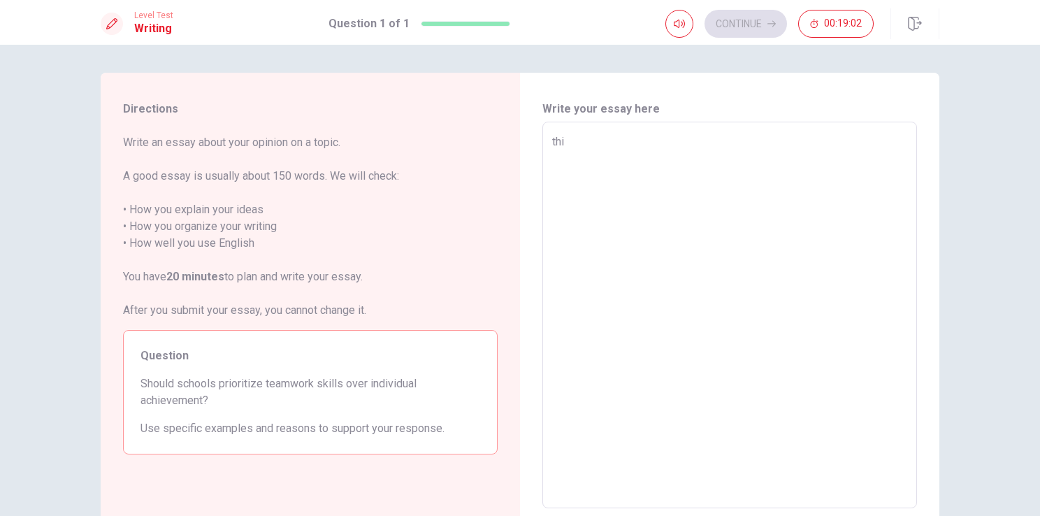
type textarea "x"
type textarea "th"
type textarea "x"
type textarea "t"
type textarea "x"
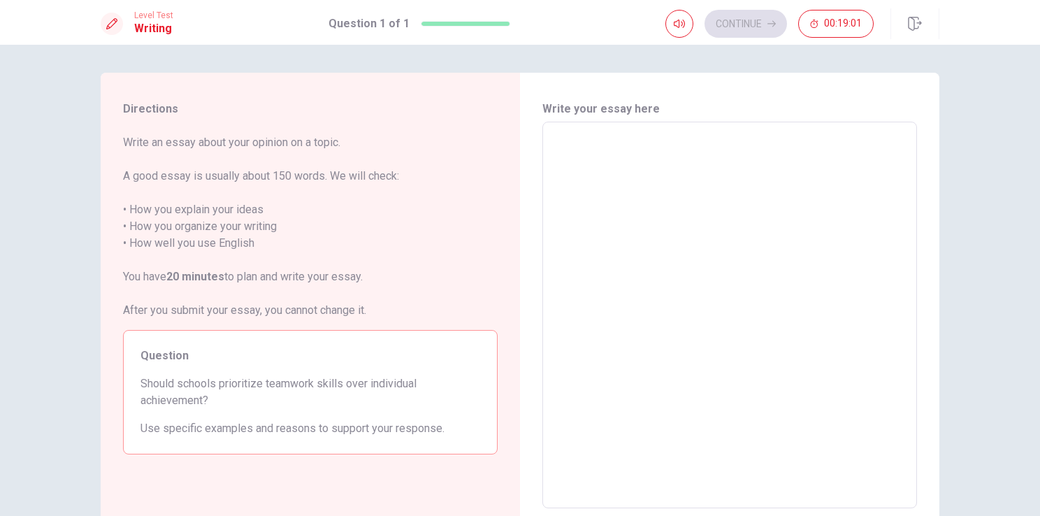
type textarea "x"
type textarea "I"
type textarea "x"
type textarea "I"
type textarea "x"
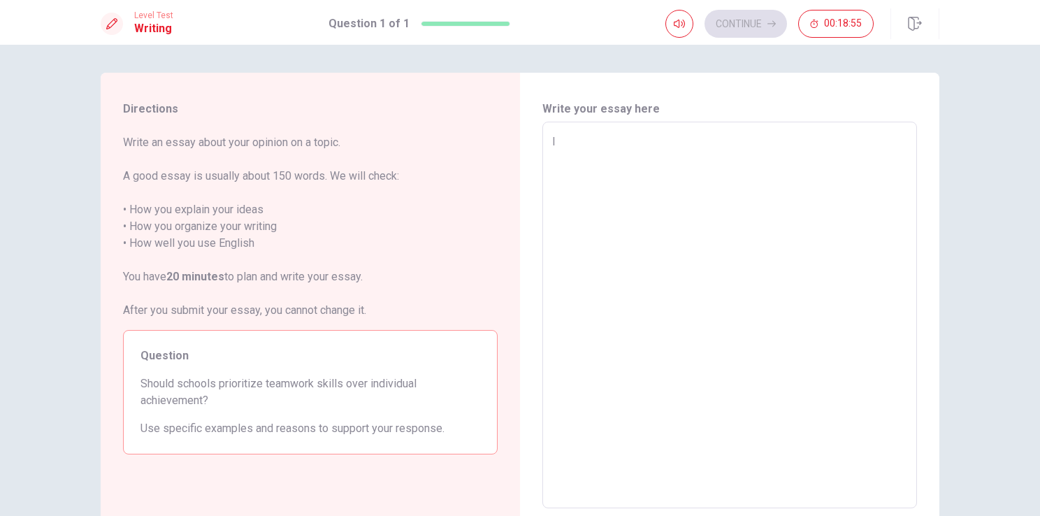
type textarea "I t"
type textarea "x"
type textarea "I th"
type textarea "x"
type textarea "I thi"
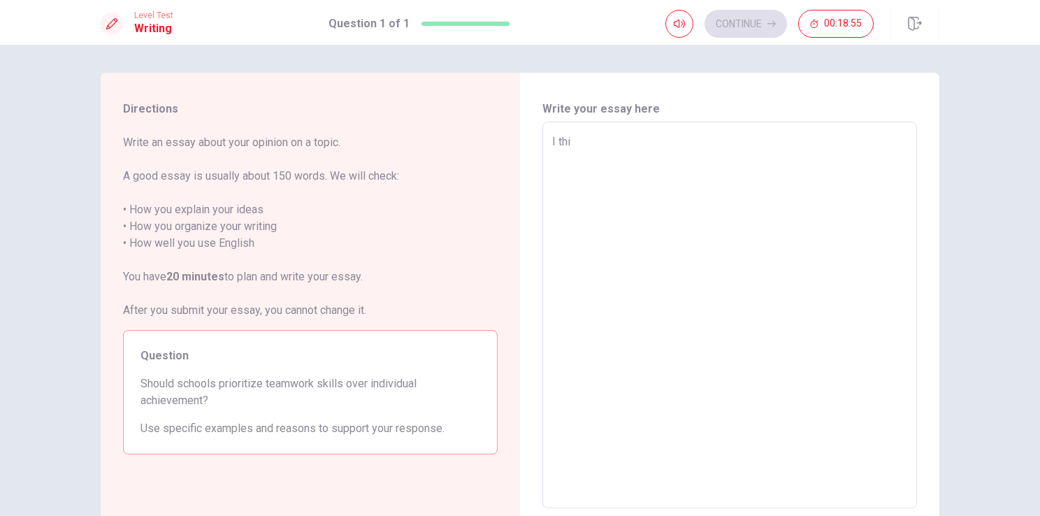
type textarea "x"
type textarea "I thin"
type textarea "x"
type textarea "I think"
type textarea "x"
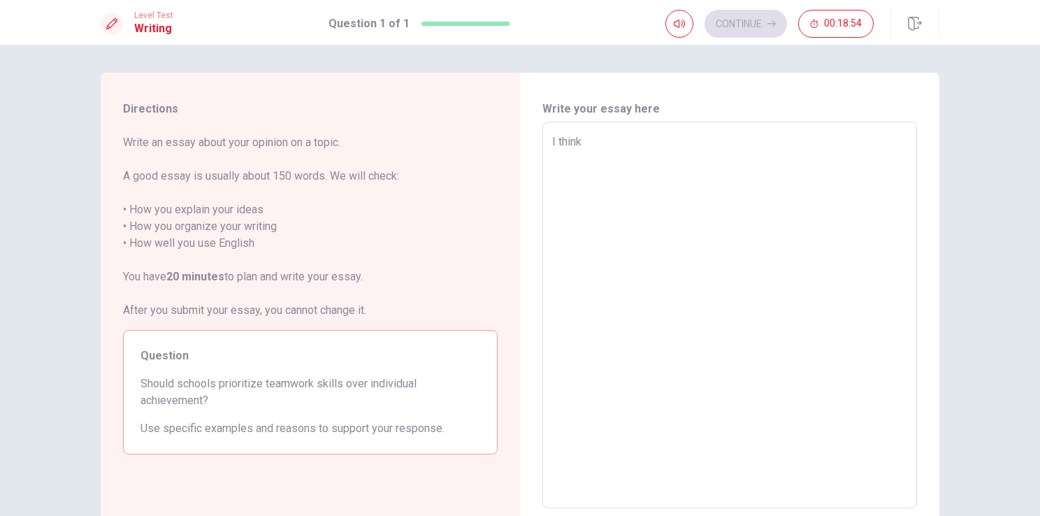
type textarea "I think"
type textarea "x"
type textarea "I think i"
type textarea "x"
type textarea "I think it"
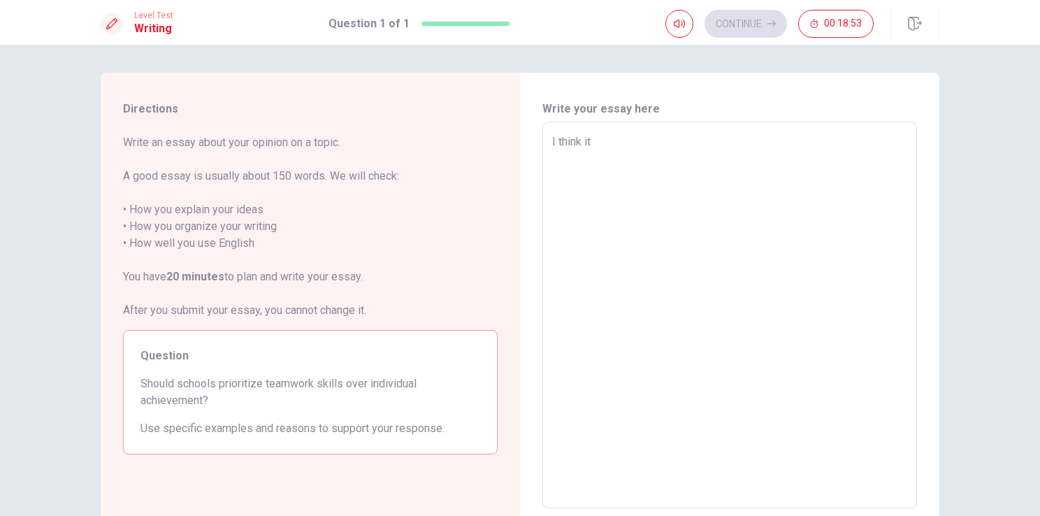
type textarea "x"
type textarea "I think iti"
type textarea "x"
type textarea "I think itis"
type textarea "x"
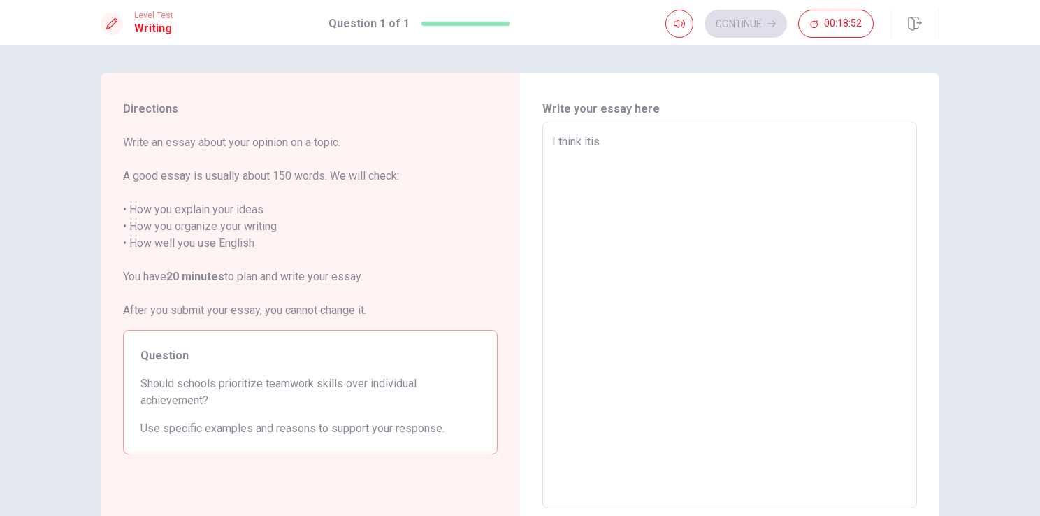
type textarea "I think itis"
type textarea "x"
type textarea "I think itis"
type textarea "x"
type textarea "I think iti"
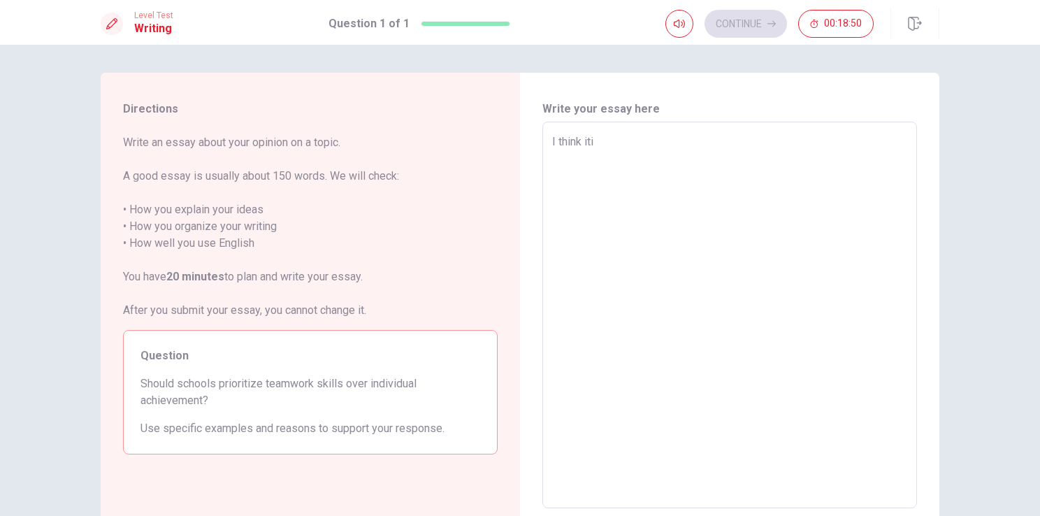
type textarea "x"
type textarea "I think it"
type textarea "x"
type textarea "I think it"
type textarea "x"
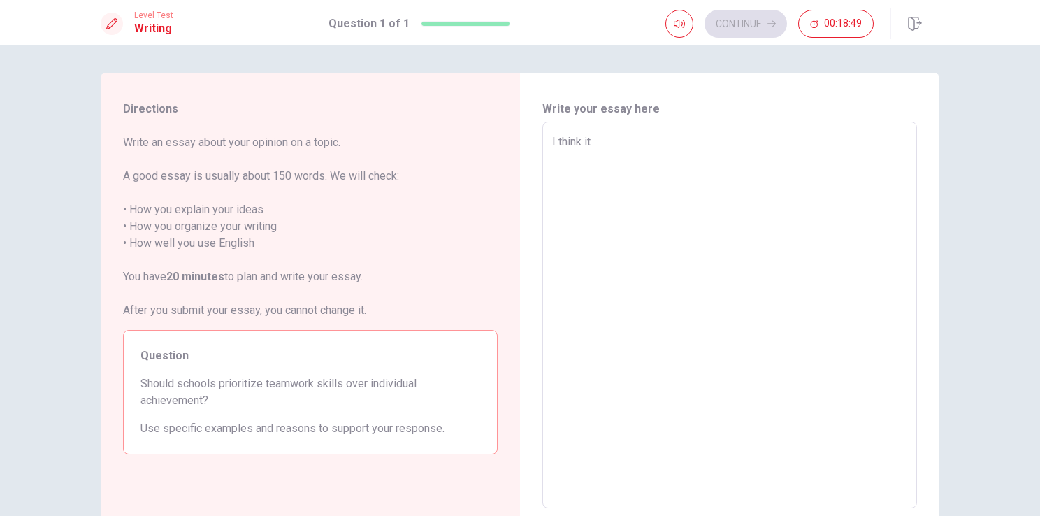
type textarea "I think it i"
type textarea "x"
type textarea "I think it is"
type textarea "x"
type textarea "I think it is"
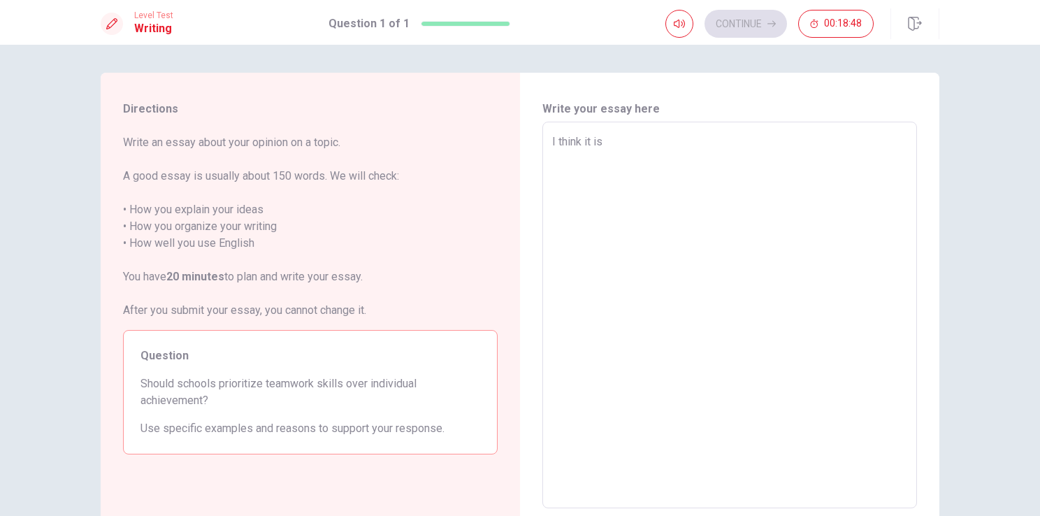
type textarea "x"
type textarea "I think it is i"
type textarea "x"
type textarea "I think it is im"
type textarea "x"
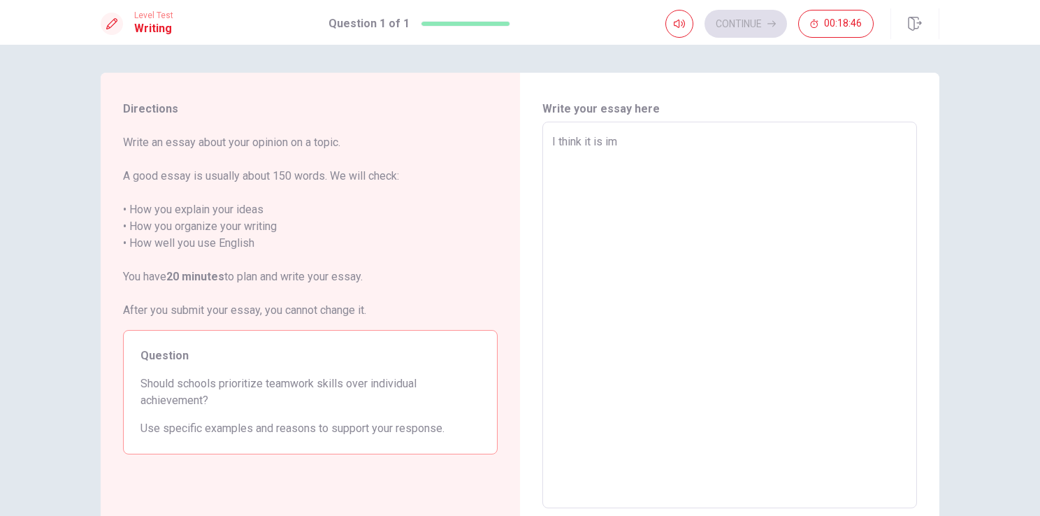
type textarea "I think it is imp"
type textarea "x"
type textarea "I think it is impo"
type textarea "x"
type textarea "I think it is impor"
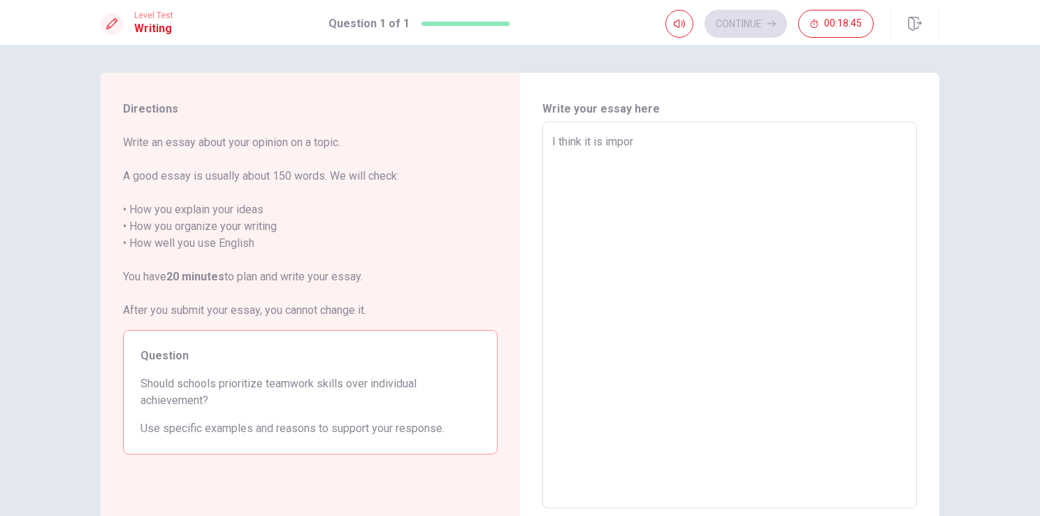
type textarea "x"
type textarea "I think it is import"
type textarea "x"
type textarea "I think it is importa"
type textarea "x"
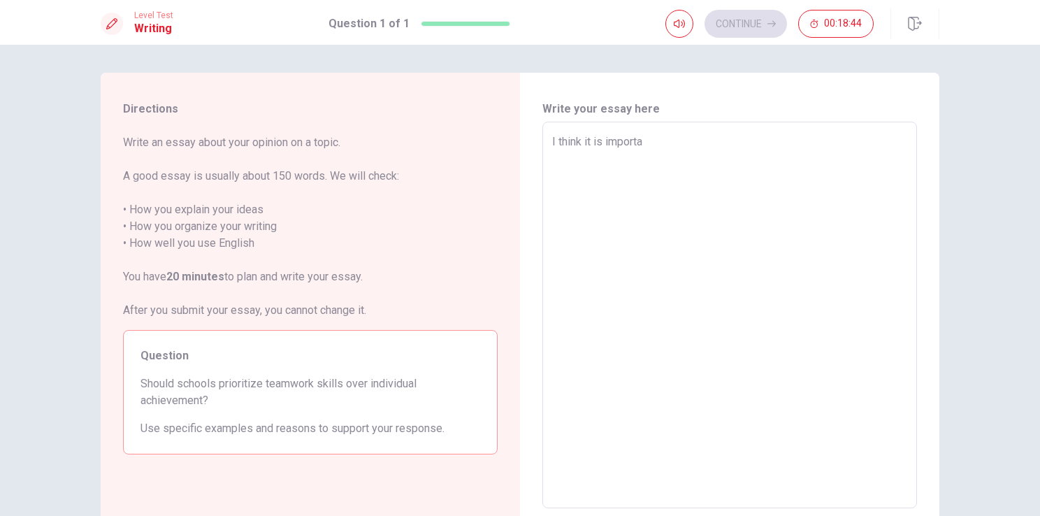
type textarea "I think it is importan"
type textarea "x"
type textarea "I think it is important"
type textarea "x"
type textarea "I think it is important"
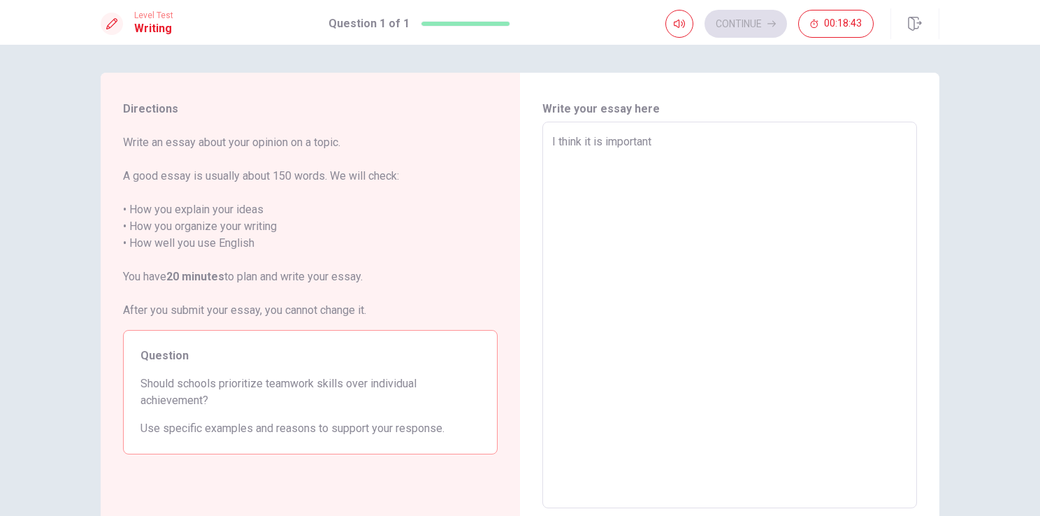
type textarea "x"
type textarea "I think it is important f"
type textarea "x"
type textarea "I think it is important fo"
type textarea "x"
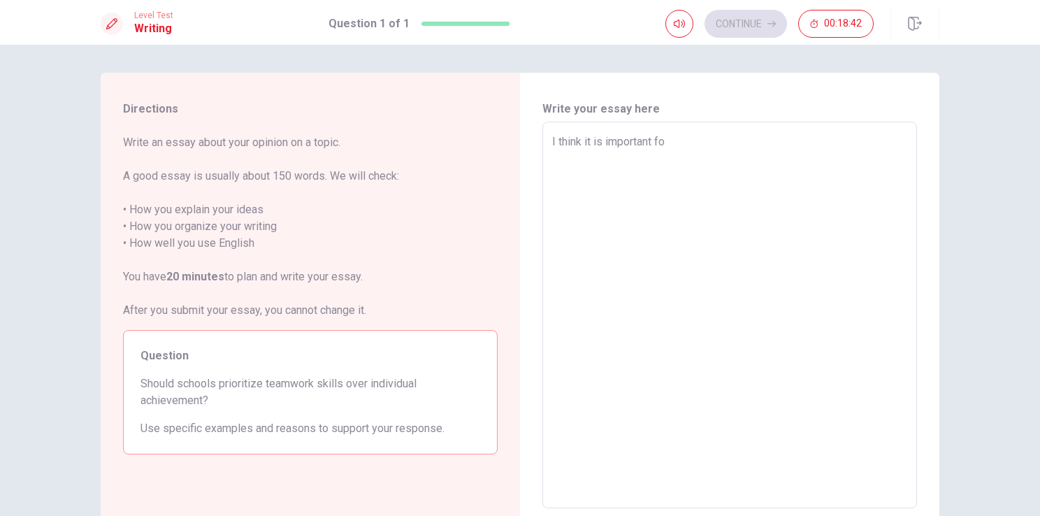
type textarea "I think it is important for"
type textarea "x"
type textarea "I think it is important for"
type textarea "x"
type textarea "I think it is important for s"
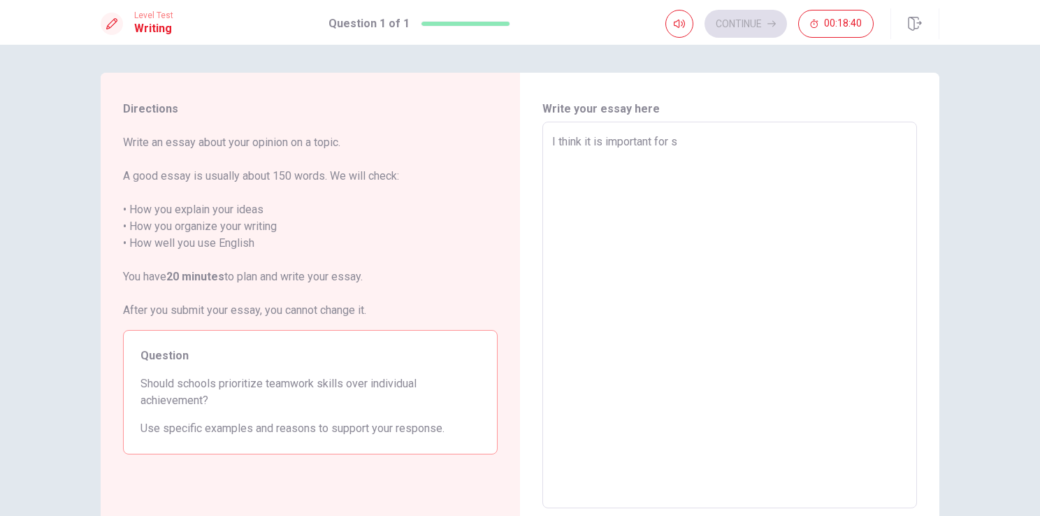
type textarea "x"
type textarea "I think it is important for st"
type textarea "x"
type textarea "I think it is important for stu"
type textarea "x"
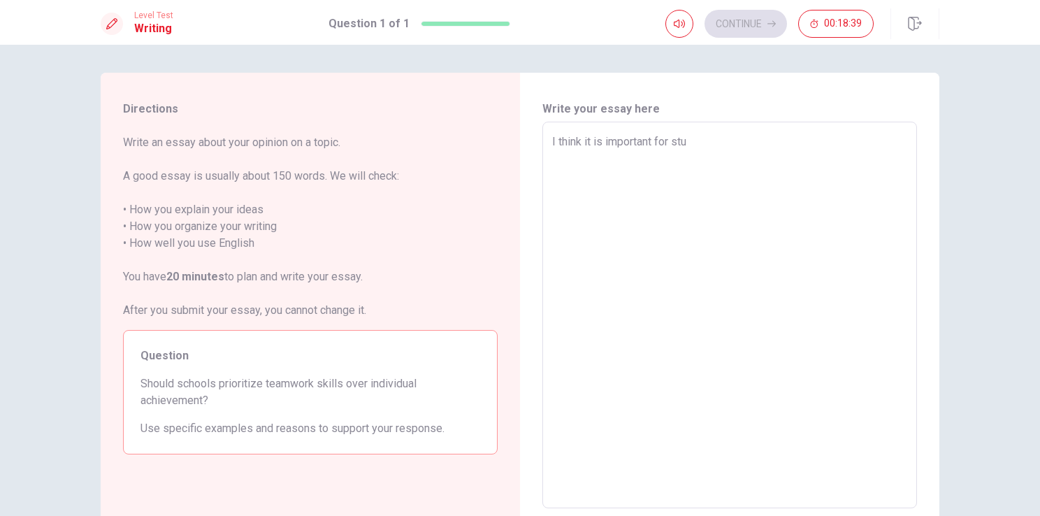
type textarea "I think it is important for stud"
type textarea "x"
type textarea "I think it is important for stude"
type textarea "x"
type textarea "I think it is important for studen"
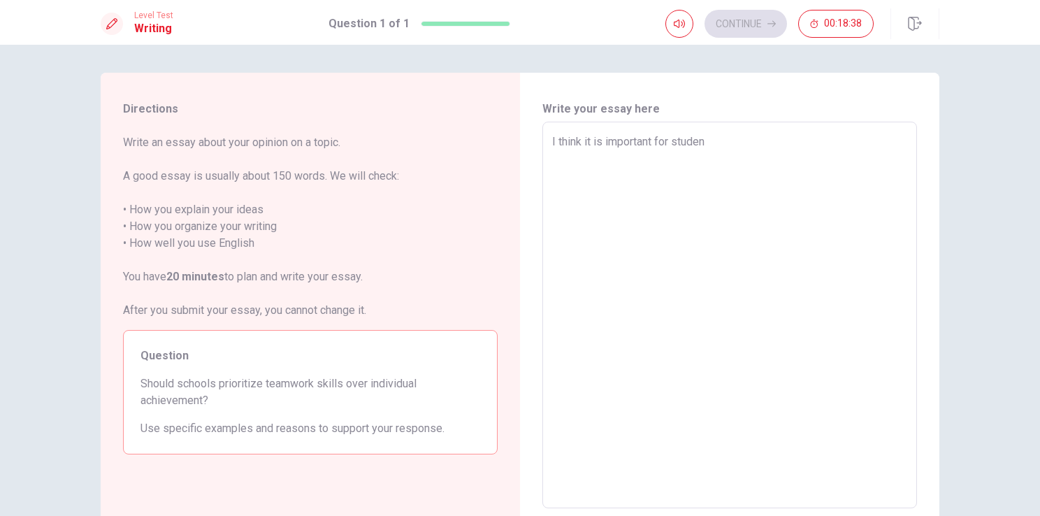
type textarea "x"
type textarea "I think it is important for student"
type textarea "x"
type textarea "I think it is important for students"
type textarea "x"
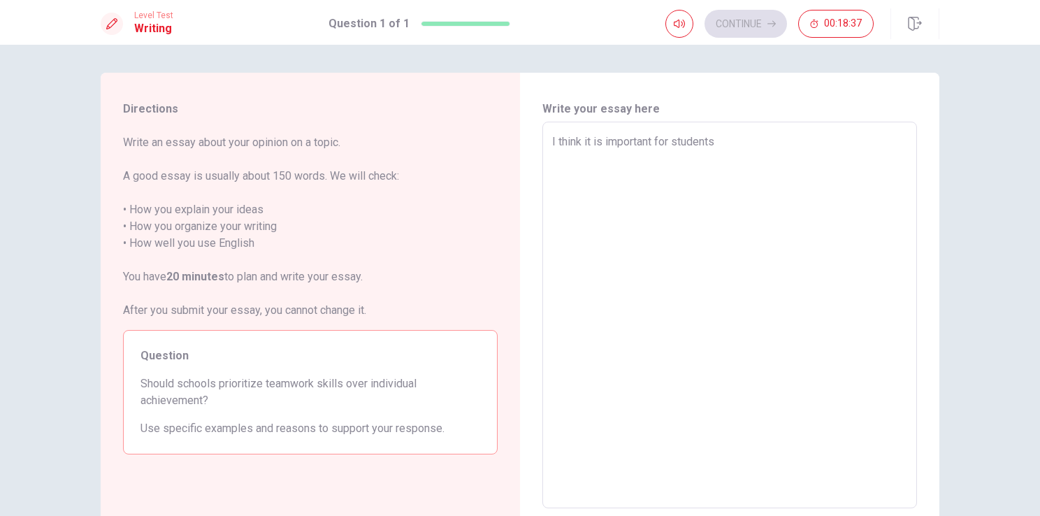
type textarea "I think it is important for students"
type textarea "x"
type textarea "I think it is important for students t"
type textarea "x"
type textarea "I think it is important for students te"
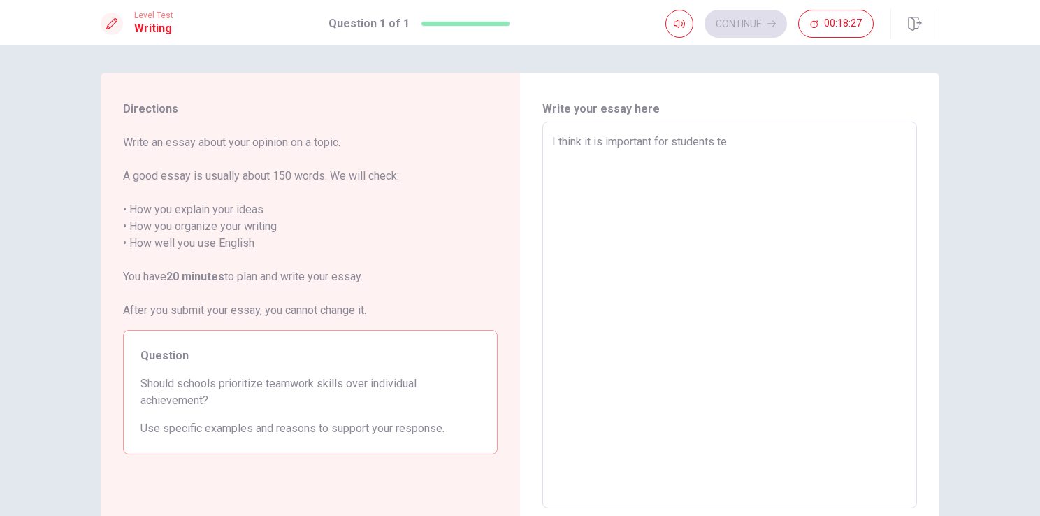
type textarea "x"
type textarea "I think it is important for students tea"
type textarea "x"
type textarea "I think it is important for students team"
type textarea "x"
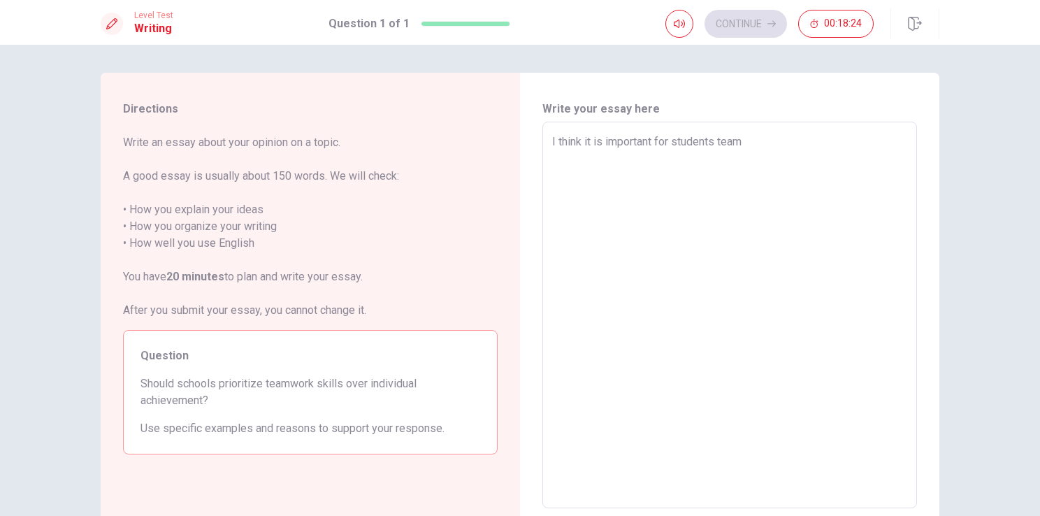
type textarea "I think it is important for students teamw"
type textarea "x"
type textarea "I think it is important for students teamwo"
type textarea "x"
type textarea "I think it is important for students teamwor"
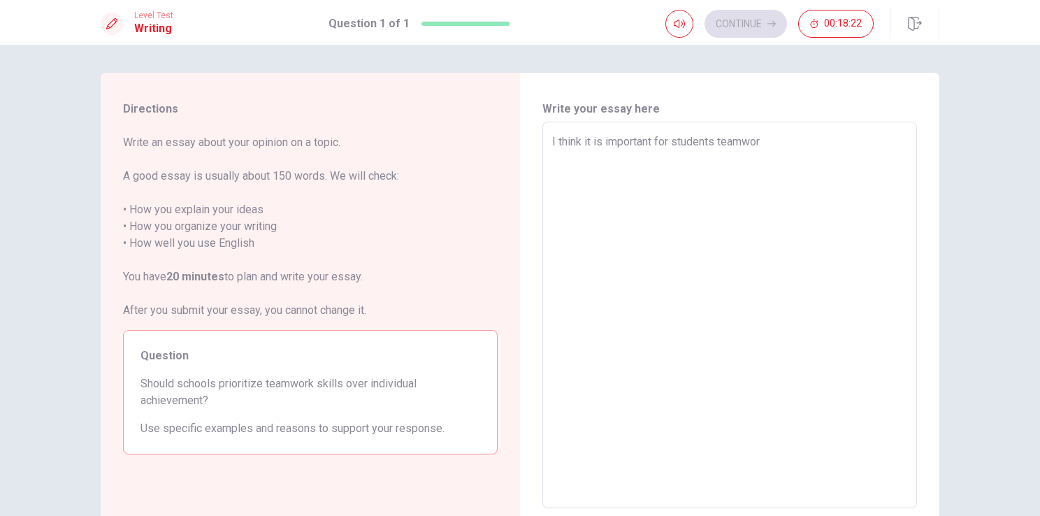
type textarea "x"
type textarea "I think it is important for students teamwork"
type textarea "x"
type textarea "I think it is important for students teamwork"
type textarea "x"
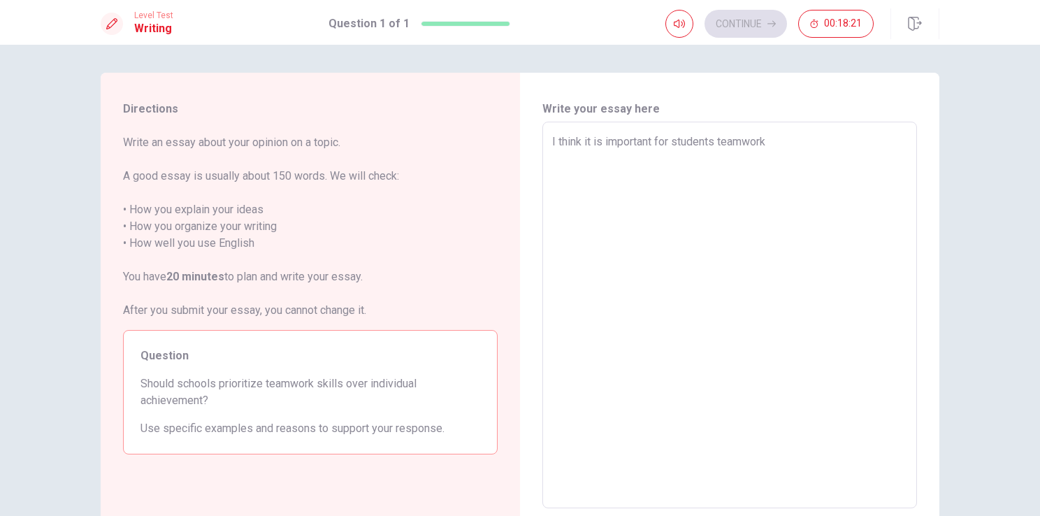
type textarea "I think it is important for students teamwork s"
type textarea "x"
type textarea "I think it is important for students teamwork sk"
type textarea "x"
type textarea "I think it is important for students teamwork ski"
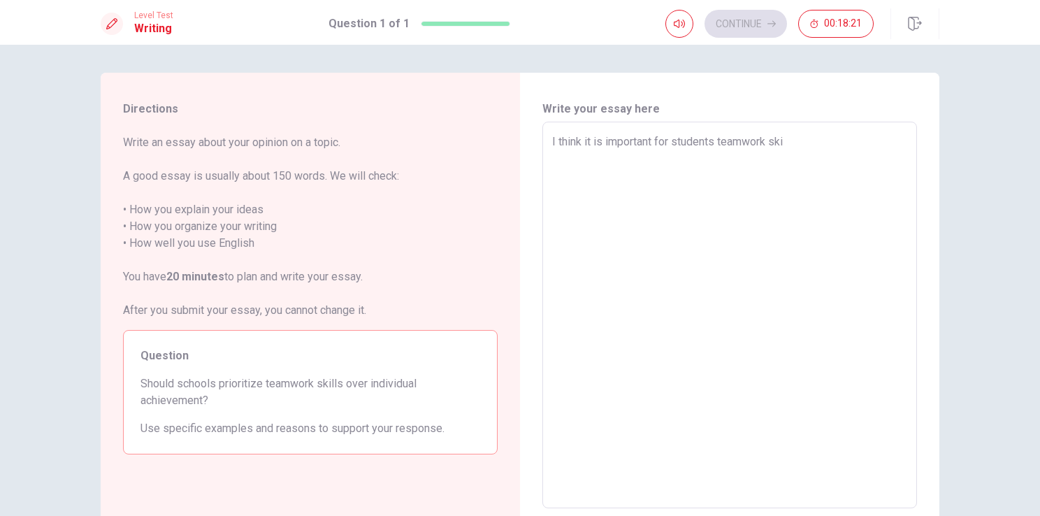
type textarea "x"
type textarea "I think it is important for students teamwork skil"
type textarea "x"
type textarea "I think it is important for students teamwork skill"
type textarea "x"
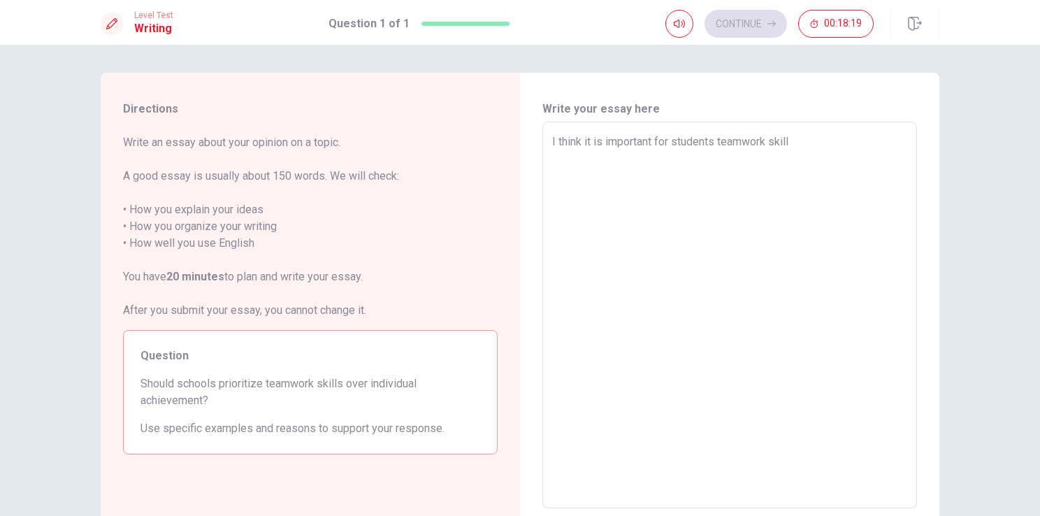
type textarea "I think it is important for students teamwork skill"
type textarea "x"
type textarea "I think it is important for students teamwork skill o"
type textarea "x"
type textarea "I think it is important for students teamwork skill ov"
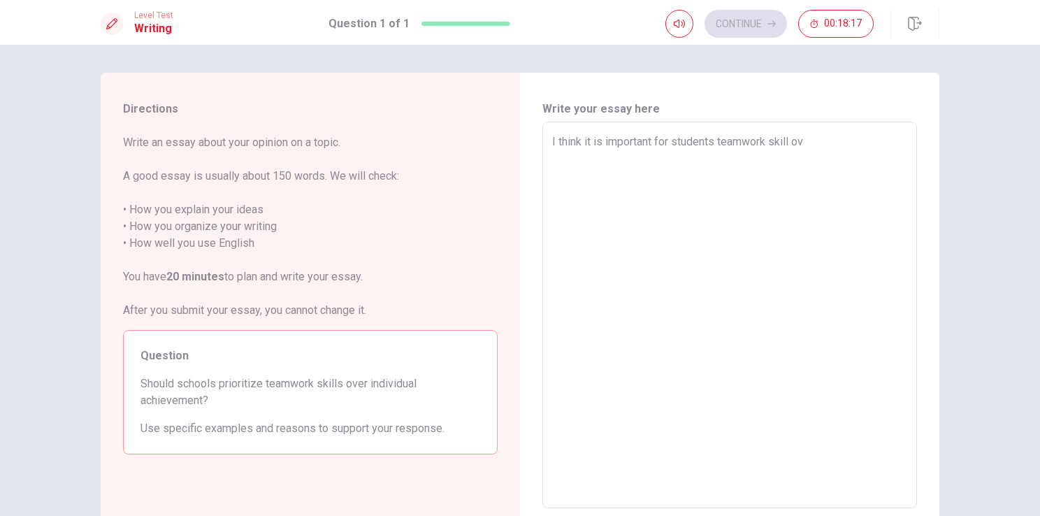
type textarea "x"
type textarea "I think it is important for students teamwork skill ove"
type textarea "x"
type textarea "I think it is important for students teamwork skill over"
type textarea "x"
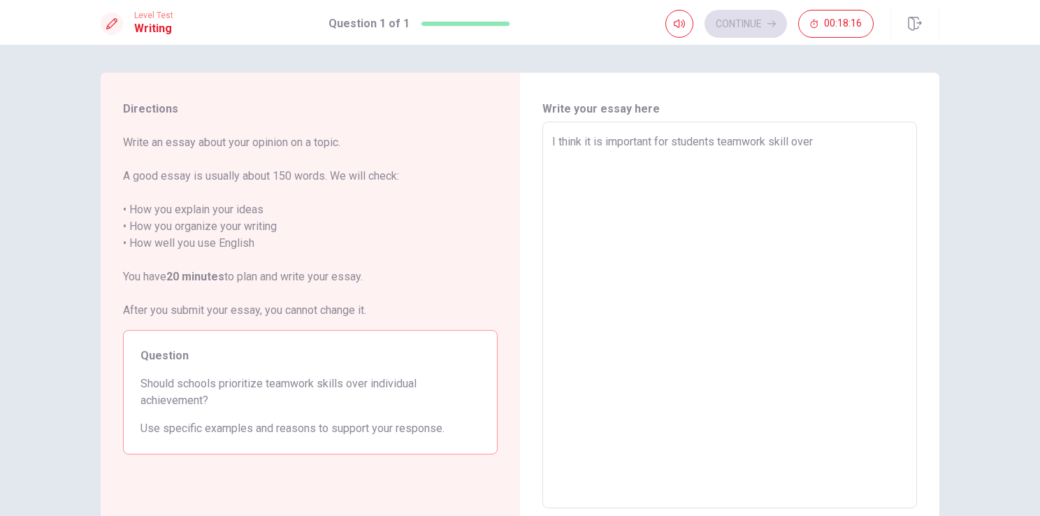
type textarea "I think it is important for students teamwork skill over"
type textarea "x"
type textarea "I think it is important for students teamwork skill over i"
type textarea "x"
type textarea "I think it is important for students teamwork skill over in"
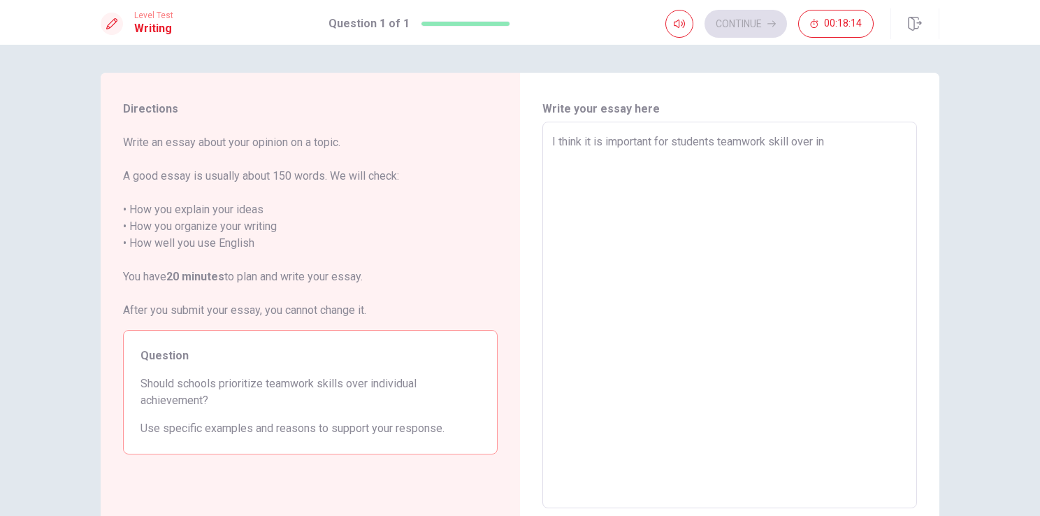
type textarea "x"
type textarea "I think it is important for students teamwork skill over ind"
type textarea "x"
type textarea "I think it is important for students teamwork skill over indi"
type textarea "x"
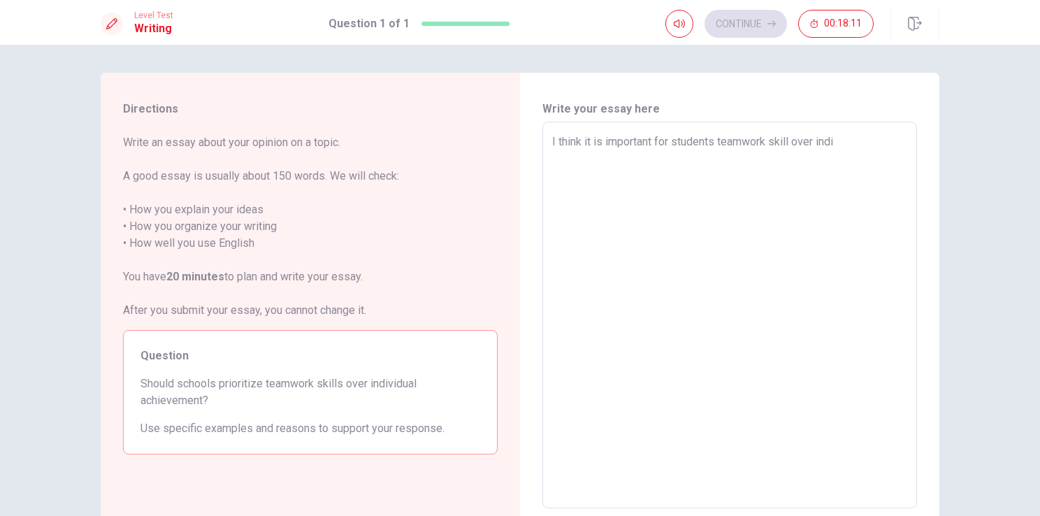
type textarea "I think it is important for students teamwork skill over indiv"
type textarea "x"
type textarea "I think it is important for students teamwork skill over indivi"
type textarea "x"
type textarea "I think it is important for students teamwork skill over individ"
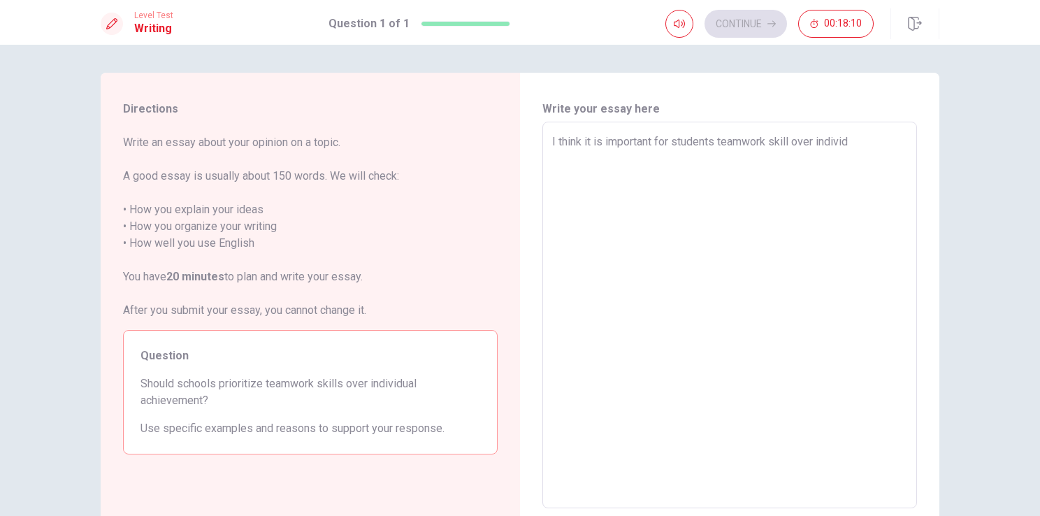
type textarea "x"
type textarea "I think it is important for students teamwork skill over individu"
type textarea "x"
type textarea "I think it is important for students teamwork skill over individua"
type textarea "x"
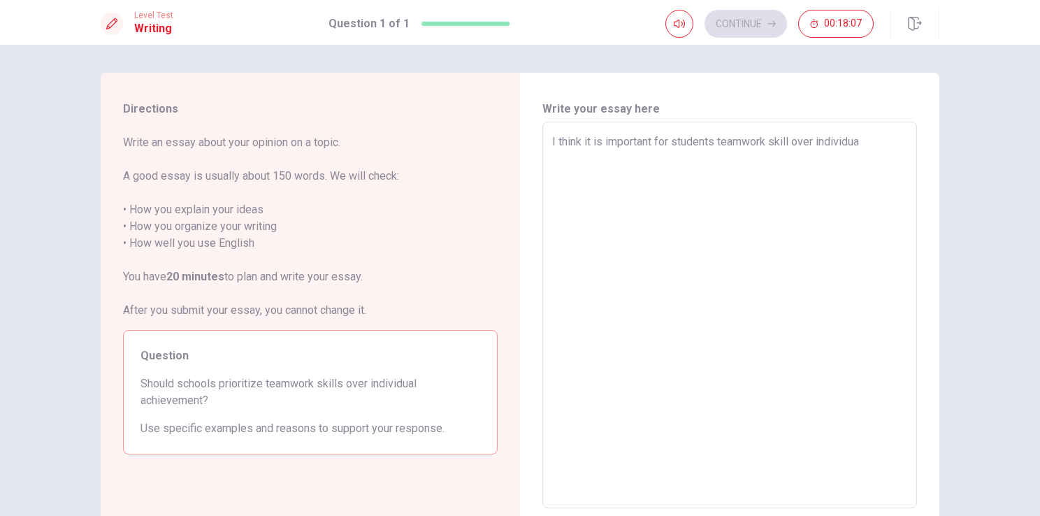
type textarea "I think it is important for students teamwork skill over individual"
type textarea "x"
type textarea "I think it is important for students teamwork skill over individual"
type textarea "x"
type textarea "I think it is important for students teamwork skill over individual a"
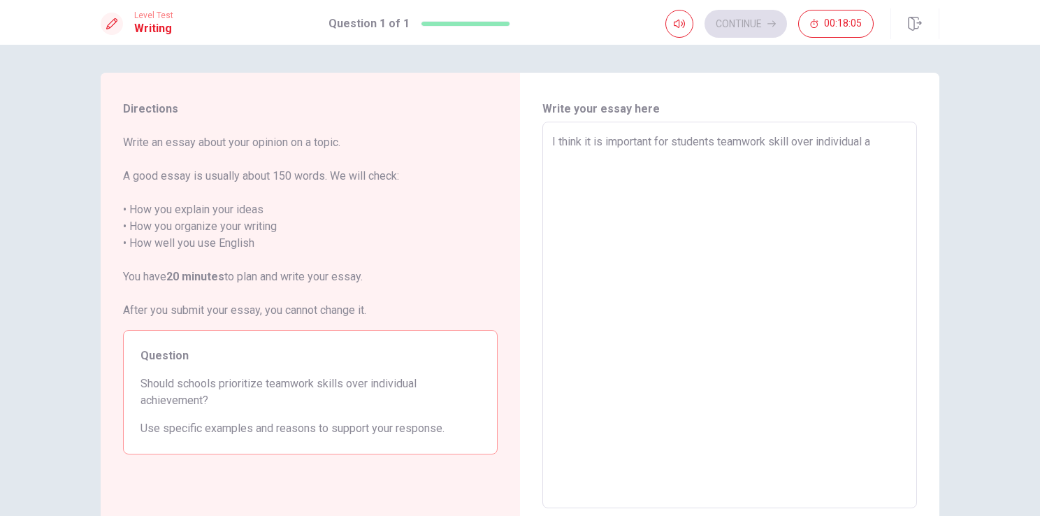
type textarea "x"
type textarea "I think it is important for students teamwork skill over individual ac"
type textarea "x"
type textarea "I think it is important for students teamwork skill over individual ach"
type textarea "x"
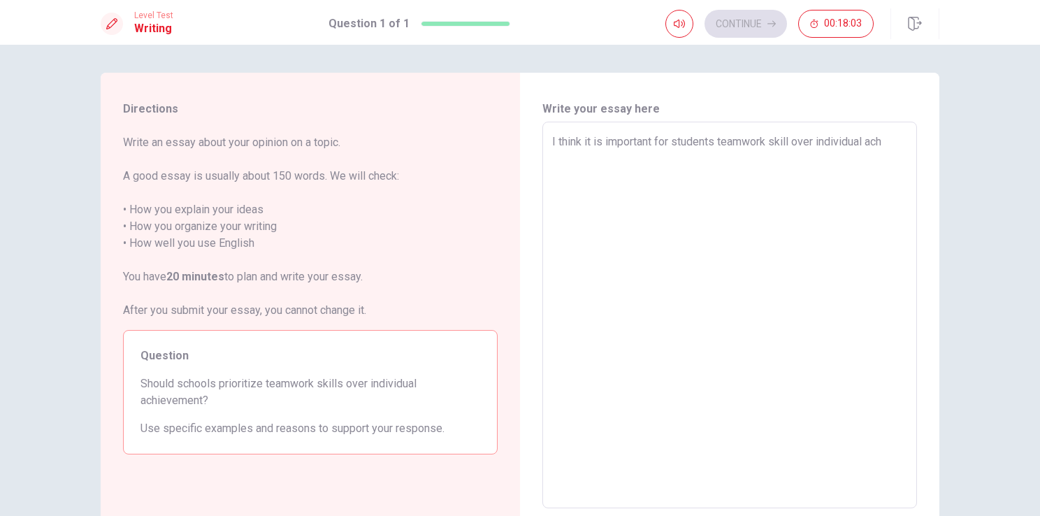
type textarea "I think it is important for students teamwork skill over individual achi"
type textarea "x"
type textarea "I think it is important for students teamwork skill over individual achie"
type textarea "x"
type textarea "I think it is important for students teamwork skill over individual achiev"
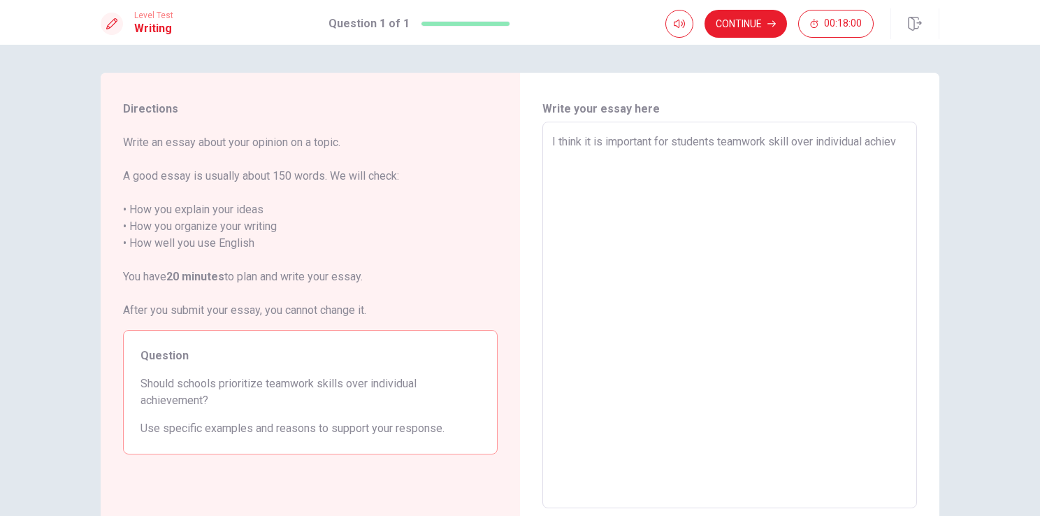
type textarea "x"
type textarea "I think it is important for students teamwork skill over individual achieve"
type textarea "x"
type textarea "I think it is important for students teamwork skill over individual achievem"
type textarea "x"
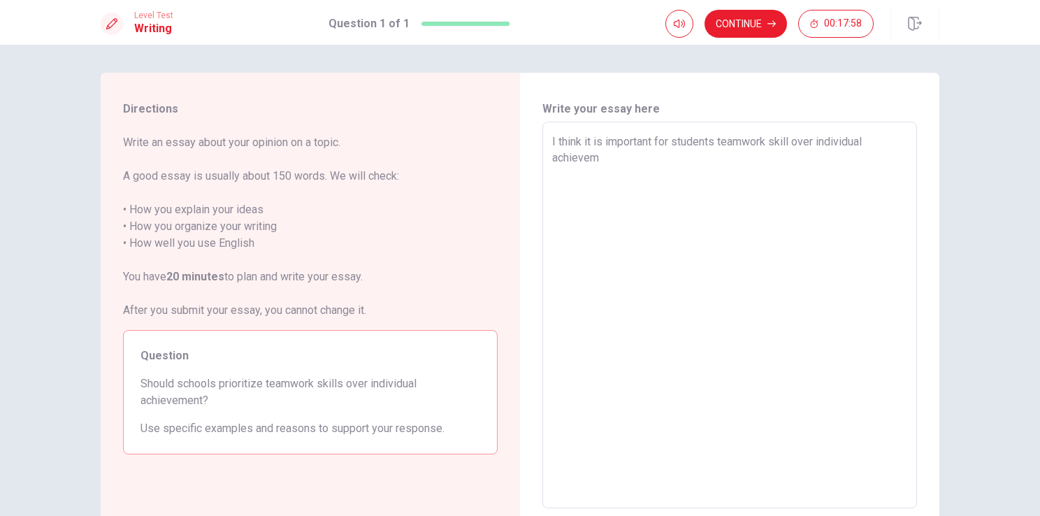
type textarea "I think it is important for students teamwork skill over individual achieveme"
type textarea "x"
type textarea "I think it is important for students teamwork skill over individual achievemen"
type textarea "x"
type textarea "I think it is important for students teamwork skill over individual achievement"
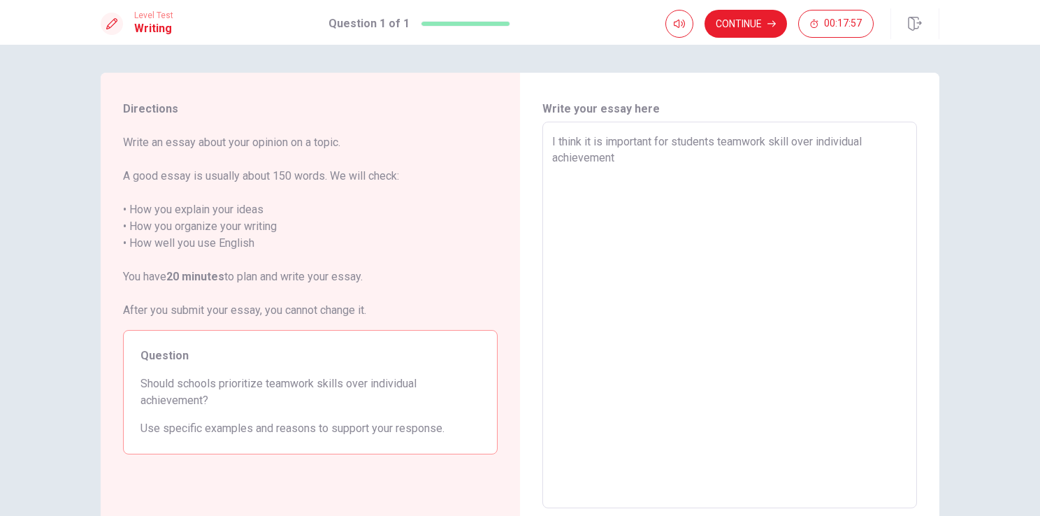
type textarea "x"
type textarea "I think it is important for students teamwork skill over individual achievement."
type textarea "x"
type textarea "I think it is important for students teamwork skill over individual achievement."
type textarea "x"
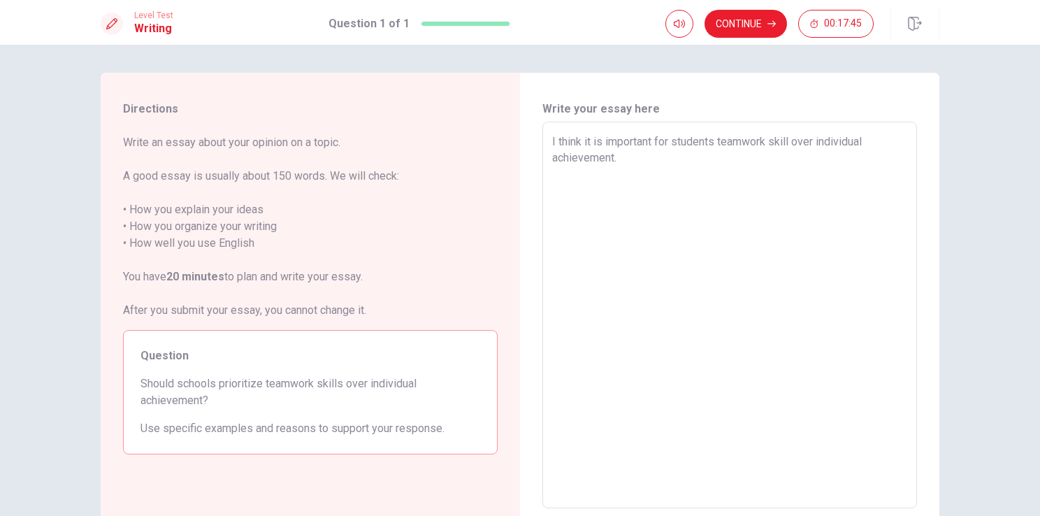
type textarea "I think it is important for students teamwork skill over individual achievement…"
type textarea "x"
type textarea "I think it is important for students teamwork skill over individual achievement…"
type textarea "x"
click at [598, 177] on textarea "I think it is important for students teamwork skill over individual achievement…" at bounding box center [729, 315] width 355 height 363
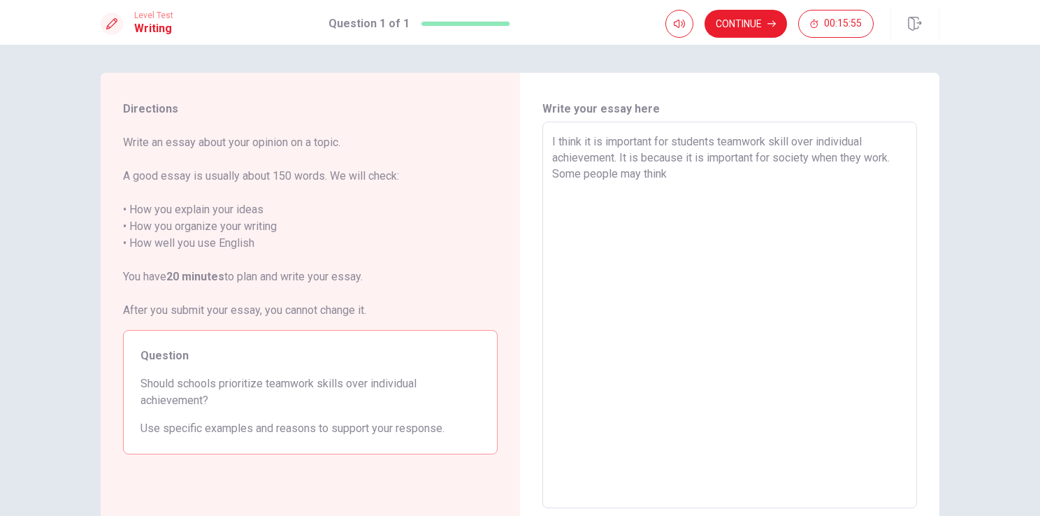
click at [684, 168] on textarea "I think it is important for students teamwork skill over individual achievement…" at bounding box center [729, 315] width 355 height 363
click at [733, 192] on textarea "I think it is important for students teamwork skill over individual achievement…" at bounding box center [729, 315] width 355 height 363
click at [760, 201] on textarea "I think it is important for students teamwork skill over individual achievement…" at bounding box center [729, 315] width 355 height 363
click at [695, 194] on textarea "I think it is important for students teamwork skill over individual achievement…" at bounding box center [729, 315] width 355 height 363
click at [697, 194] on textarea "I think it is important for students teamwork skill over individual achievement…" at bounding box center [729, 315] width 355 height 363
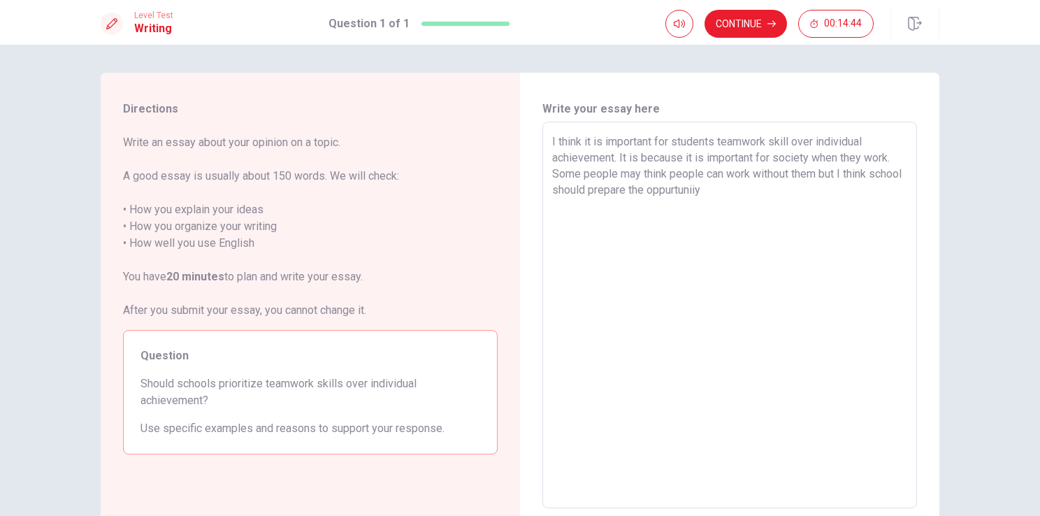
click at [708, 190] on textarea "I think it is important for students teamwork skill over individual achievement…" at bounding box center [729, 315] width 355 height 363
click at [689, 192] on textarea "I think it is important for students teamwork skill over individual achievement…" at bounding box center [729, 315] width 355 height 363
click at [752, 190] on textarea "I think it is important for students teamwork skill over individual achievement…" at bounding box center [729, 315] width 355 height 363
click at [731, 203] on textarea "I think it is important for students teamwork skill over individual achievement…" at bounding box center [729, 315] width 355 height 363
click at [758, 215] on textarea "I think it is important for students teamwork skill over individual achievement…" at bounding box center [729, 315] width 355 height 363
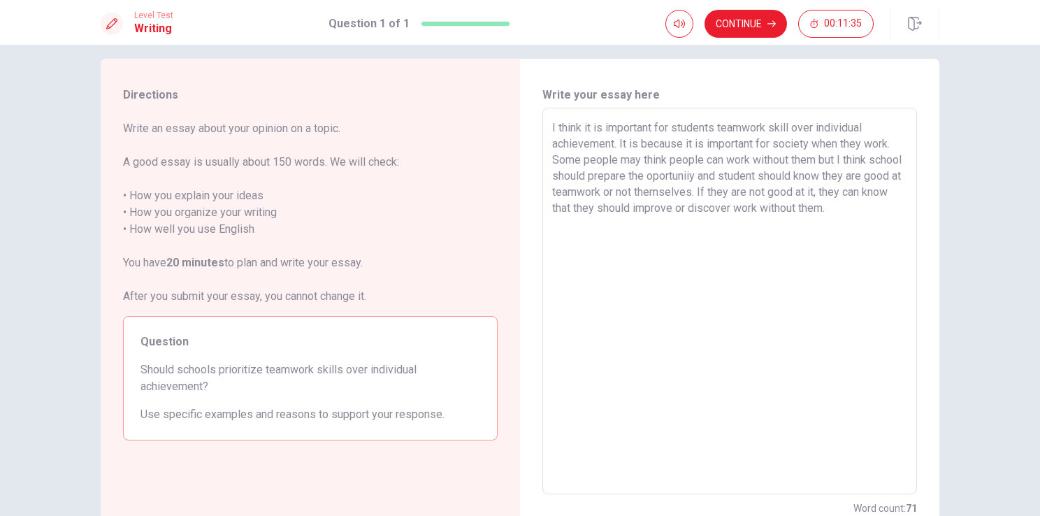
scroll to position [13, 0]
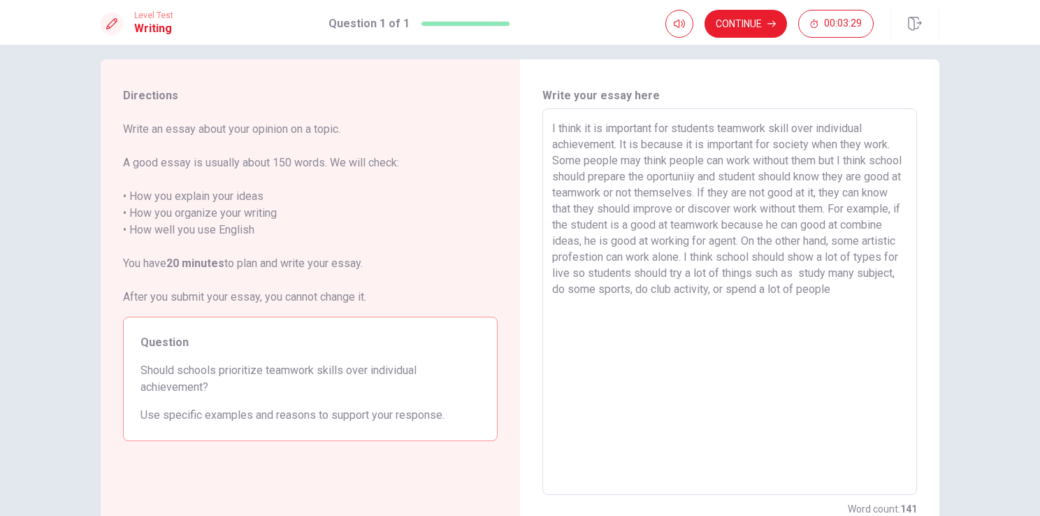
click at [593, 306] on textarea "I think it is important for students teamwork skill over individual achievement…" at bounding box center [729, 301] width 355 height 363
click at [589, 306] on textarea "I think it is important for students teamwork skill over individual achievement…" at bounding box center [729, 301] width 355 height 363
click at [691, 306] on textarea "I think it is important for students teamwork skill over individual achievement…" at bounding box center [729, 301] width 355 height 363
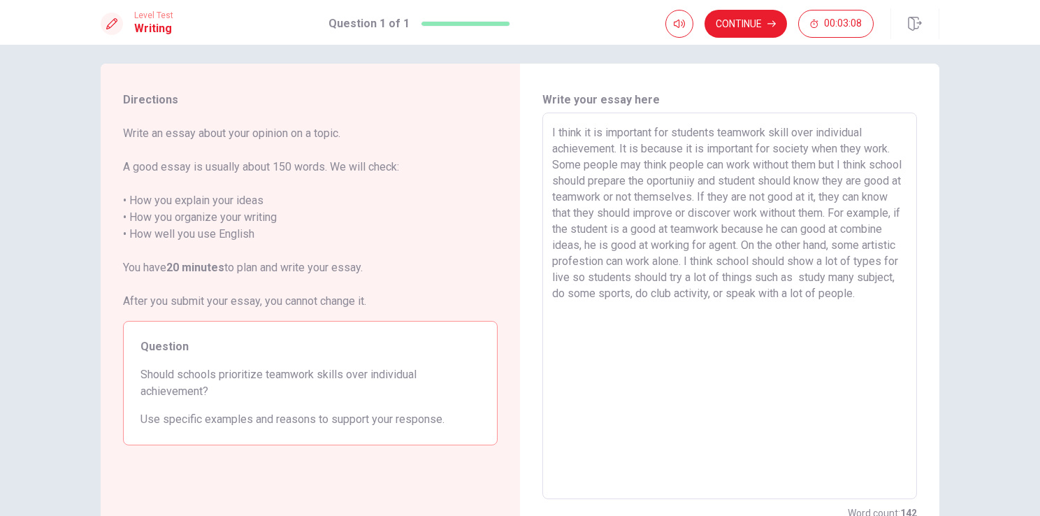
scroll to position [0, 0]
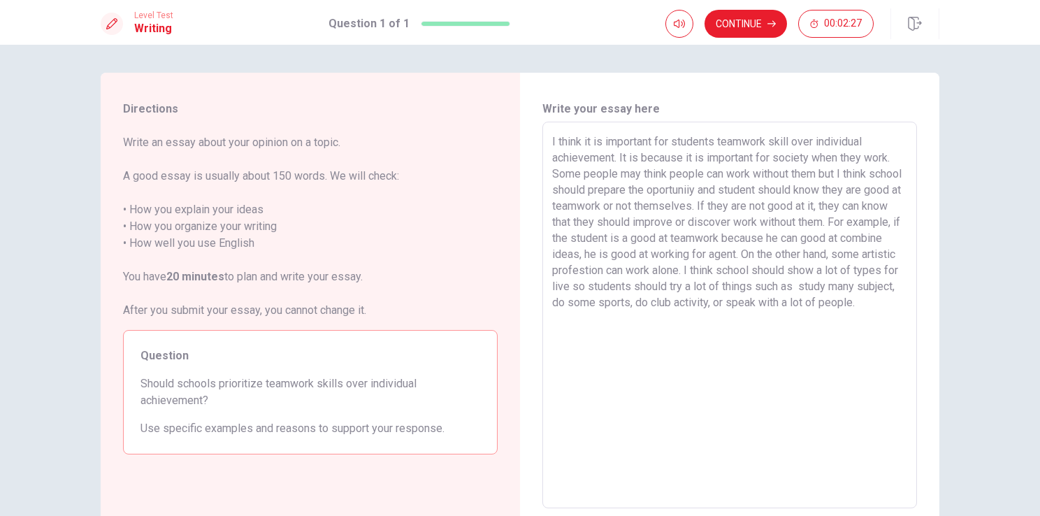
click at [828, 219] on textarea "I think it is important for students teamwork skill over individual achievement…" at bounding box center [729, 315] width 355 height 363
click at [876, 240] on textarea "I think it is important for students teamwork skill over individual achievement…" at bounding box center [729, 315] width 355 height 363
click at [870, 239] on textarea "I think it is important for students teamwork skill over individual achievement…" at bounding box center [729, 315] width 355 height 363
click at [877, 239] on textarea "I think it is important for students teamwork skill over individual achievement…" at bounding box center [729, 315] width 355 height 363
click at [873, 235] on textarea "I think it is important for students teamwork skill over individual achievement…" at bounding box center [729, 315] width 355 height 363
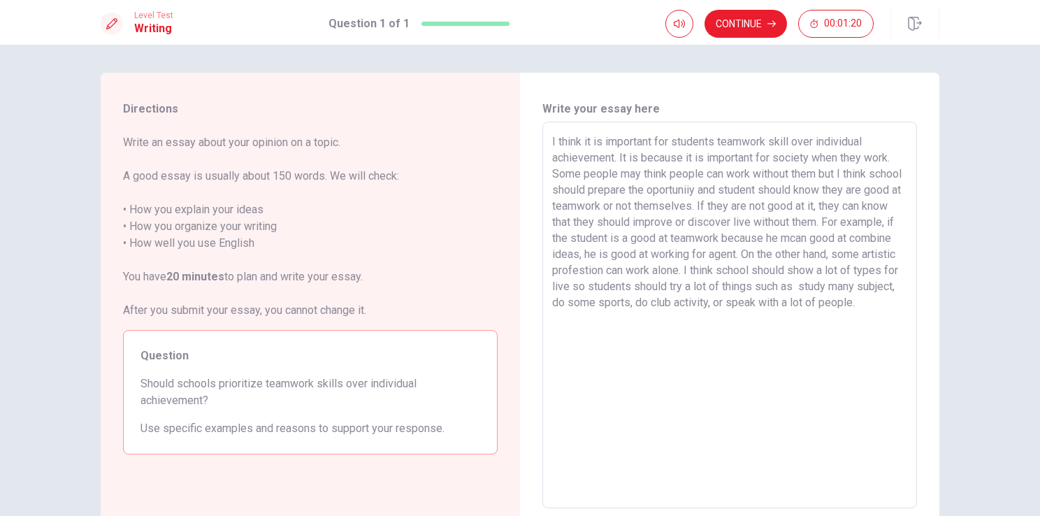
click at [867, 238] on textarea "I think it is important for students teamwork skill over individual achievement…" at bounding box center [729, 315] width 355 height 363
click at [689, 255] on textarea "I think it is important for students teamwork skill over individual achievement…" at bounding box center [729, 315] width 355 height 363
click at [741, 264] on textarea "I think it is important for students teamwork skill over individual achievement…" at bounding box center [729, 315] width 355 height 363
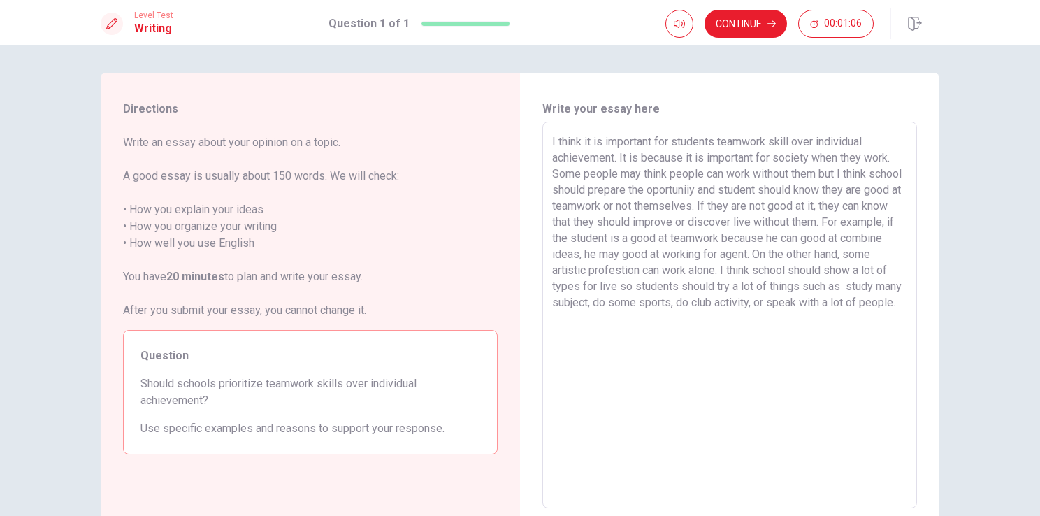
click at [841, 256] on textarea "I think it is important for students teamwork skill over individual achievement…" at bounding box center [729, 315] width 355 height 363
click at [700, 326] on textarea "I think it is important for students teamwork skill over individual achievement…" at bounding box center [729, 315] width 355 height 363
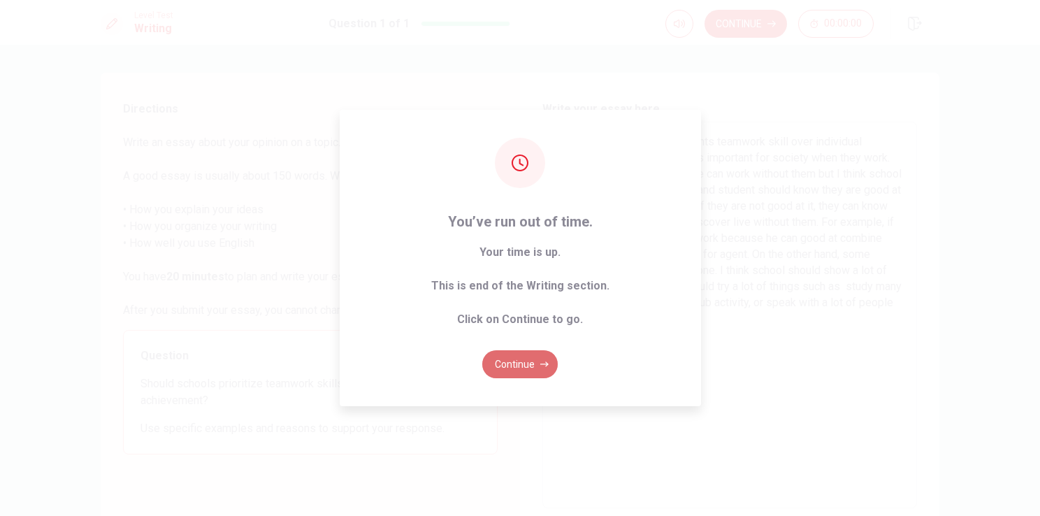
click at [527, 355] on button "Continue" at bounding box center [519, 364] width 75 height 28
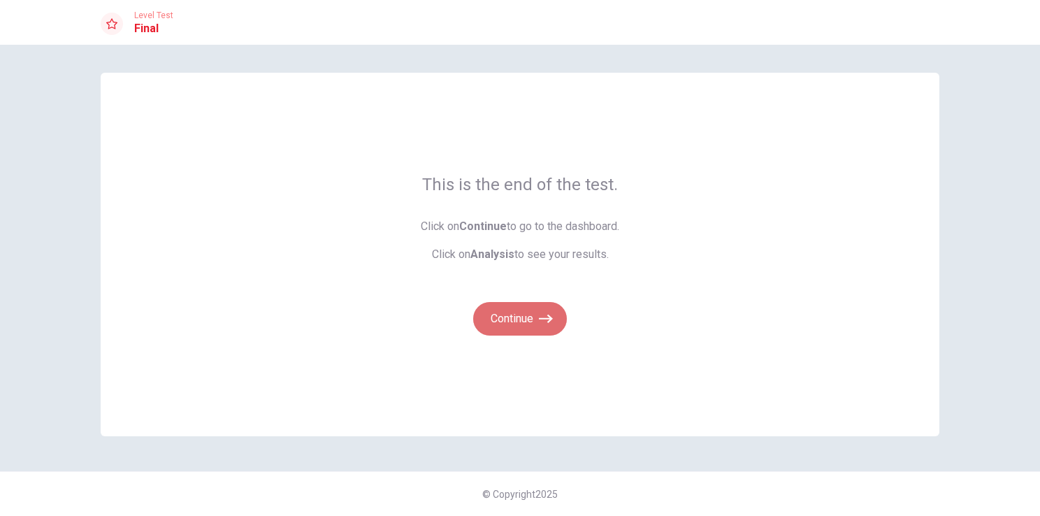
click at [528, 308] on button "Continue" at bounding box center [520, 319] width 94 height 34
